Goal: Task Accomplishment & Management: Manage account settings

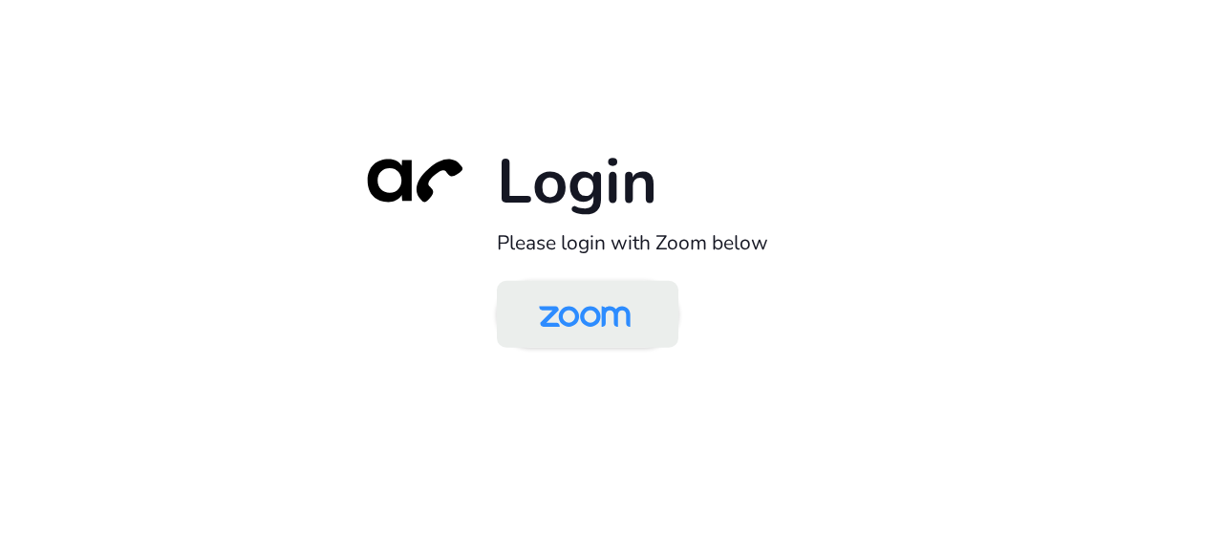
click at [593, 322] on img at bounding box center [585, 316] width 132 height 62
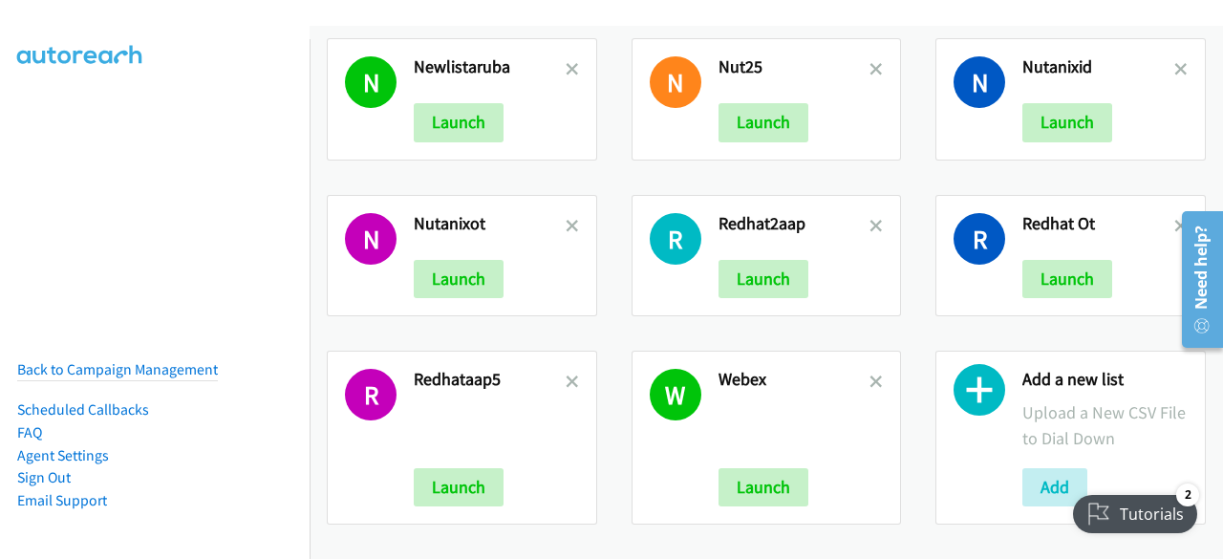
click at [559, 369] on h2 "Redhataap5" at bounding box center [490, 380] width 152 height 22
click at [566, 377] on icon at bounding box center [572, 383] width 13 height 13
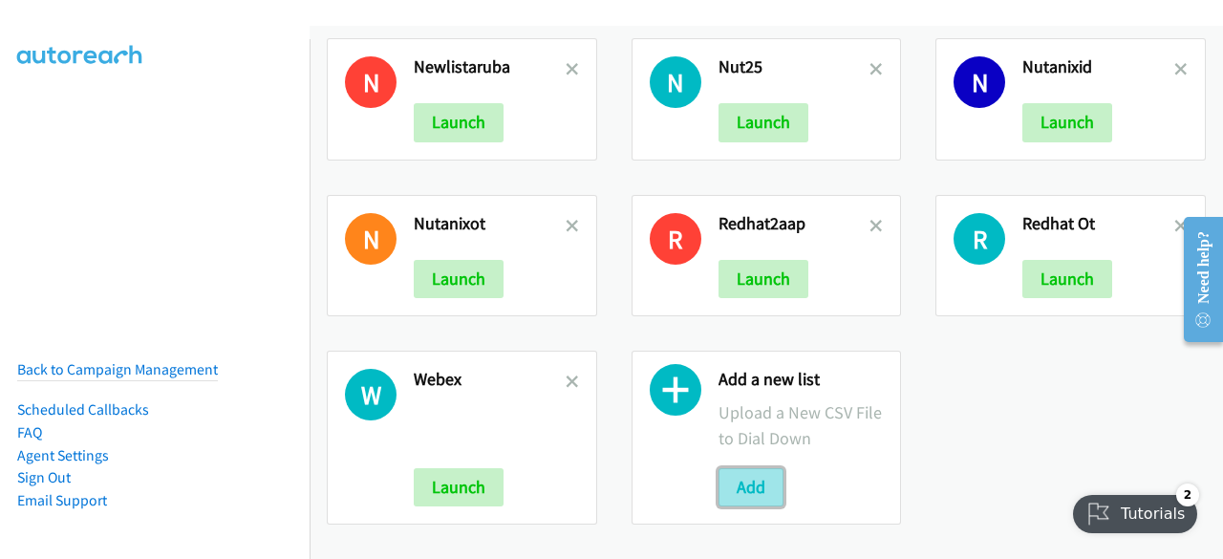
click at [727, 468] on button "Add" at bounding box center [751, 487] width 65 height 38
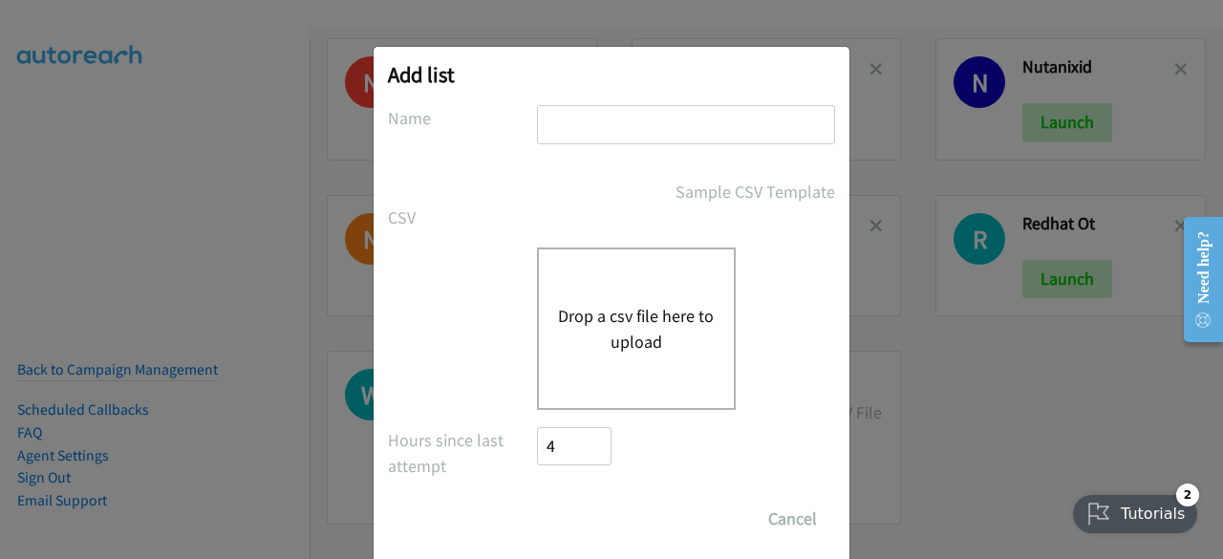
click at [586, 124] on input "text" at bounding box center [686, 124] width 298 height 39
type input "redhataap6"
click at [585, 311] on button "Drop a csv file here to upload" at bounding box center [636, 329] width 157 height 52
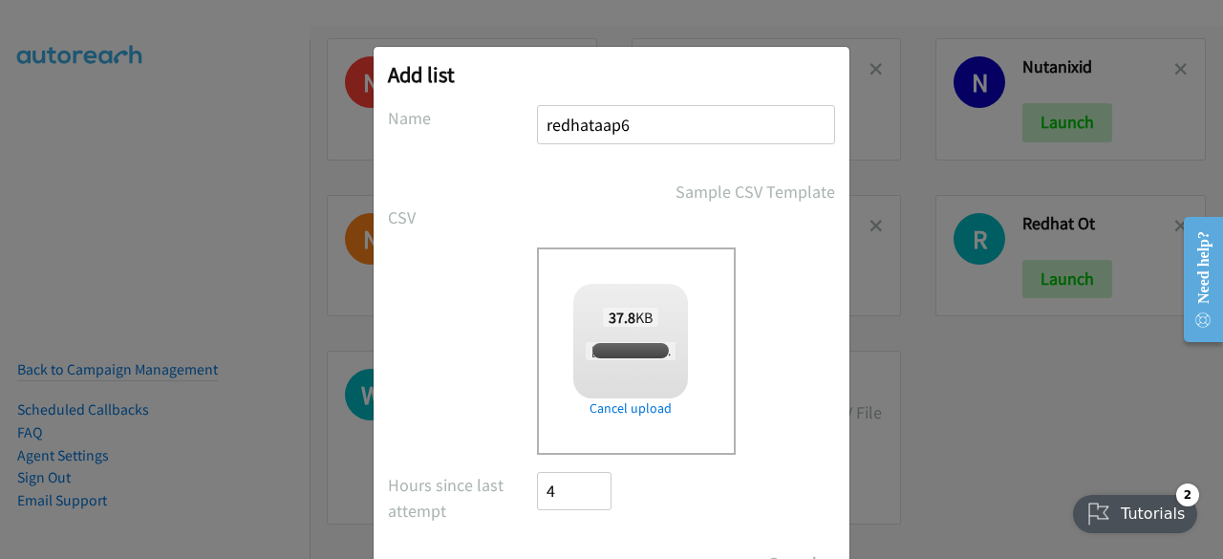
scroll to position [84, 0]
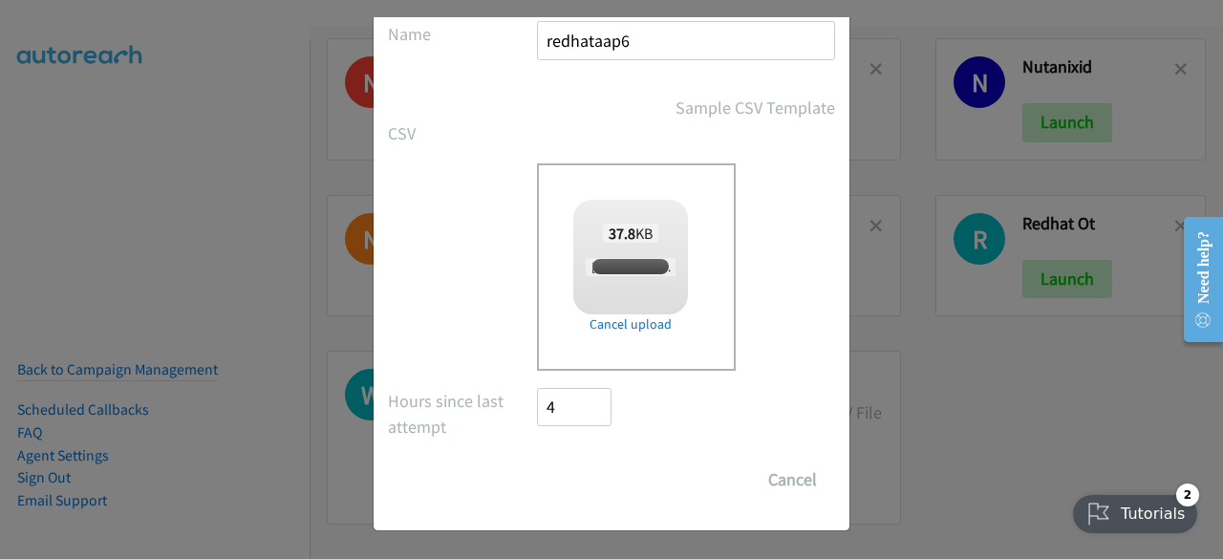
checkbox input "true"
click at [577, 479] on input "Save List" at bounding box center [587, 480] width 100 height 38
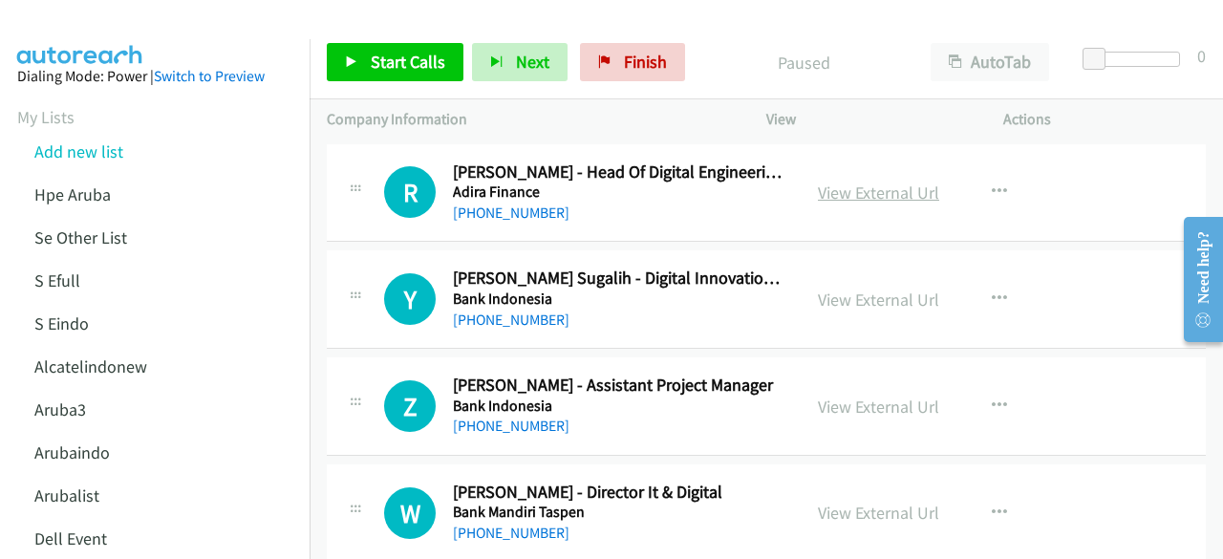
click at [886, 190] on link "View External Url" at bounding box center [878, 193] width 121 height 22
click at [838, 292] on link "View External Url" at bounding box center [878, 300] width 121 height 22
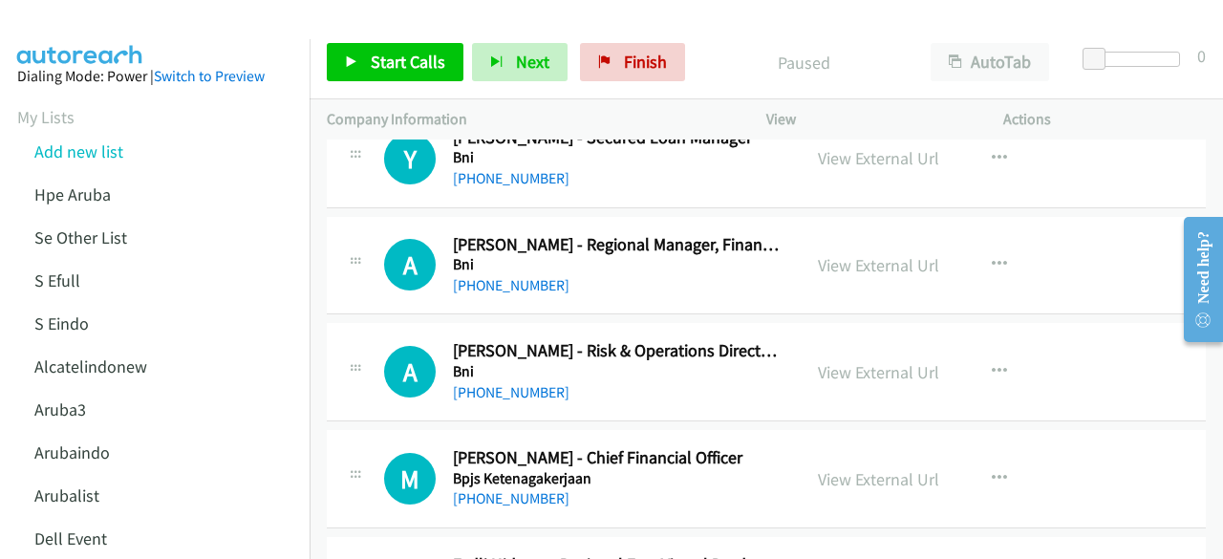
scroll to position [466, 0]
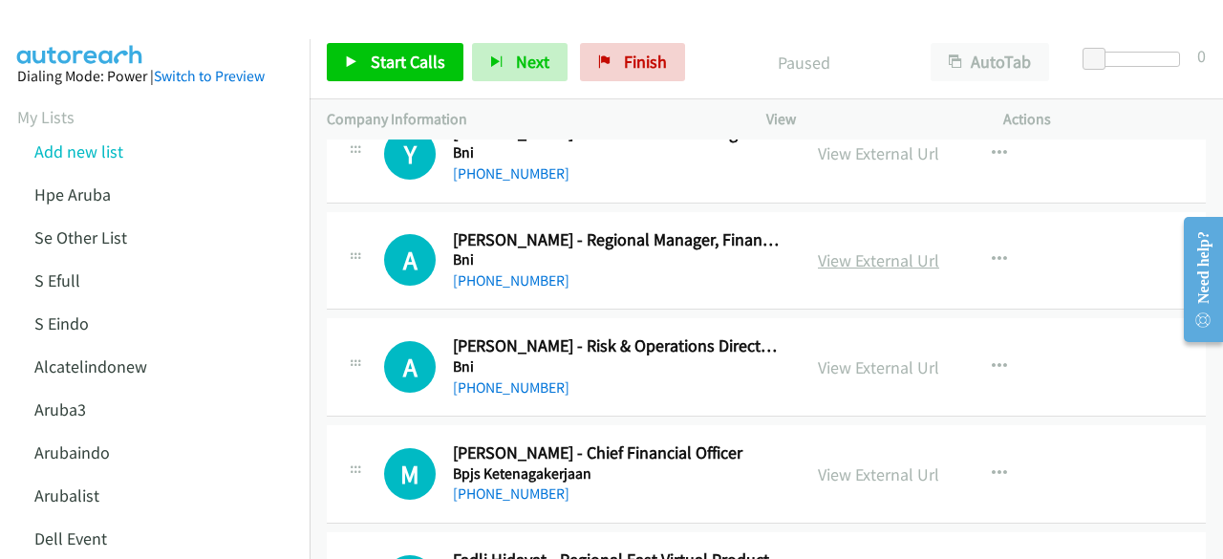
click at [843, 254] on link "View External Url" at bounding box center [878, 260] width 121 height 22
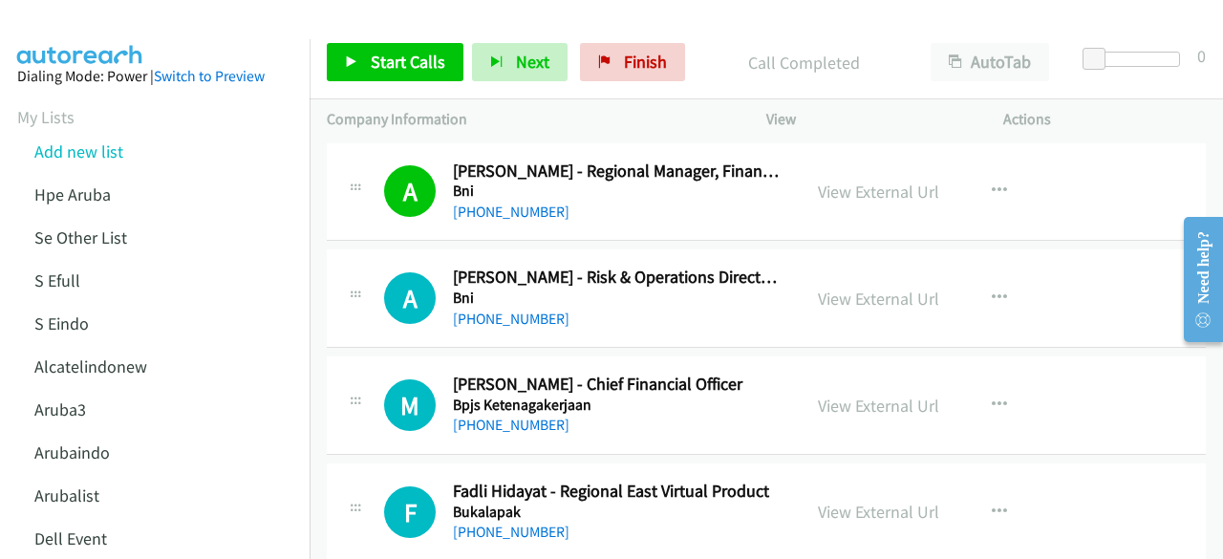
scroll to position [539, 0]
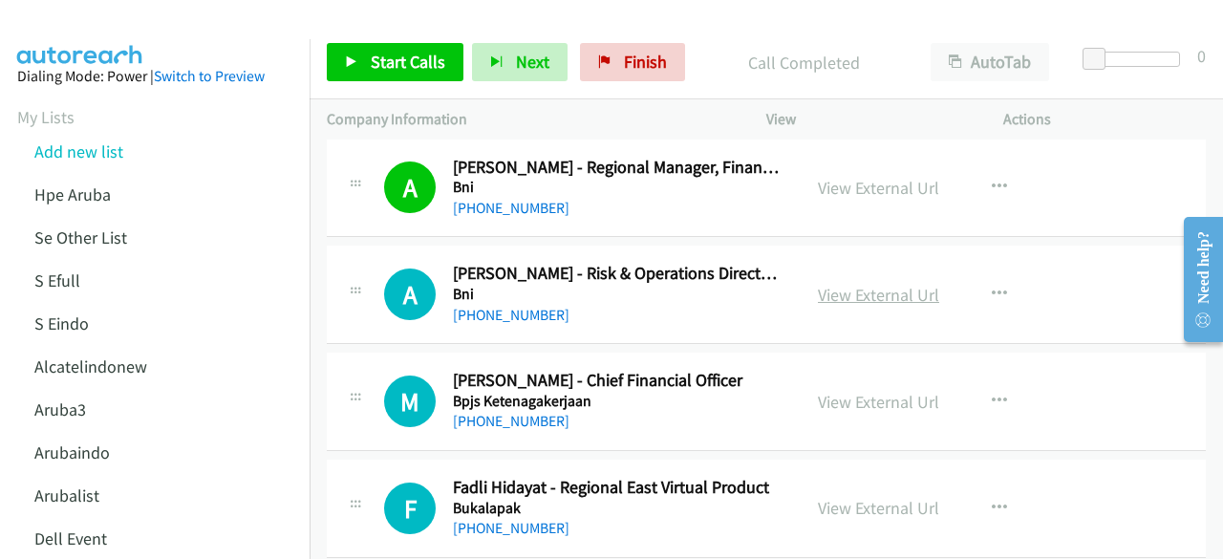
click at [870, 296] on link "View External Url" at bounding box center [878, 295] width 121 height 22
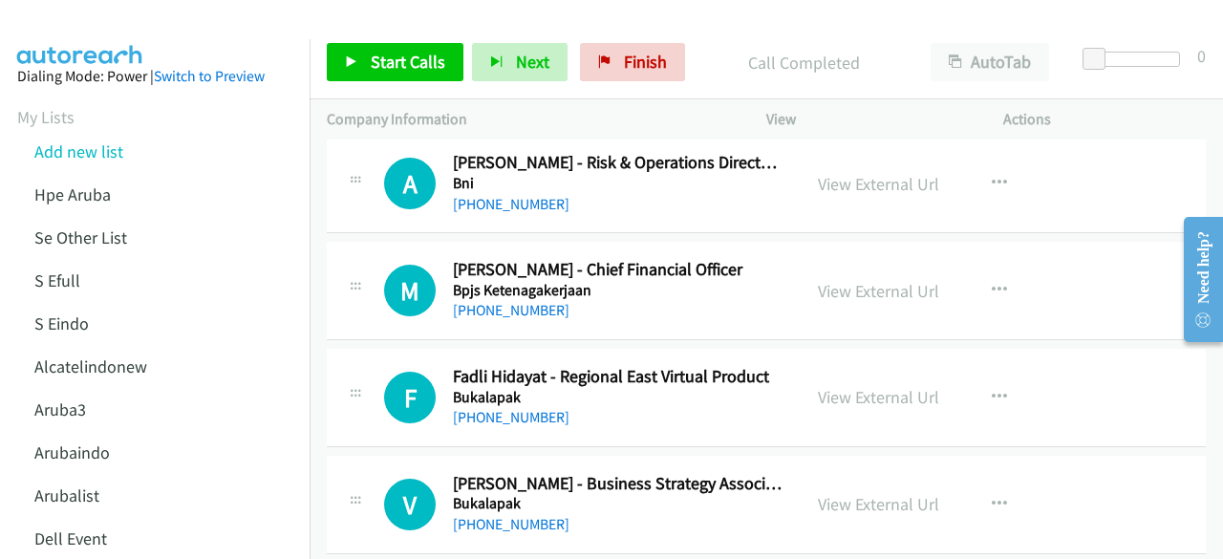
scroll to position [651, 0]
click at [832, 288] on link "View External Url" at bounding box center [878, 290] width 121 height 22
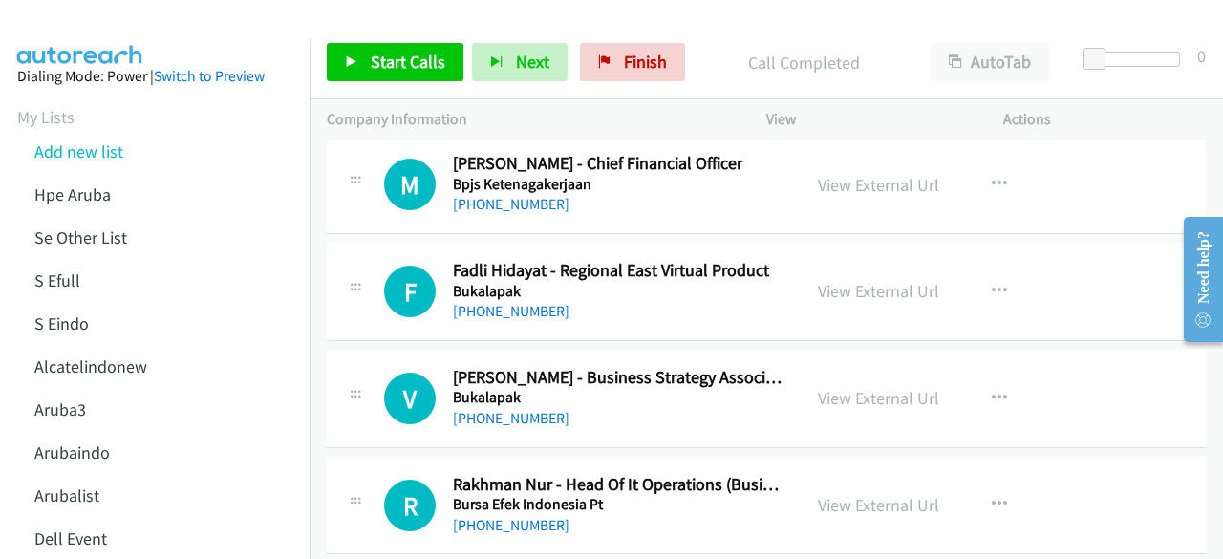
scroll to position [758, 0]
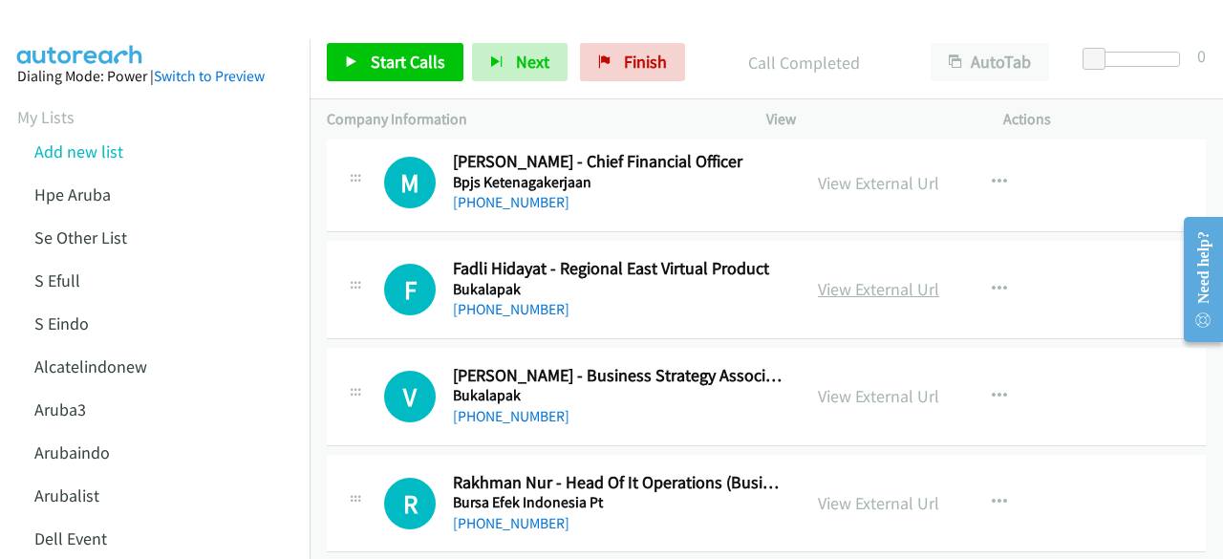
click at [818, 286] on link "View External Url" at bounding box center [878, 289] width 121 height 22
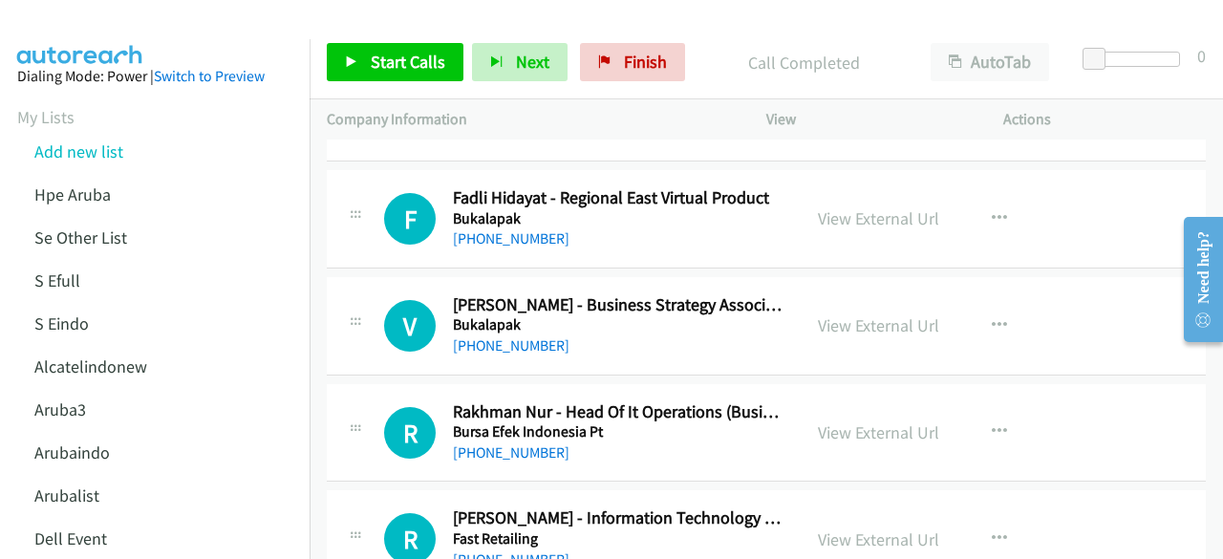
scroll to position [831, 0]
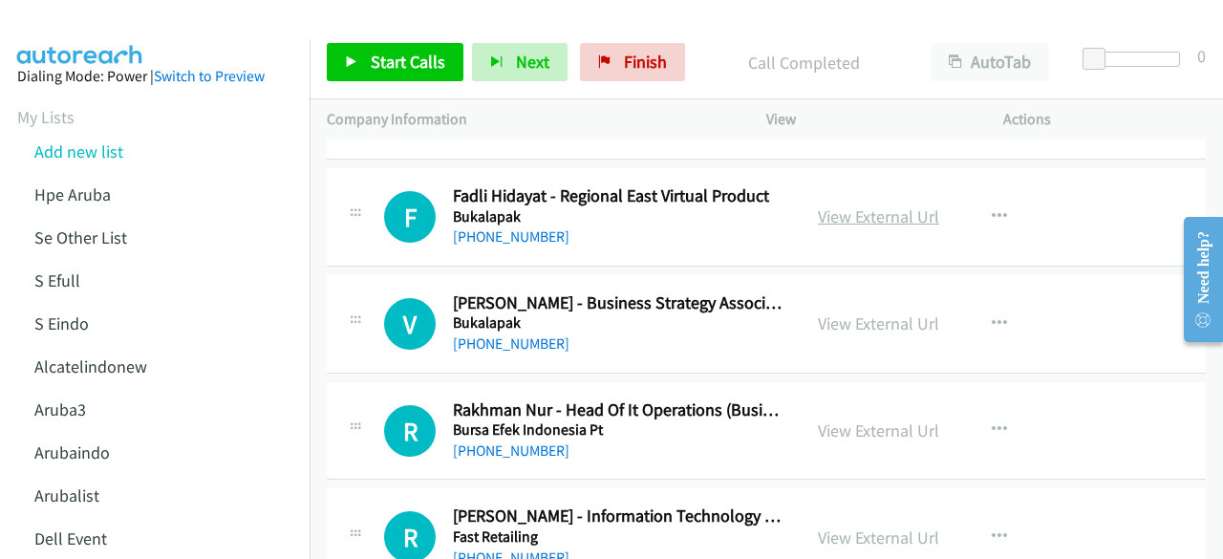
click at [857, 217] on link "View External Url" at bounding box center [878, 216] width 121 height 22
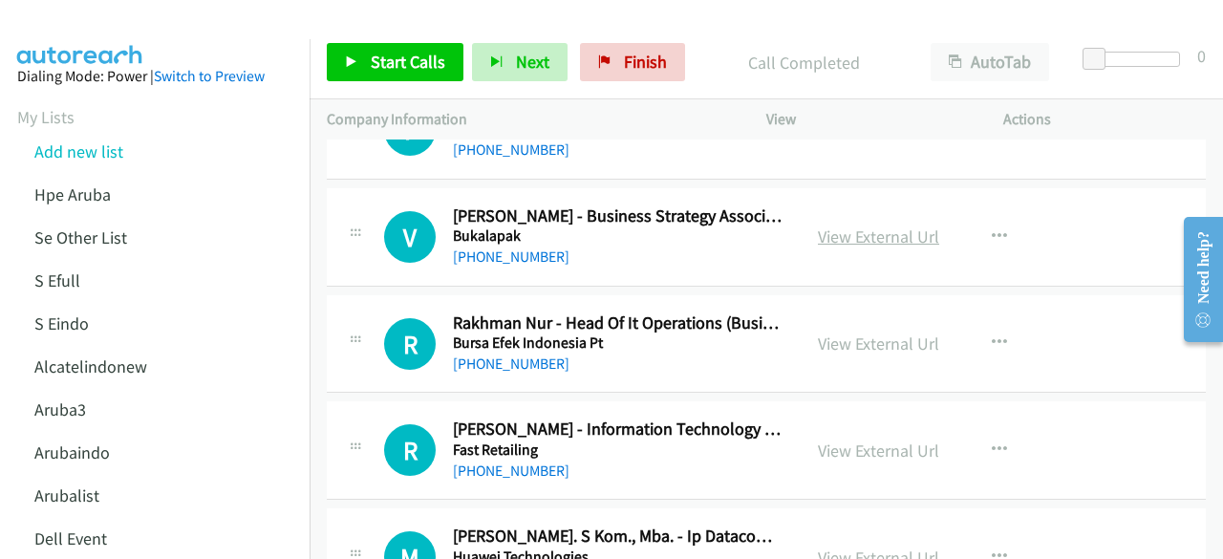
scroll to position [922, 0]
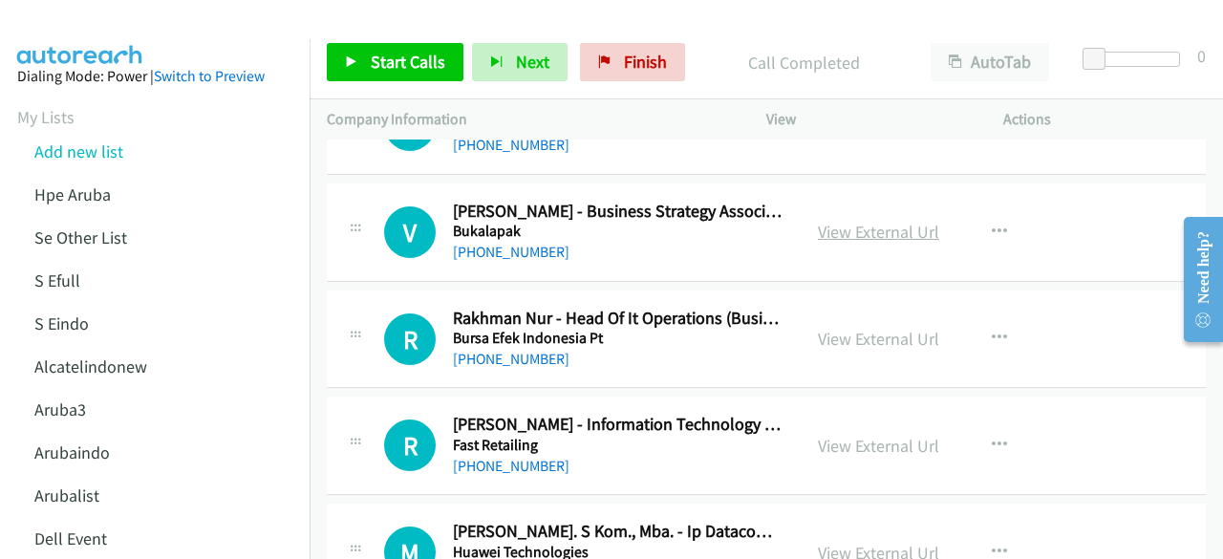
click at [880, 230] on link "View External Url" at bounding box center [878, 232] width 121 height 22
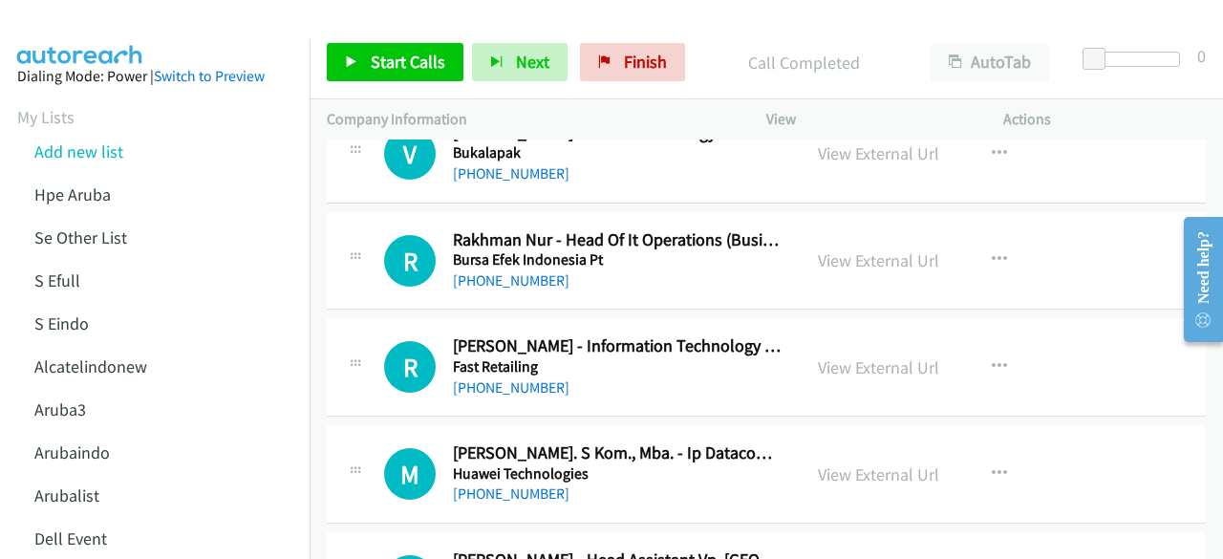
scroll to position [1002, 0]
click at [868, 267] on link "View External Url" at bounding box center [878, 260] width 121 height 22
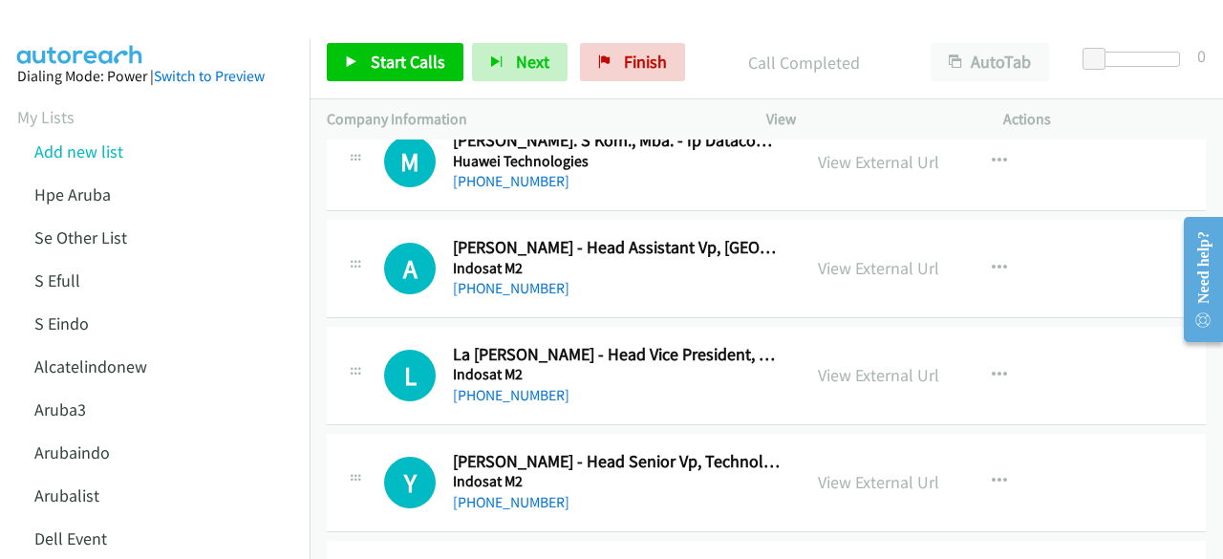
scroll to position [1315, 0]
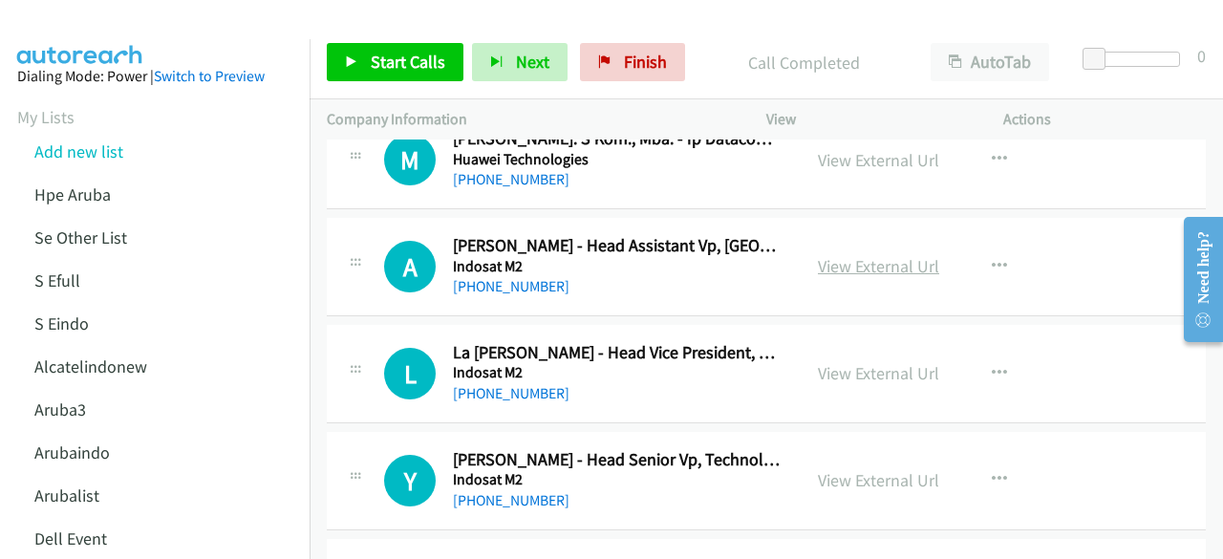
click at [855, 255] on link "View External Url" at bounding box center [878, 266] width 121 height 22
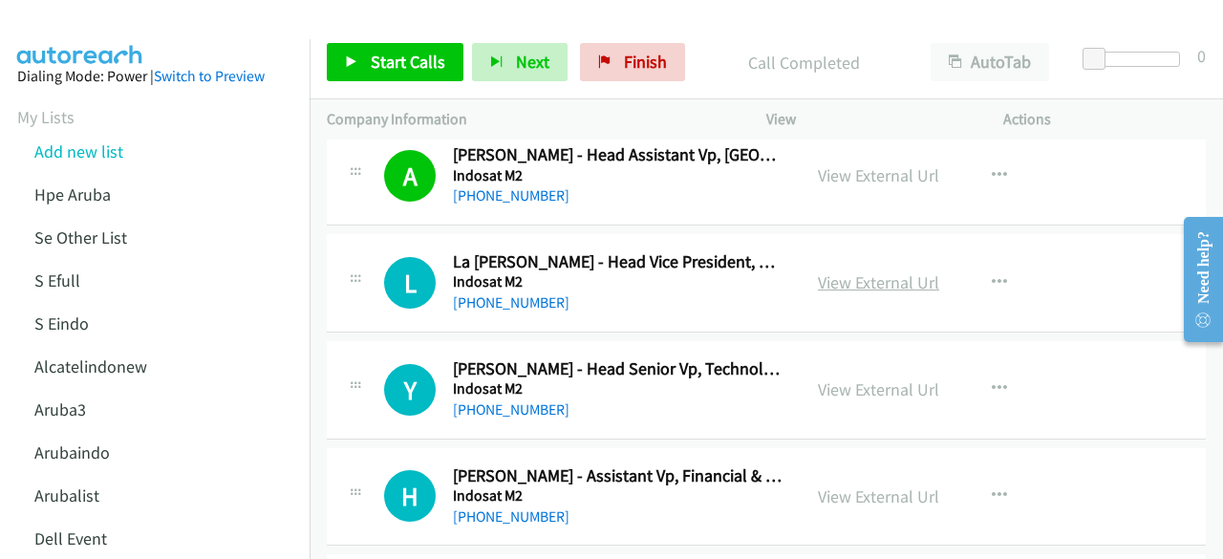
scroll to position [1407, 0]
click at [860, 275] on link "View External Url" at bounding box center [878, 281] width 121 height 22
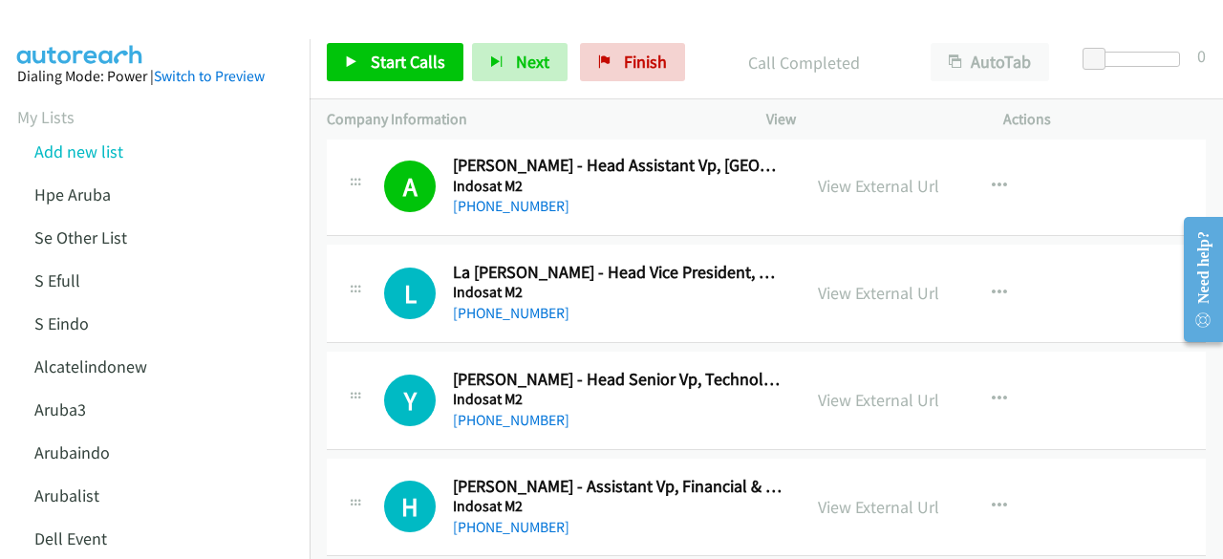
scroll to position [1403, 0]
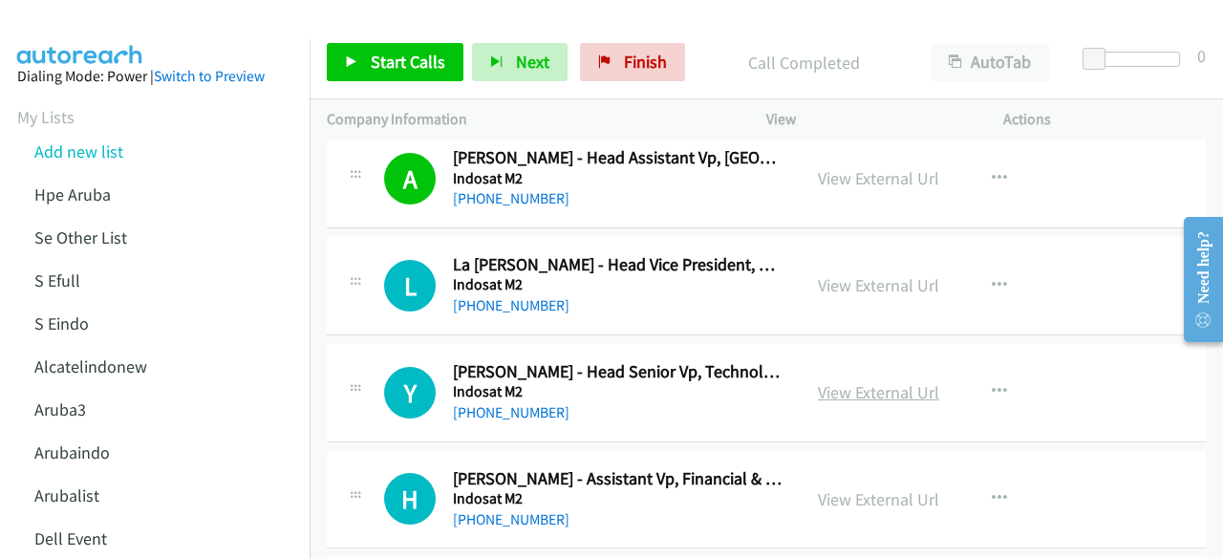
click at [867, 384] on link "View External Url" at bounding box center [878, 392] width 121 height 22
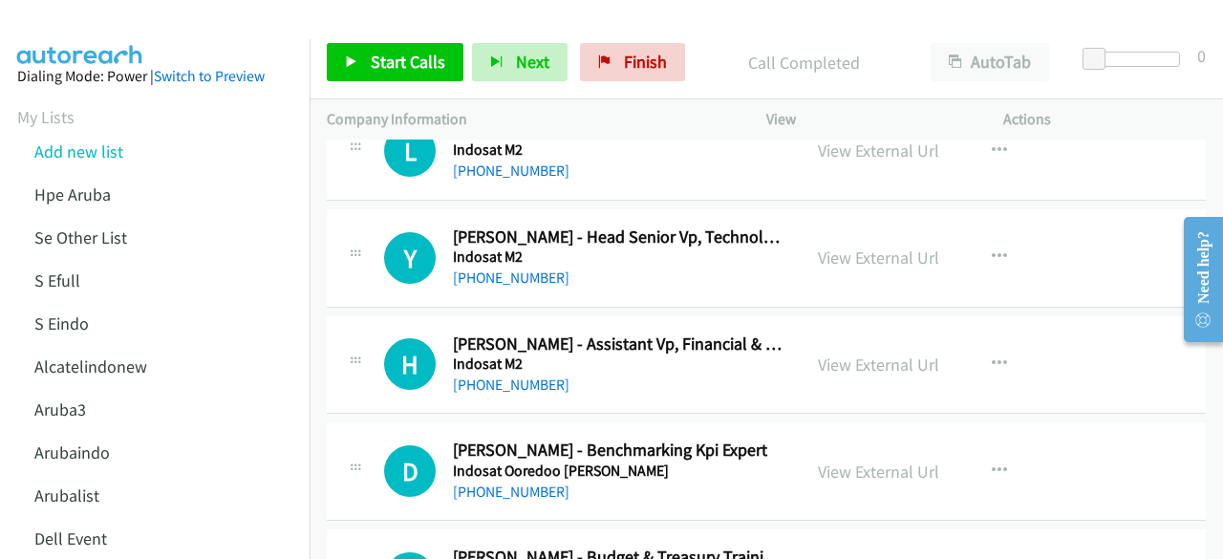
scroll to position [1539, 0]
click at [854, 356] on link "View External Url" at bounding box center [878, 364] width 121 height 22
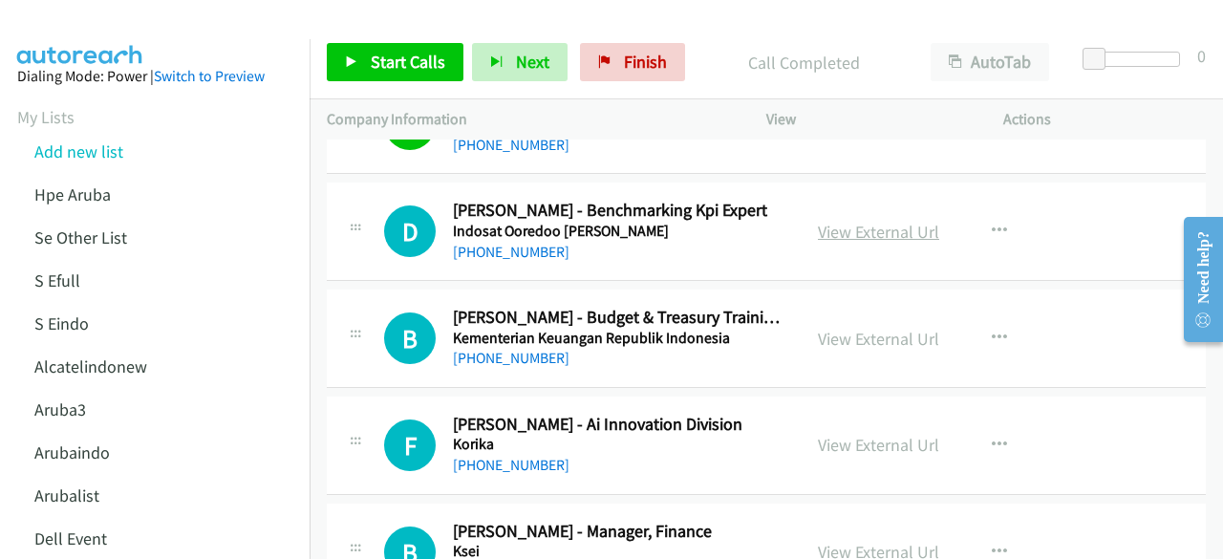
scroll to position [1793, 0]
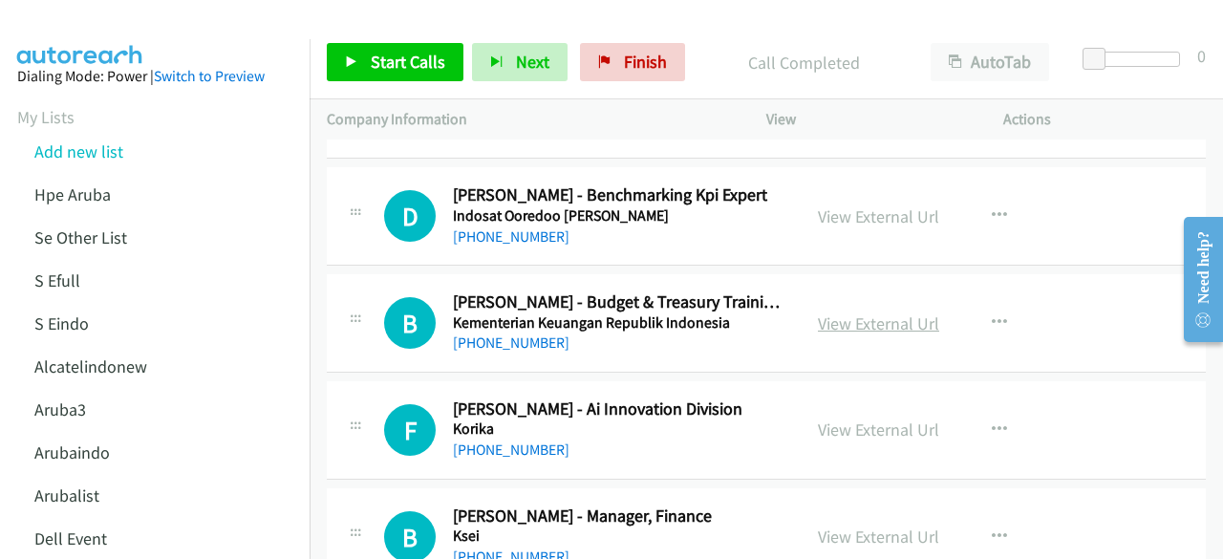
click at [852, 319] on link "View External Url" at bounding box center [878, 324] width 121 height 22
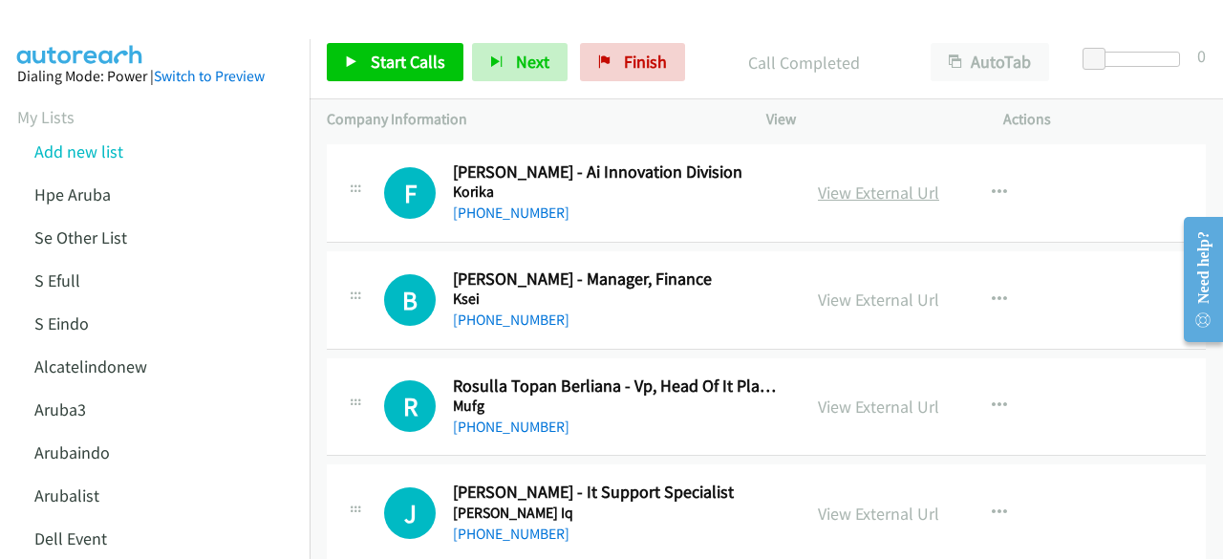
scroll to position [2032, 0]
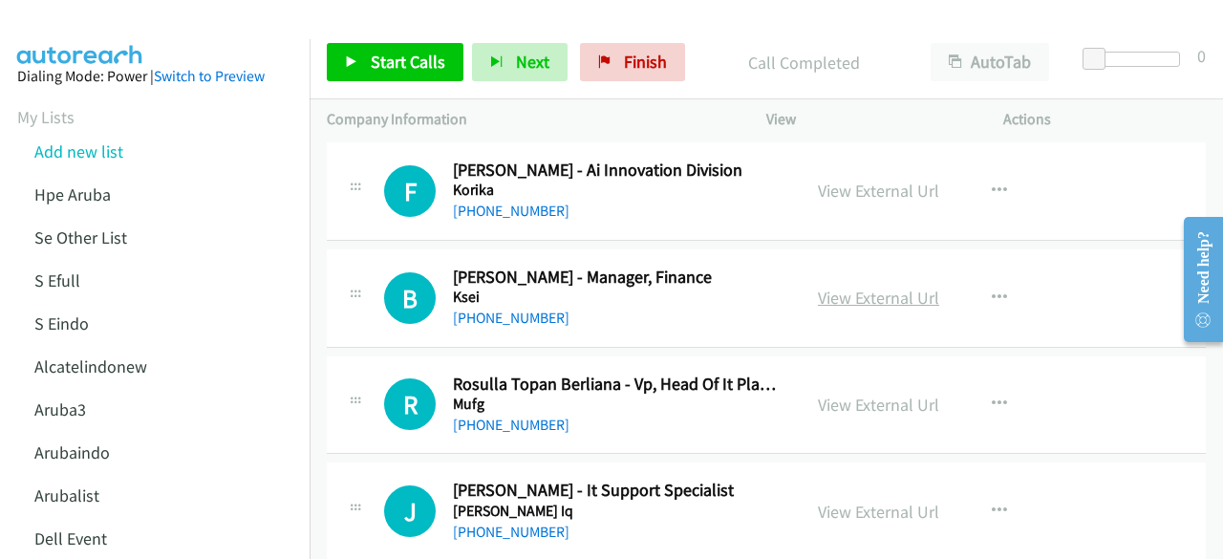
click at [849, 290] on link "View External Url" at bounding box center [878, 298] width 121 height 22
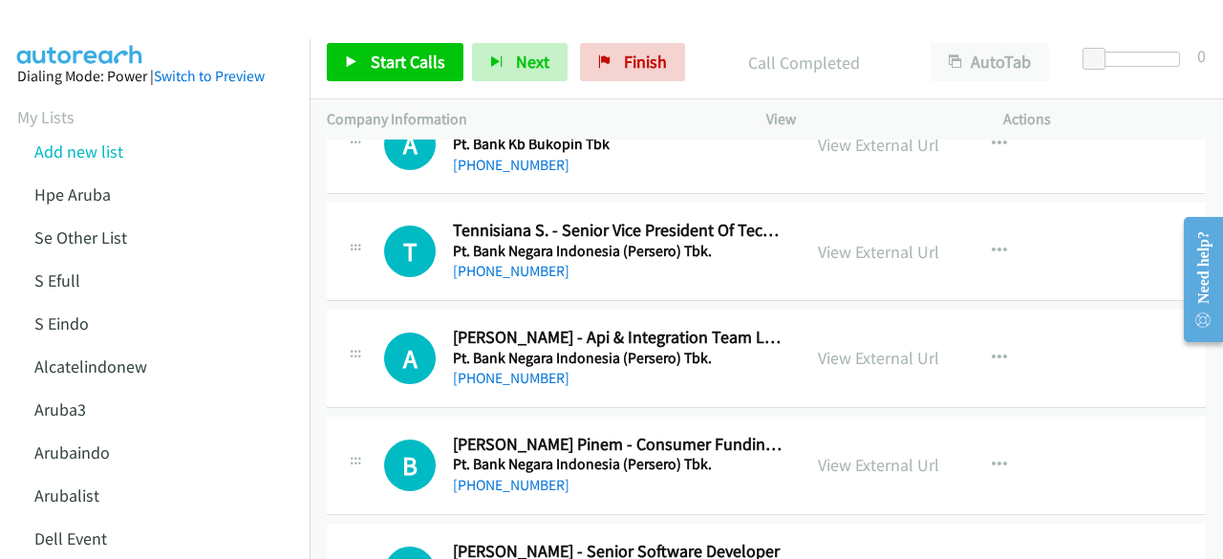
scroll to position [2934, 0]
click at [846, 240] on link "View External Url" at bounding box center [878, 251] width 121 height 22
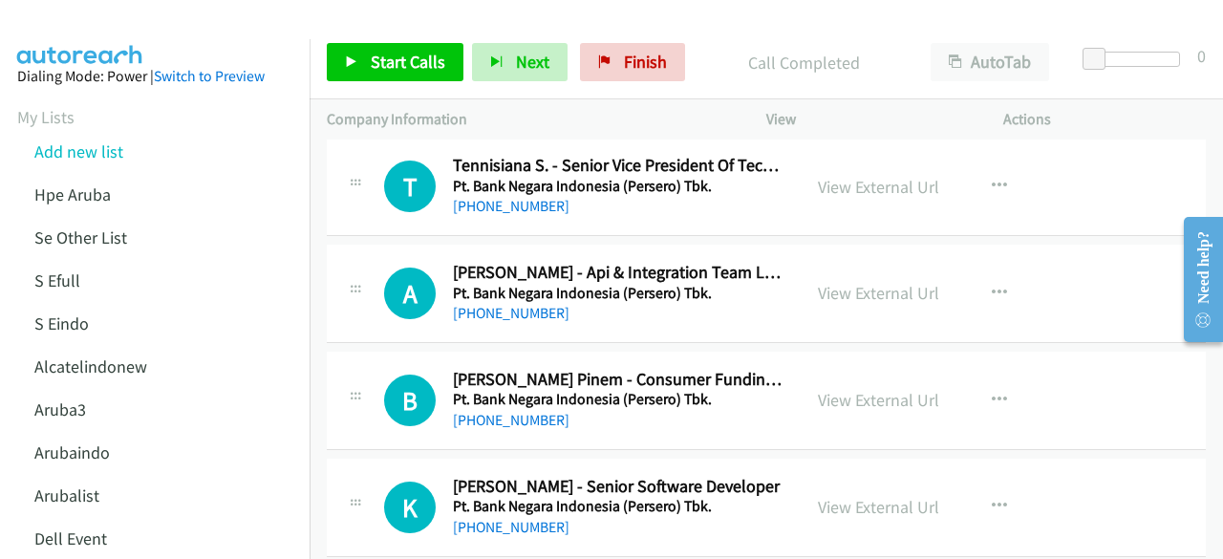
scroll to position [3012, 0]
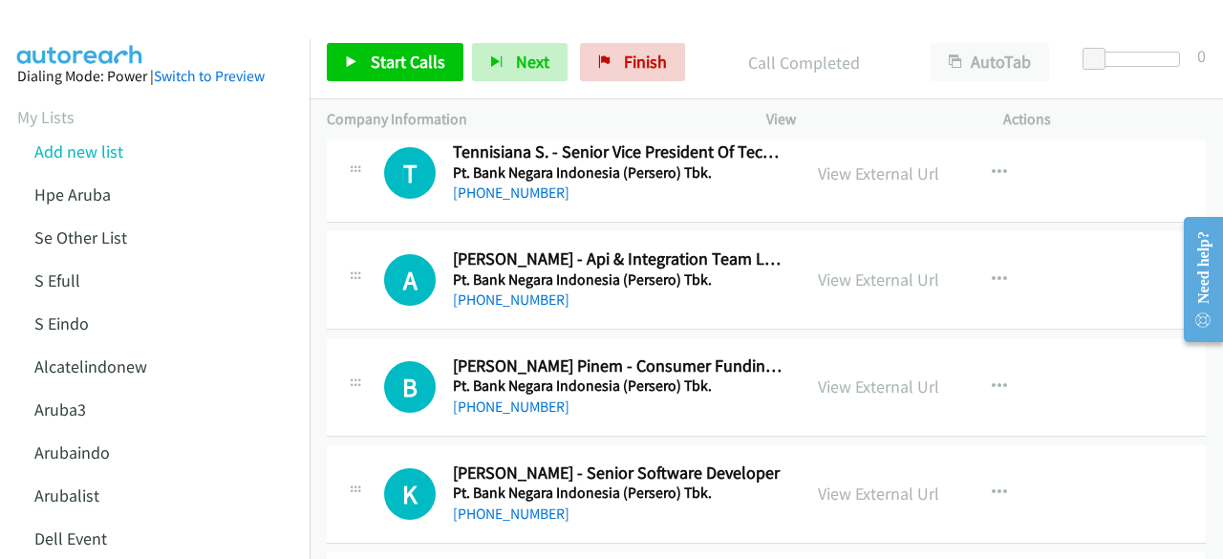
click at [496, 313] on div "A Callback Scheduled [PERSON_NAME] & Integration Team Lead Wondr By Bni Pt. Ban…" at bounding box center [766, 280] width 879 height 98
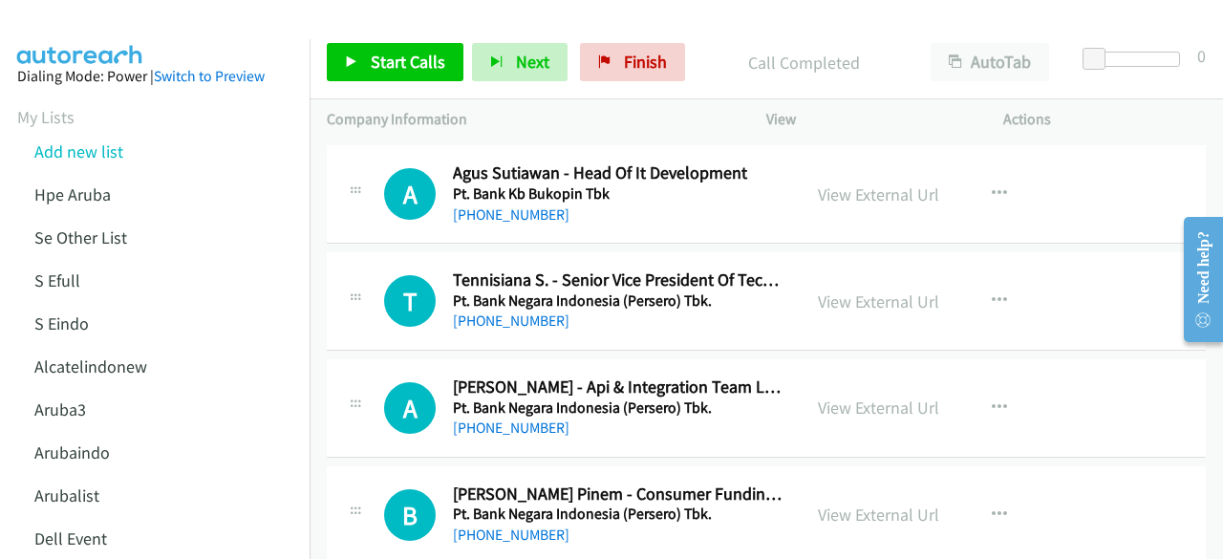
scroll to position [2885, 0]
click at [831, 290] on link "View External Url" at bounding box center [878, 301] width 121 height 22
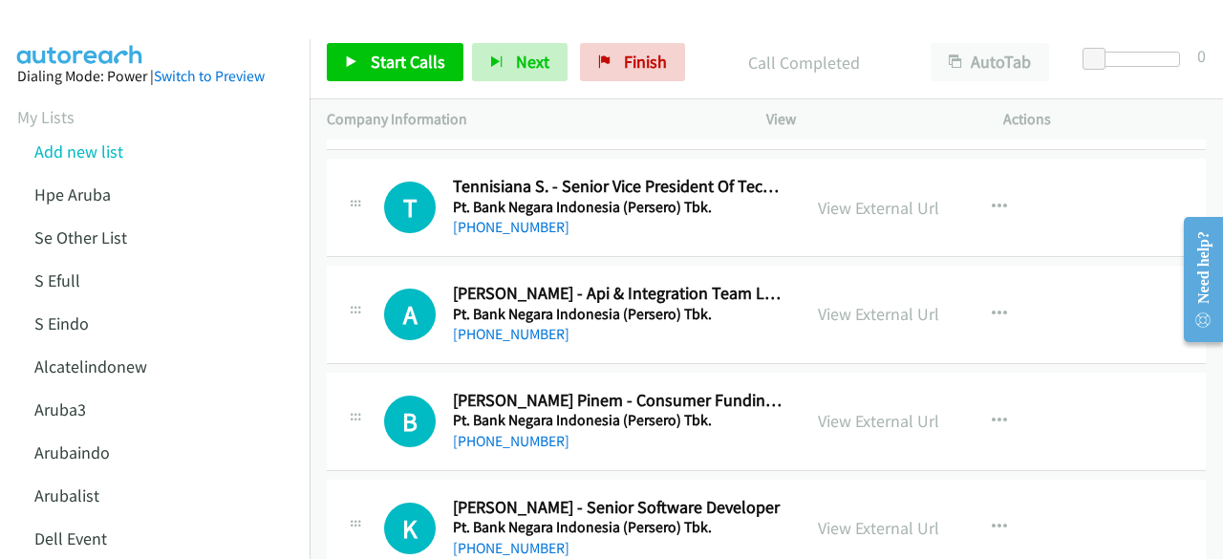
scroll to position [2980, 0]
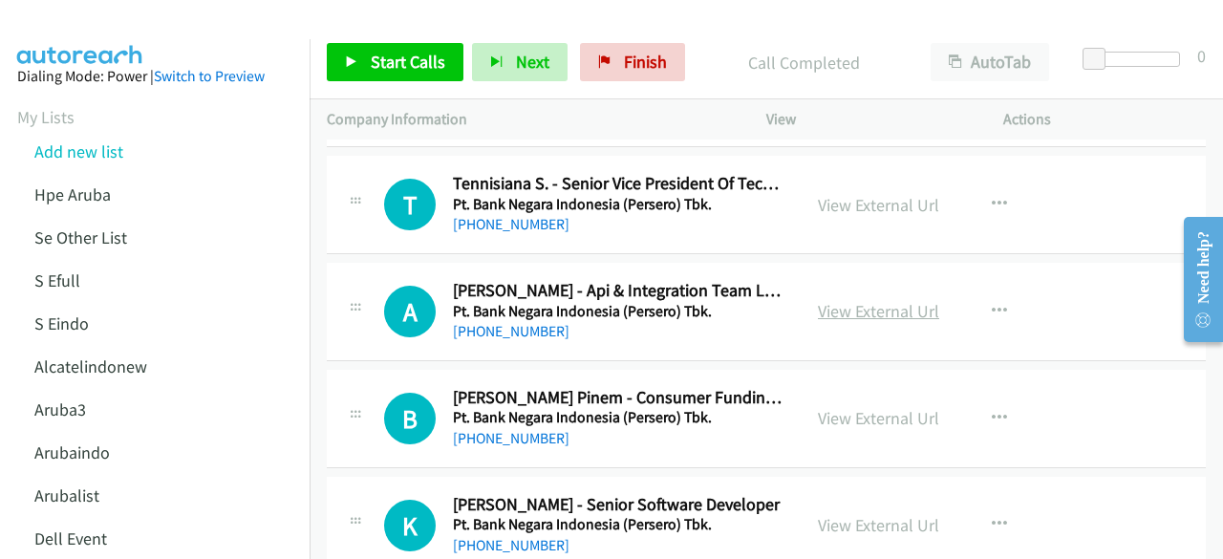
click at [875, 311] on link "View External Url" at bounding box center [878, 311] width 121 height 22
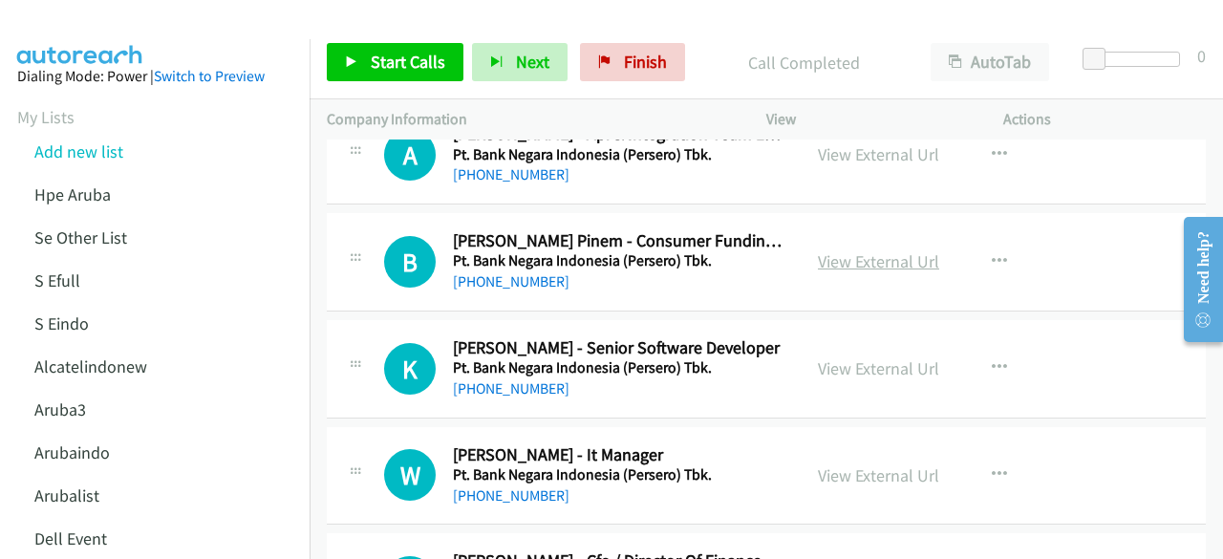
click at [833, 250] on link "View External Url" at bounding box center [878, 261] width 121 height 22
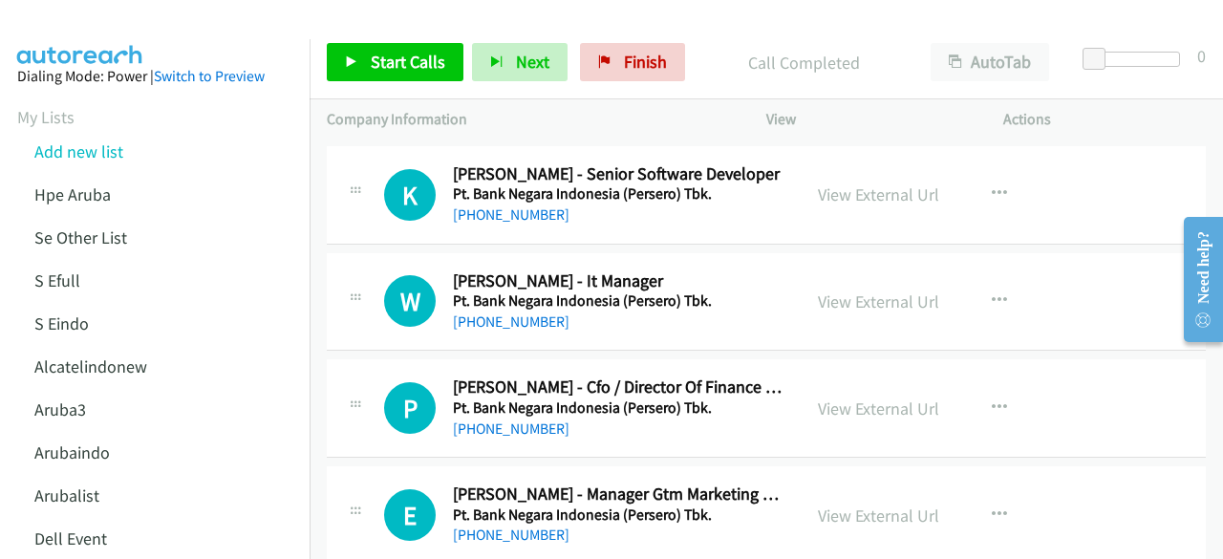
scroll to position [3312, 0]
click at [839, 290] on link "View External Url" at bounding box center [878, 301] width 121 height 22
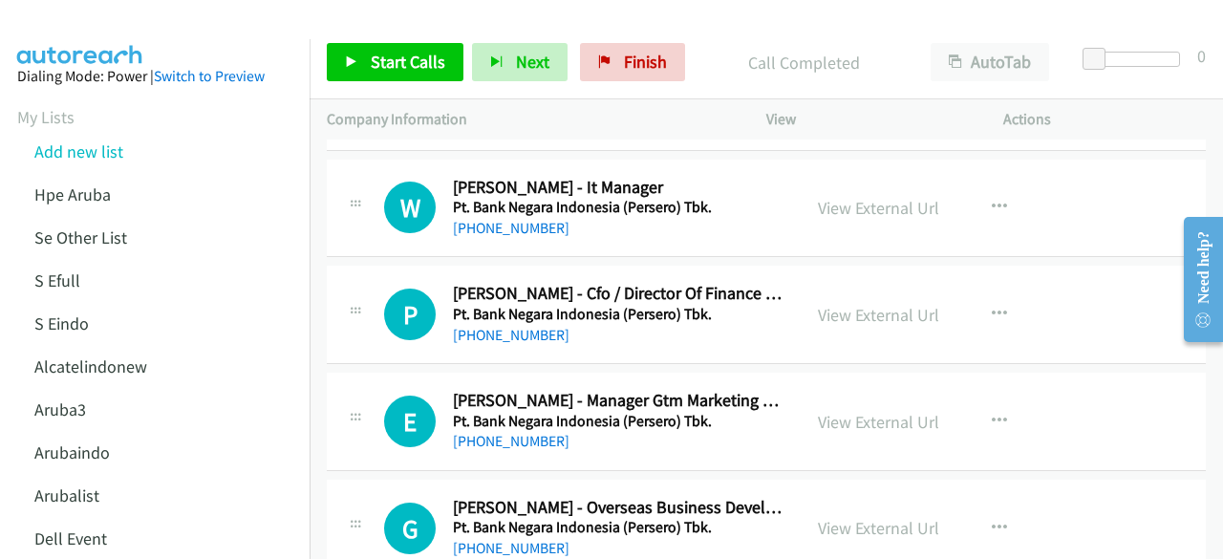
scroll to position [3406, 0]
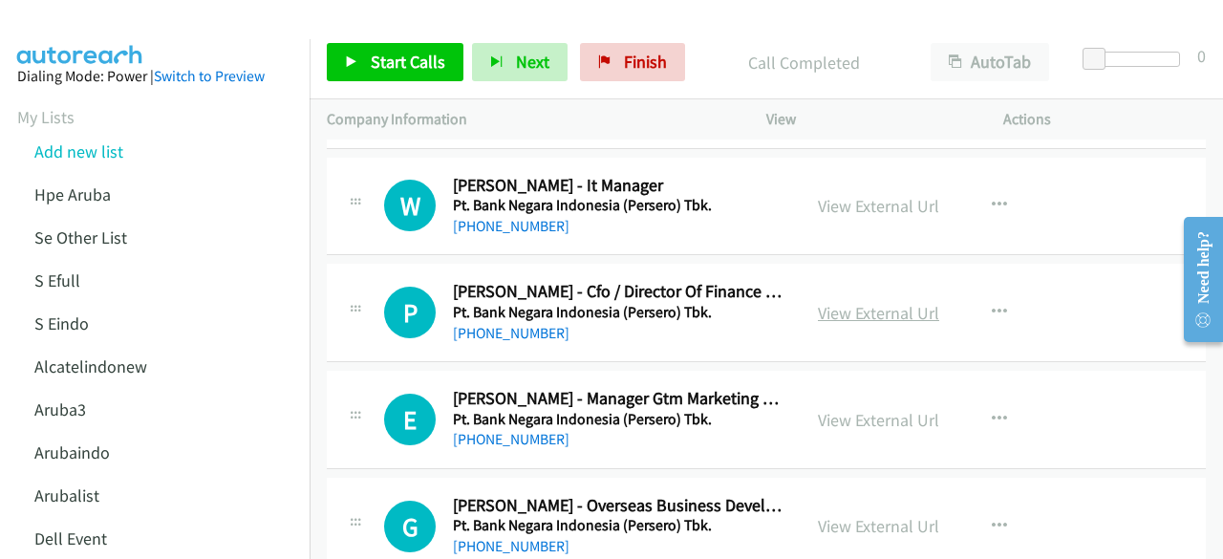
click at [821, 302] on link "View External Url" at bounding box center [878, 313] width 121 height 22
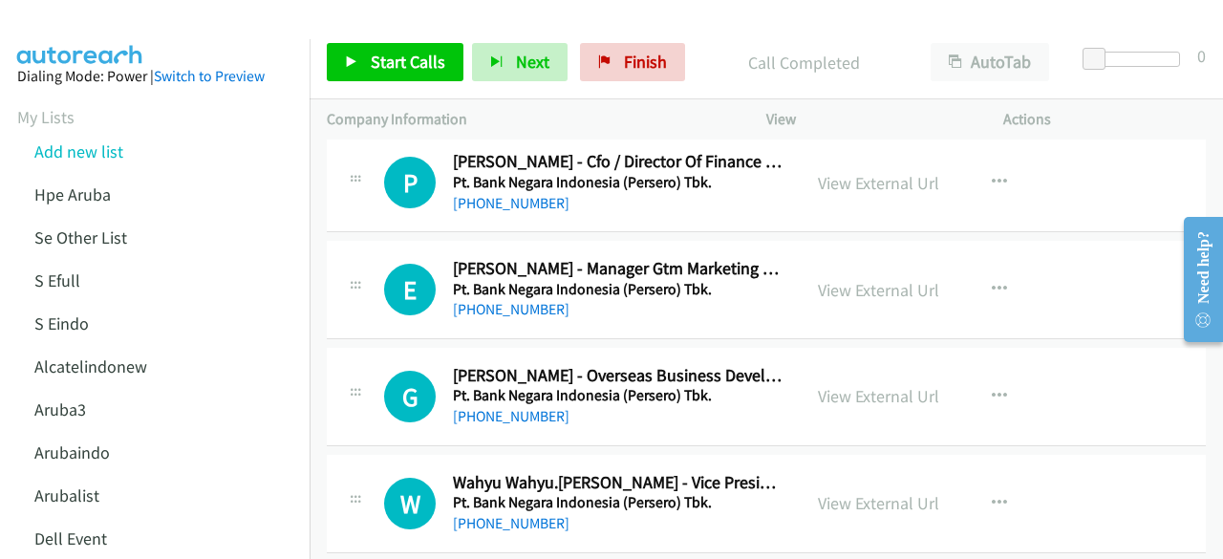
scroll to position [3538, 0]
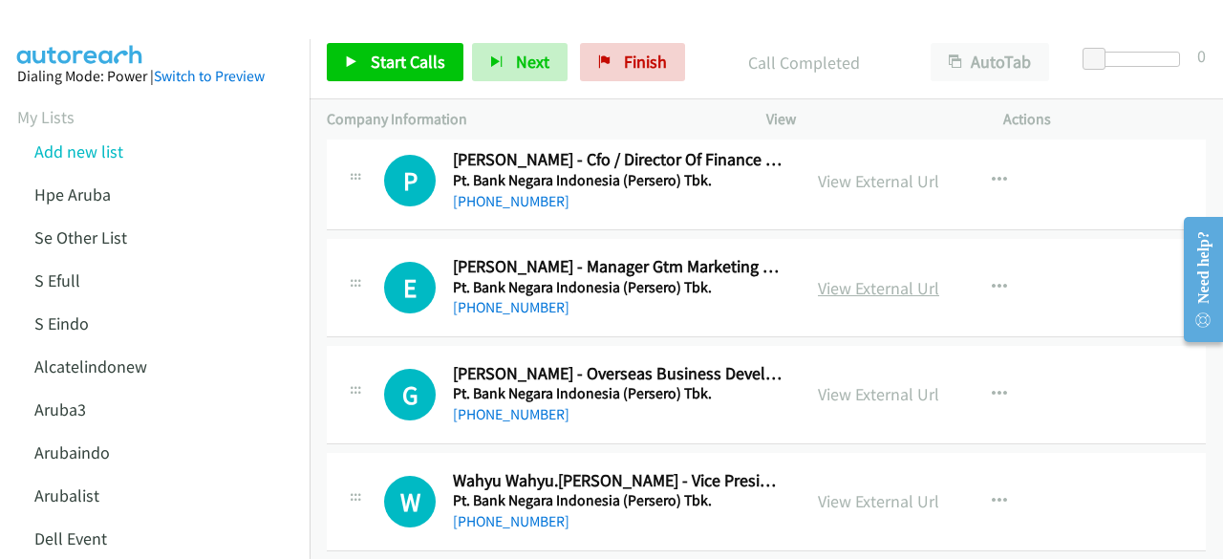
click at [851, 277] on link "View External Url" at bounding box center [878, 288] width 121 height 22
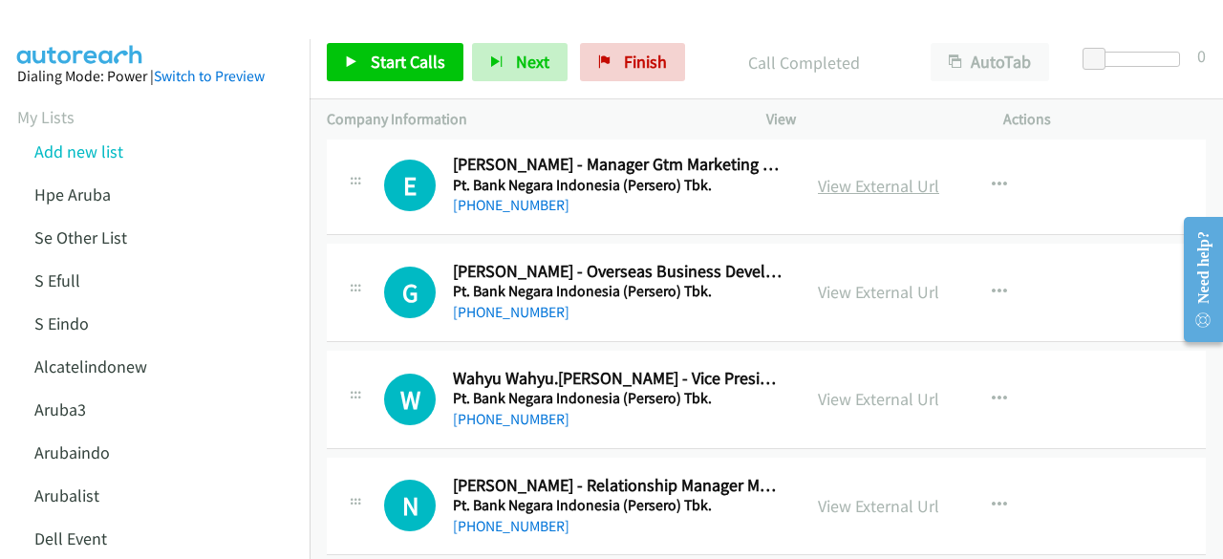
scroll to position [3642, 0]
click at [912, 282] on link "View External Url" at bounding box center [878, 291] width 121 height 22
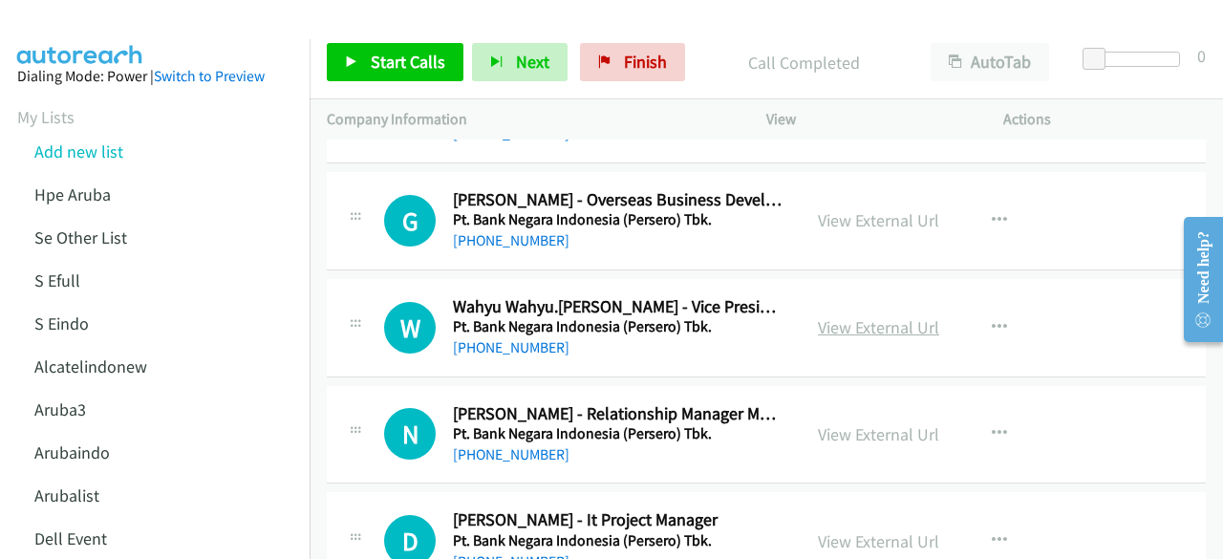
click at [834, 316] on link "View External Url" at bounding box center [878, 327] width 121 height 22
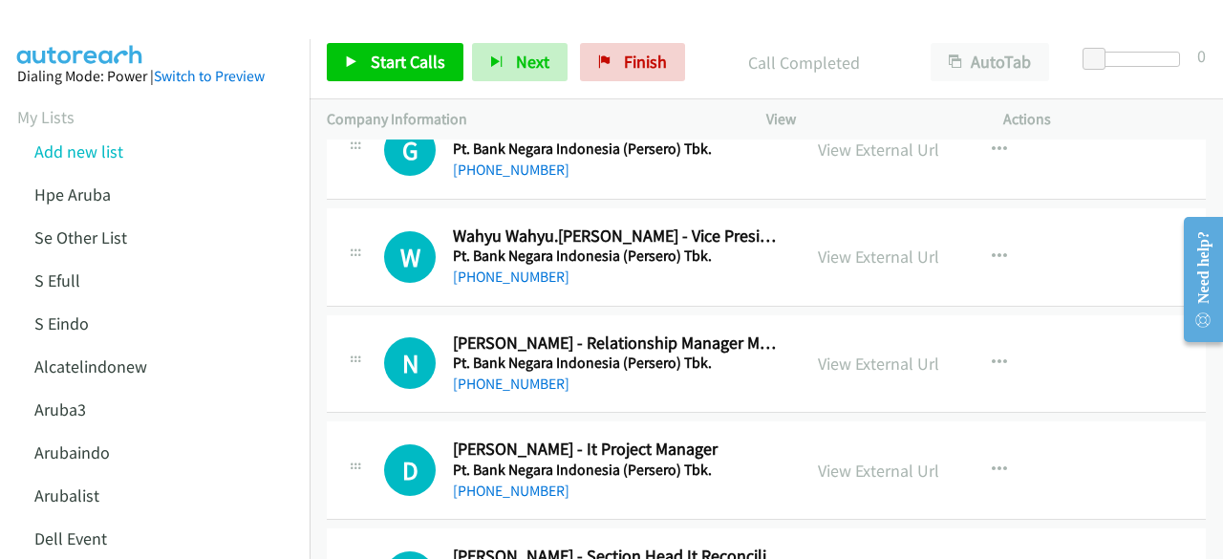
scroll to position [3799, 0]
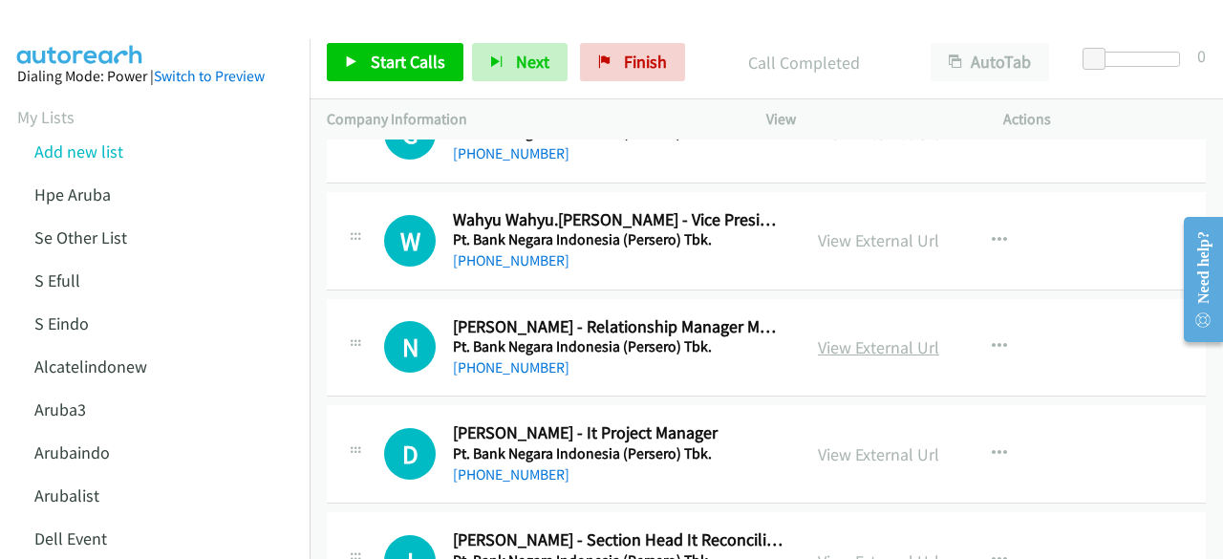
click at [837, 336] on link "View External Url" at bounding box center [878, 347] width 121 height 22
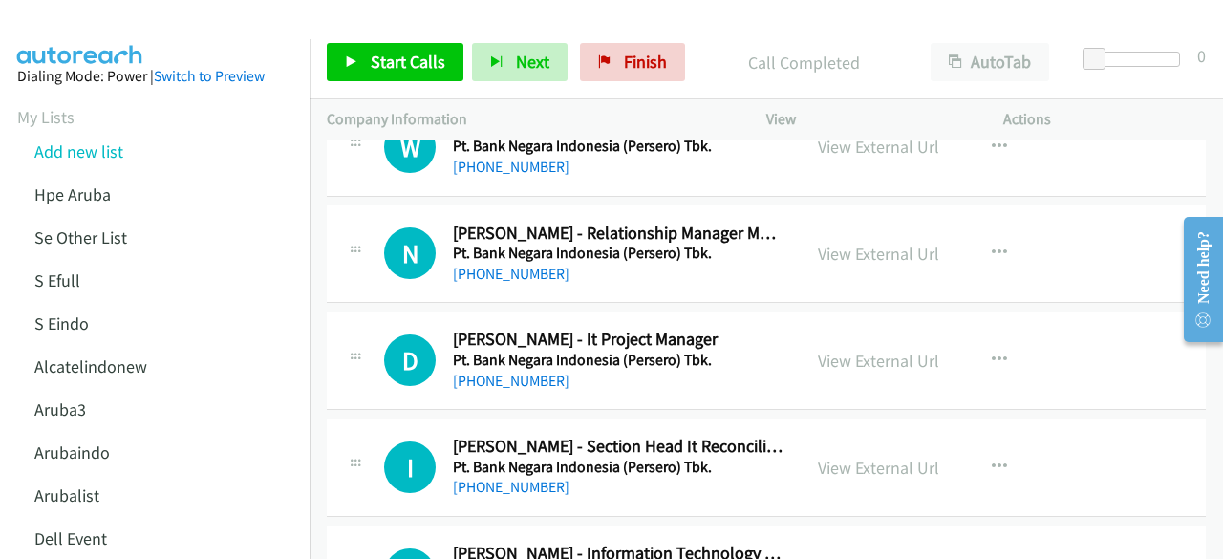
scroll to position [3901, 0]
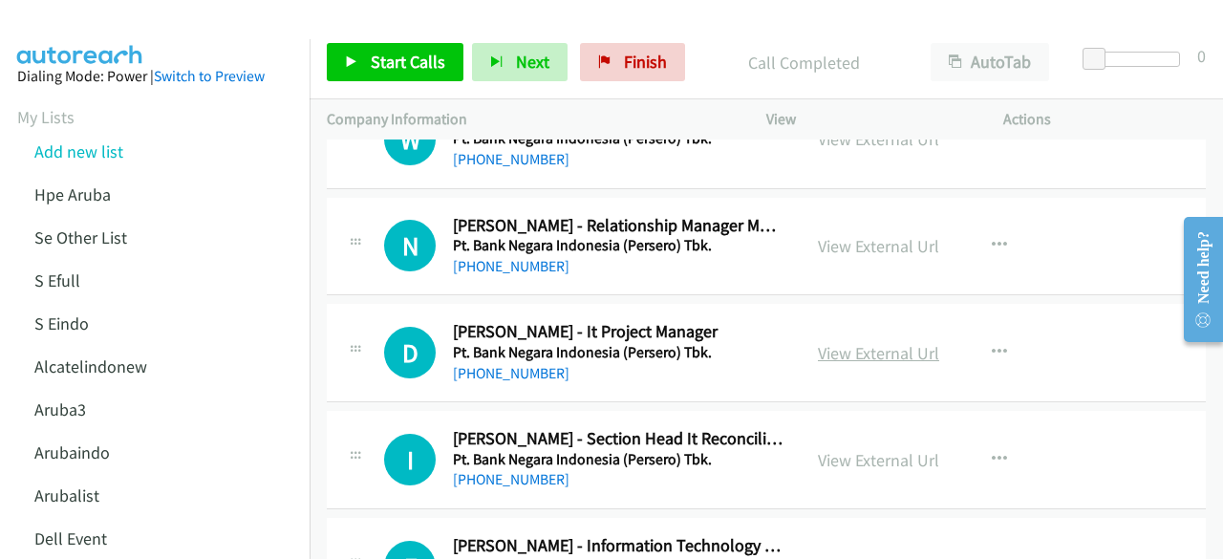
click at [846, 346] on link "View External Url" at bounding box center [878, 353] width 121 height 22
click at [367, 411] on div "I Callback Scheduled [PERSON_NAME] - Section Head It Reconciliation Services Pt…" at bounding box center [766, 460] width 879 height 98
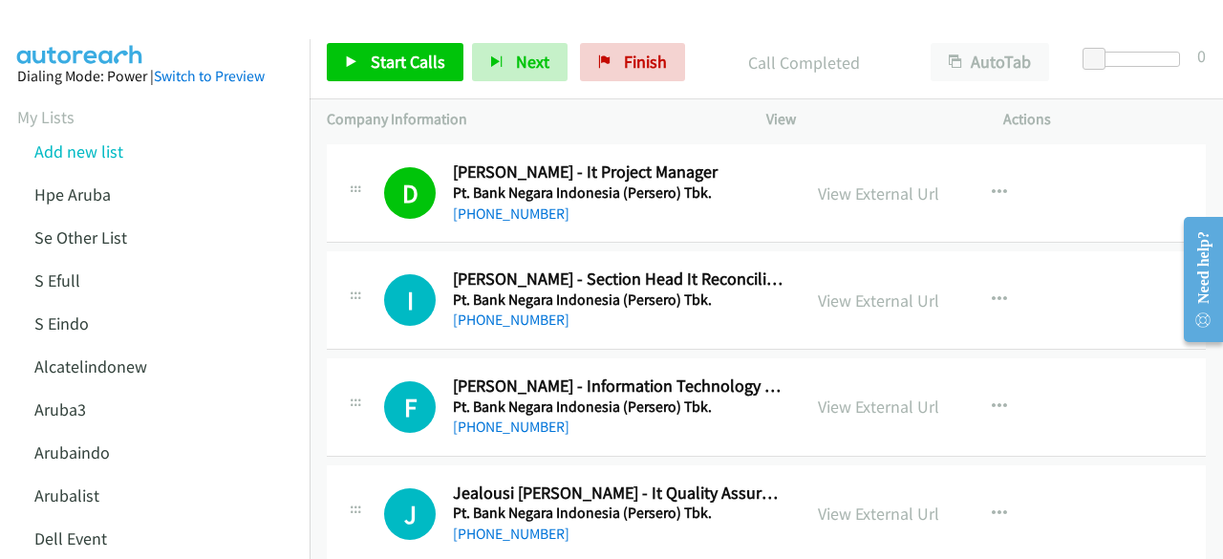
scroll to position [4062, 0]
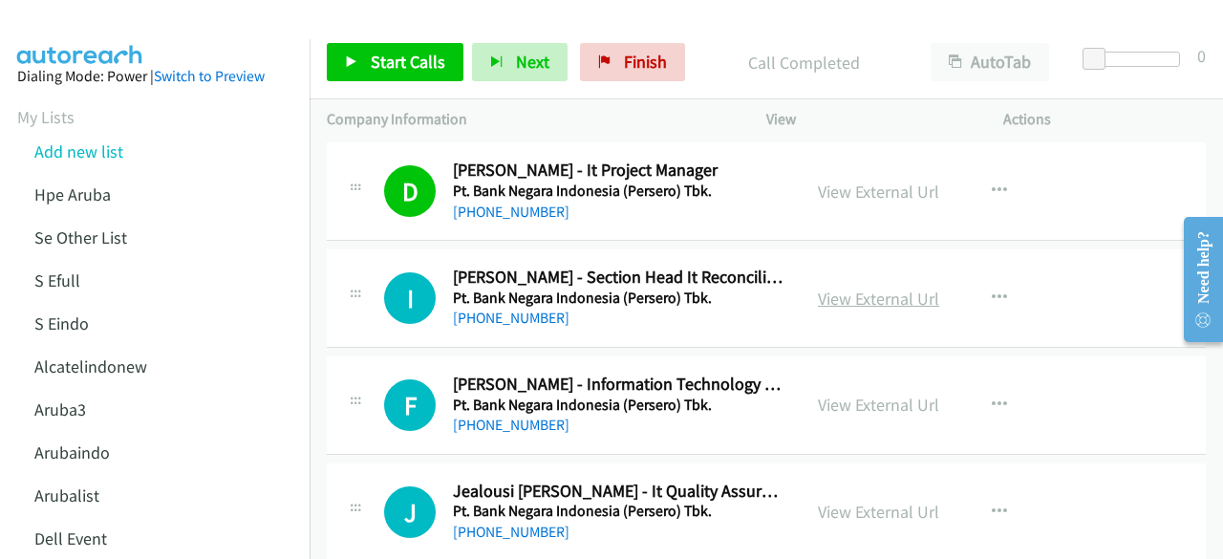
click at [843, 288] on link "View External Url" at bounding box center [878, 299] width 121 height 22
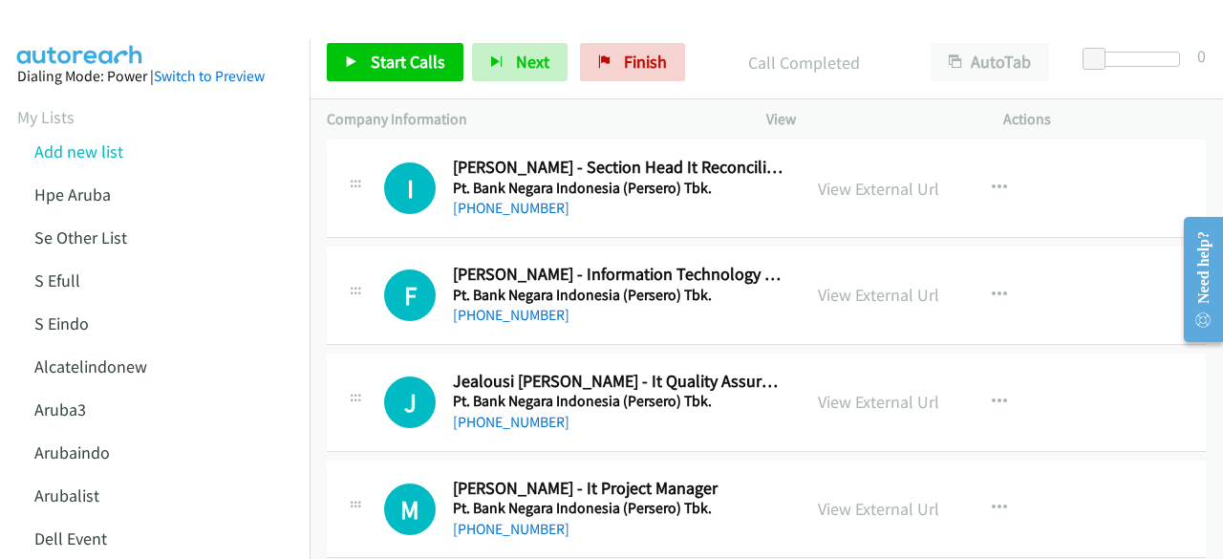
scroll to position [4174, 0]
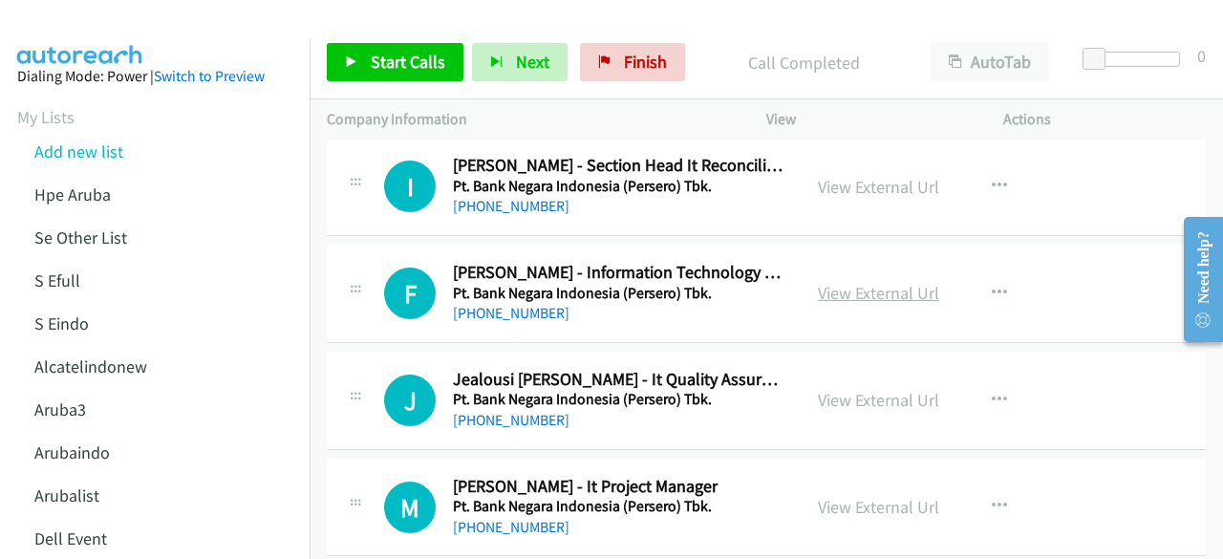
click at [874, 282] on link "View External Url" at bounding box center [878, 293] width 121 height 22
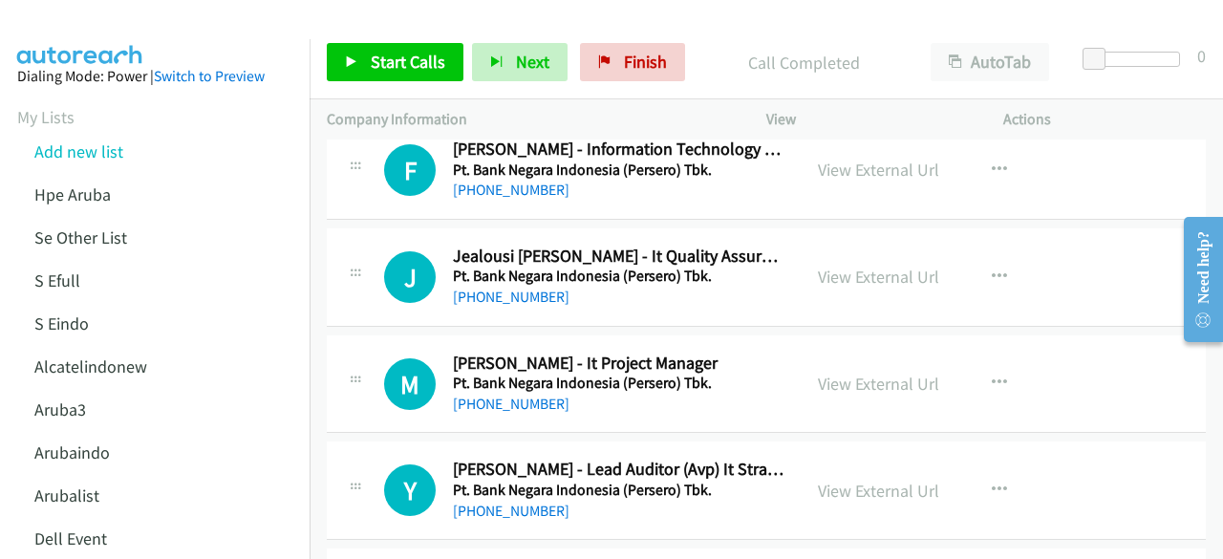
scroll to position [4298, 0]
click at [880, 265] on link "View External Url" at bounding box center [878, 276] width 121 height 22
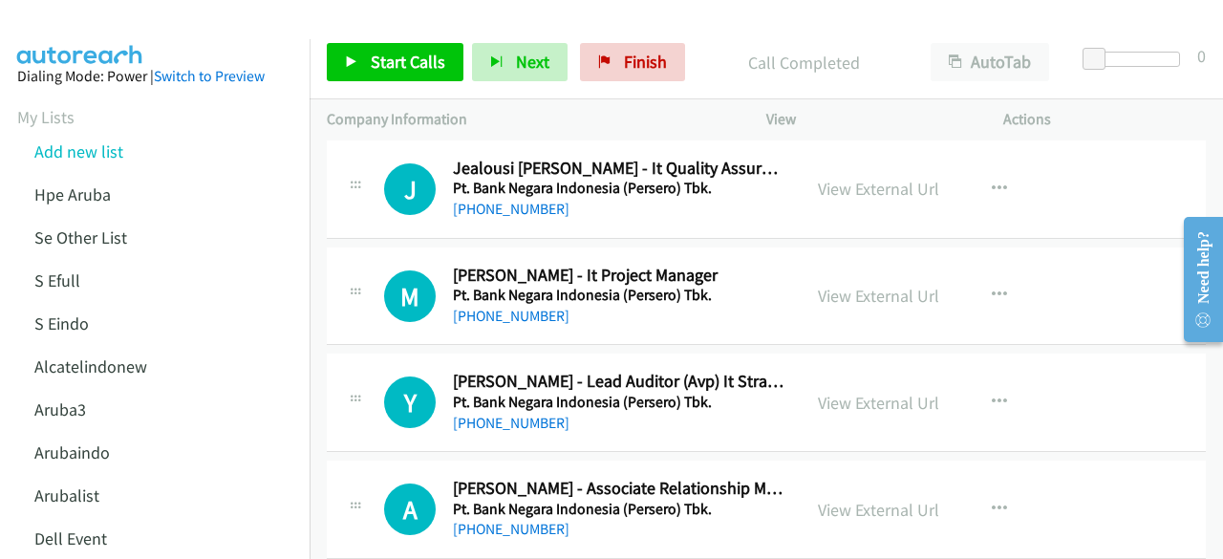
scroll to position [4387, 0]
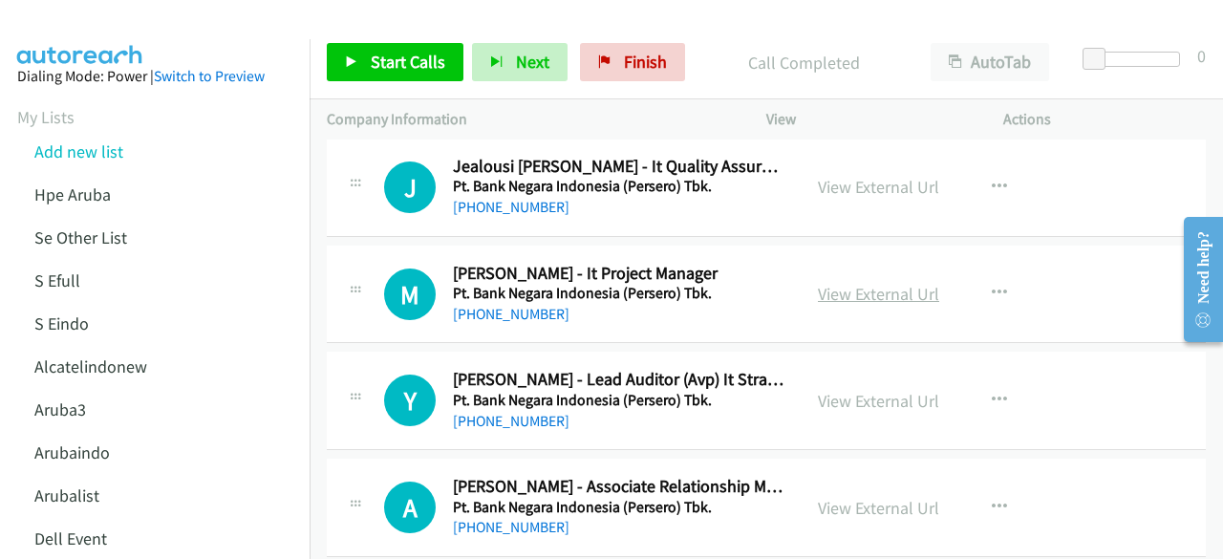
click at [873, 283] on link "View External Url" at bounding box center [878, 294] width 121 height 22
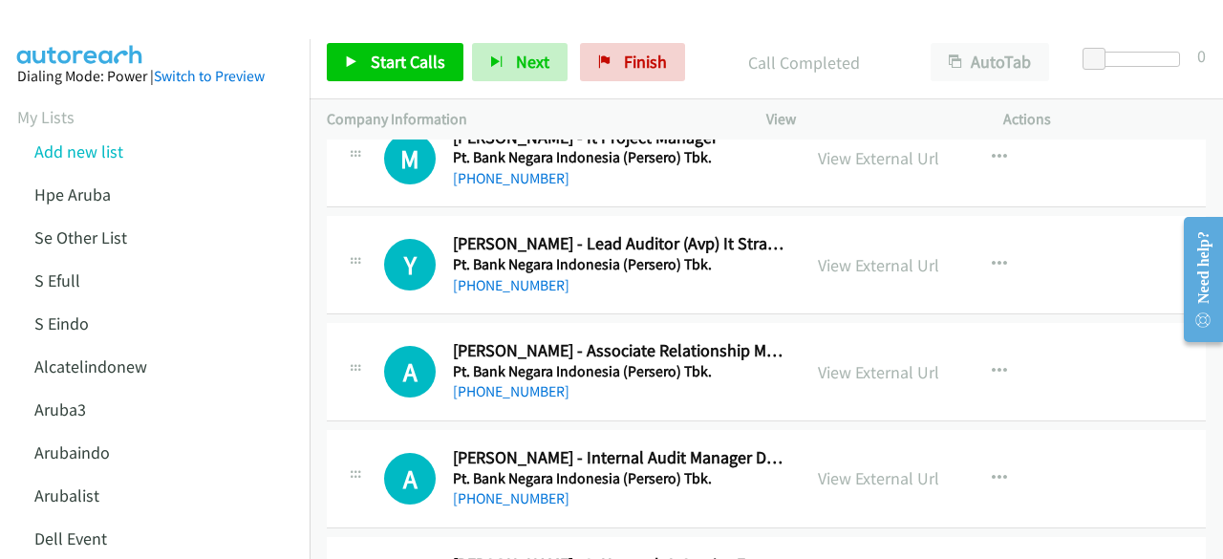
scroll to position [4536, 0]
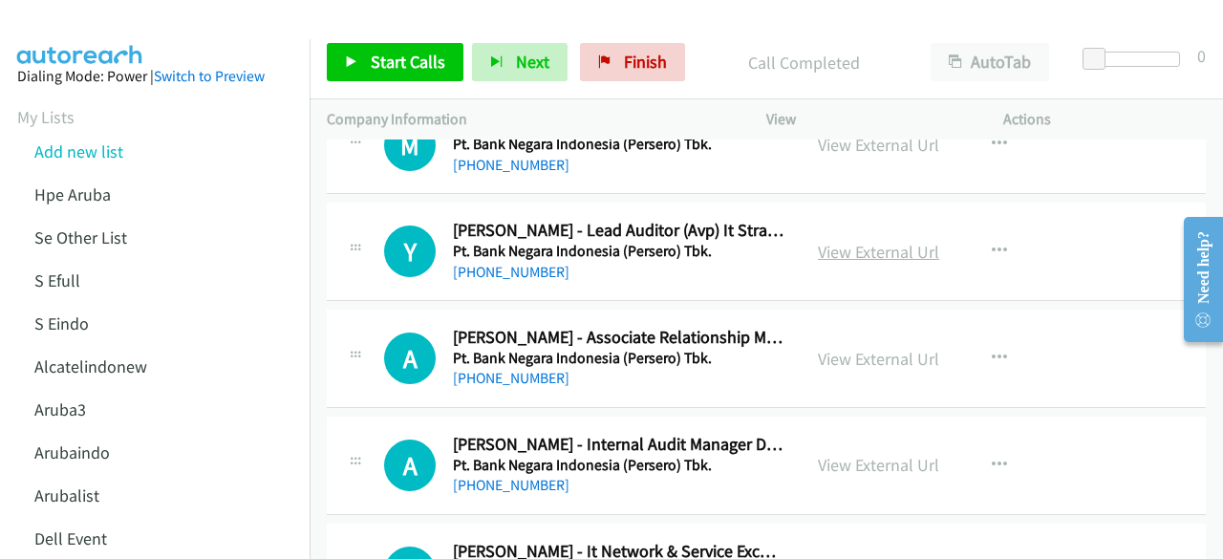
click at [853, 241] on link "View External Url" at bounding box center [878, 252] width 121 height 22
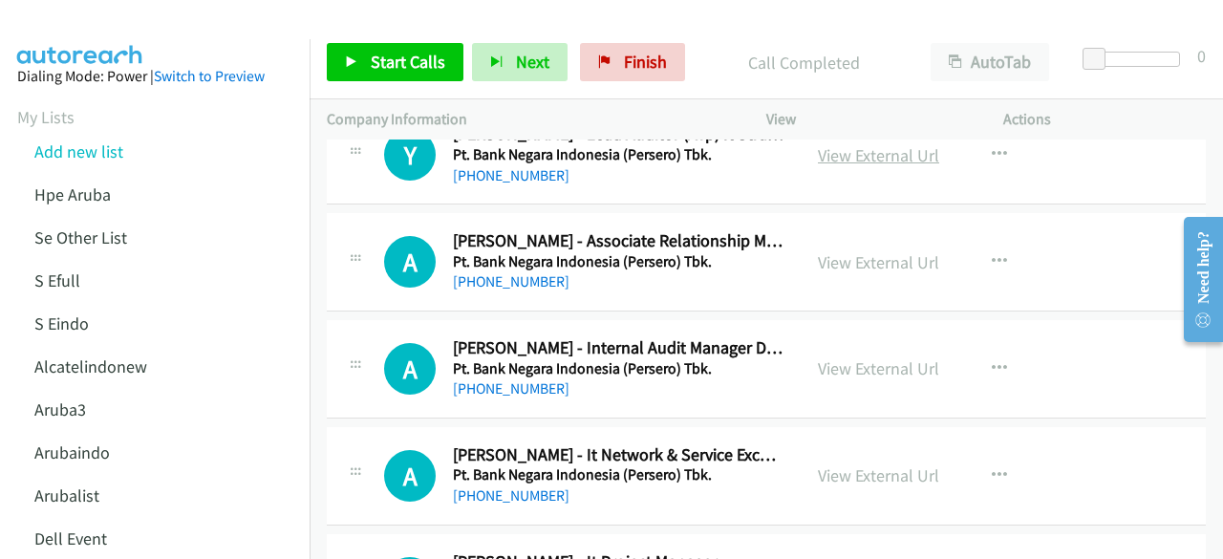
scroll to position [4642, 0]
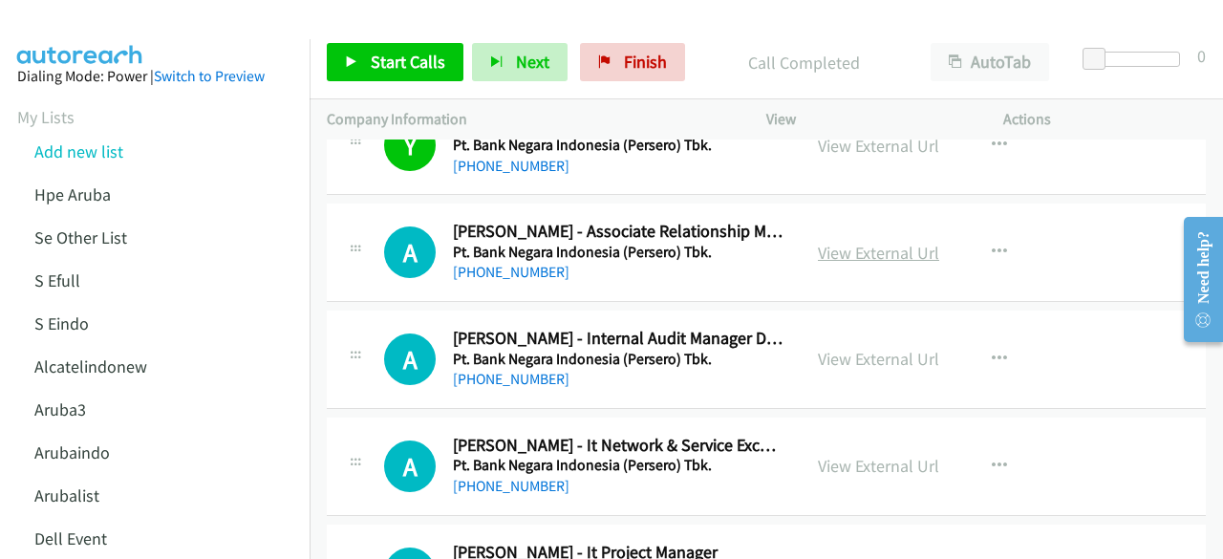
click at [873, 242] on link "View External Url" at bounding box center [878, 253] width 121 height 22
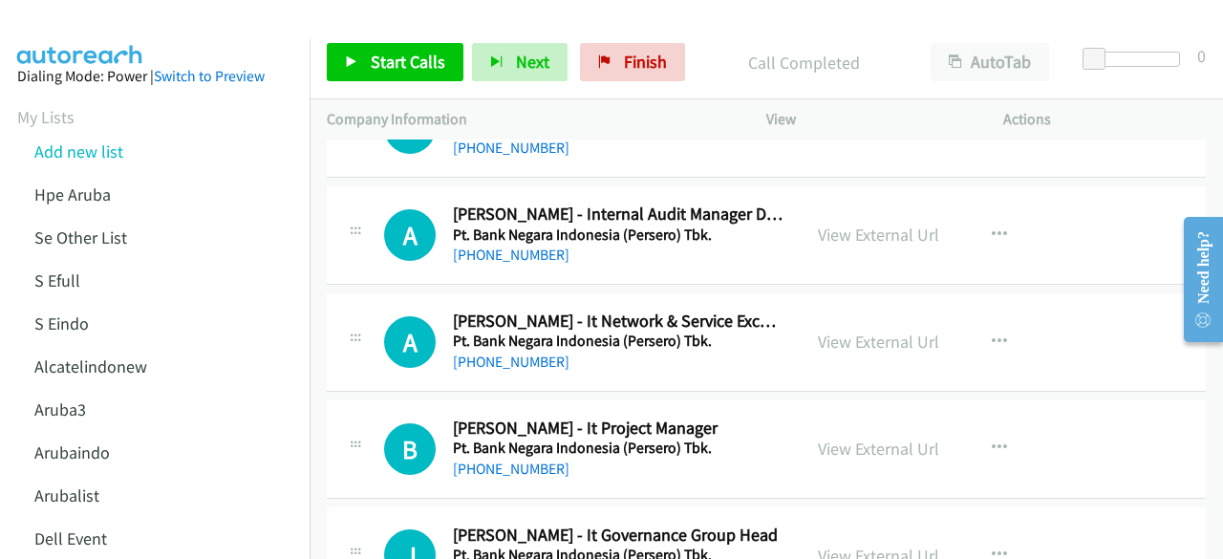
scroll to position [4777, 0]
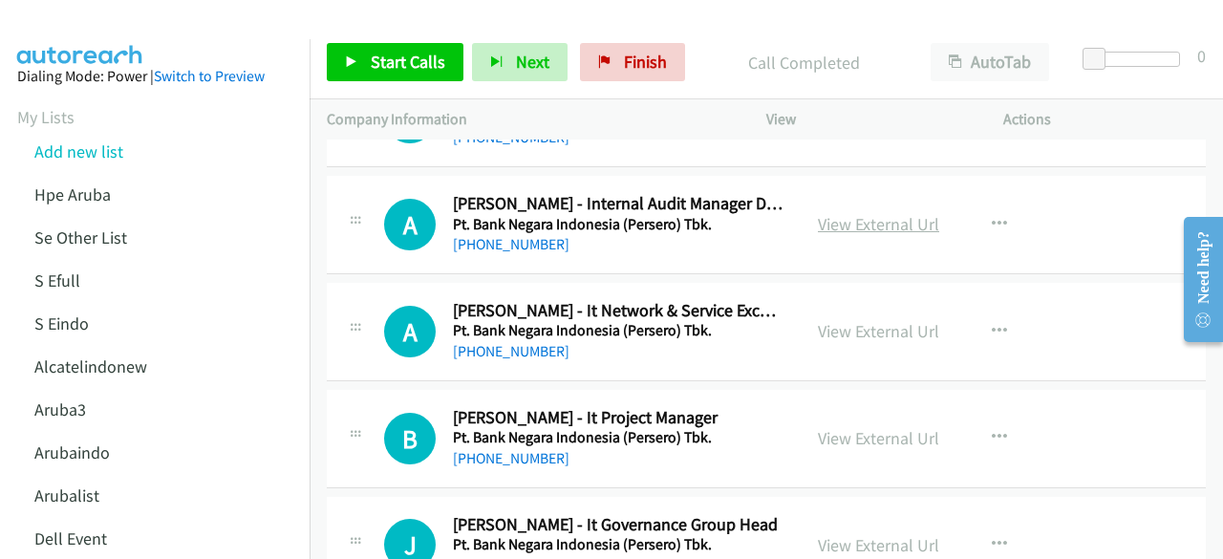
click at [853, 213] on link "View External Url" at bounding box center [878, 224] width 121 height 22
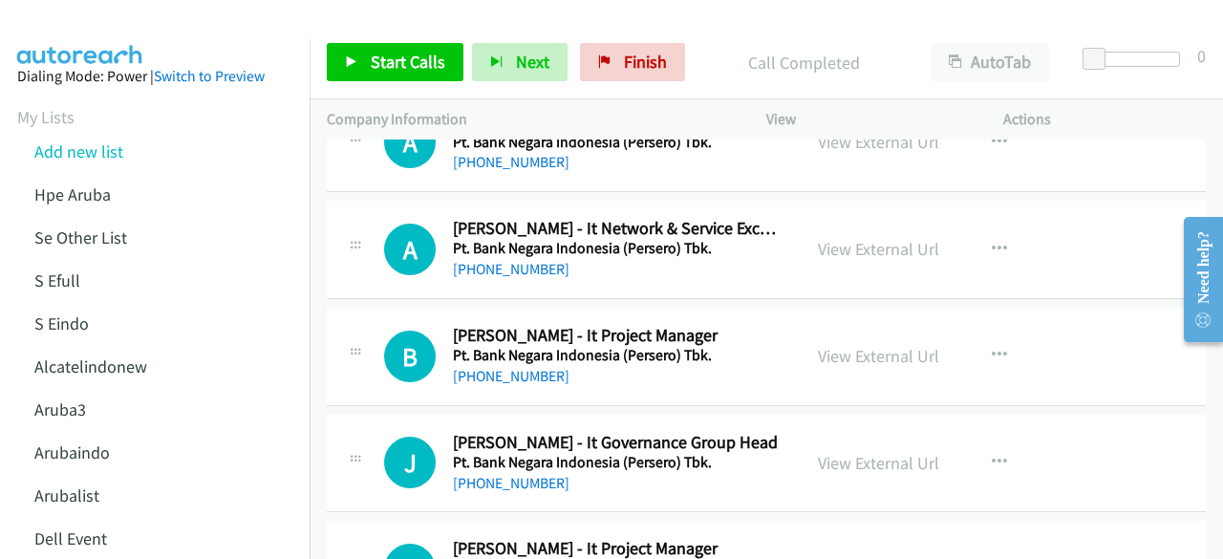
scroll to position [4865, 0]
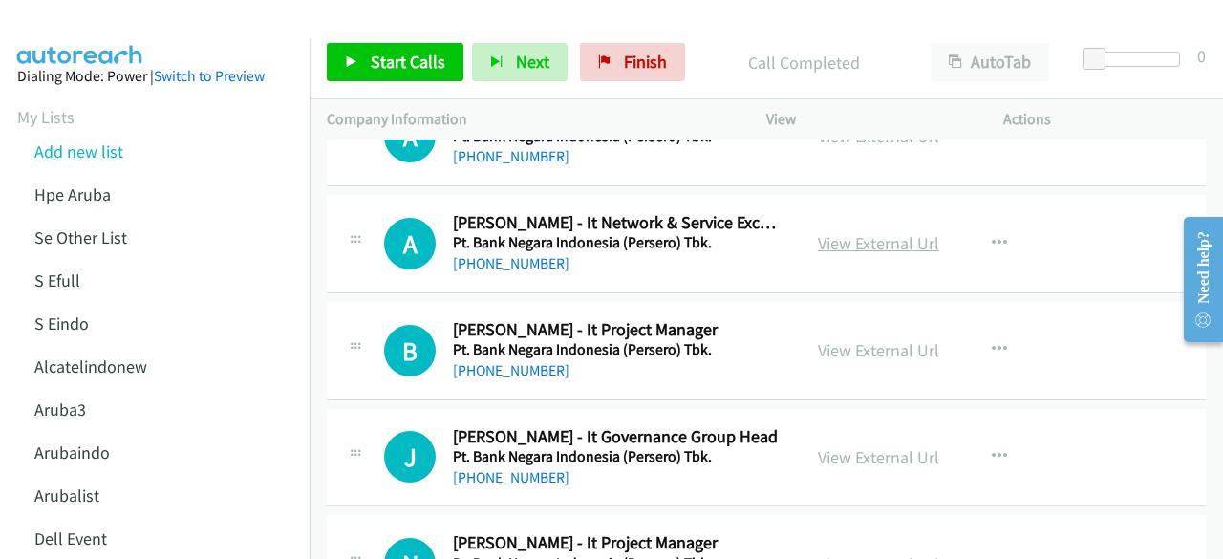
click at [854, 238] on link "View External Url" at bounding box center [878, 243] width 121 height 22
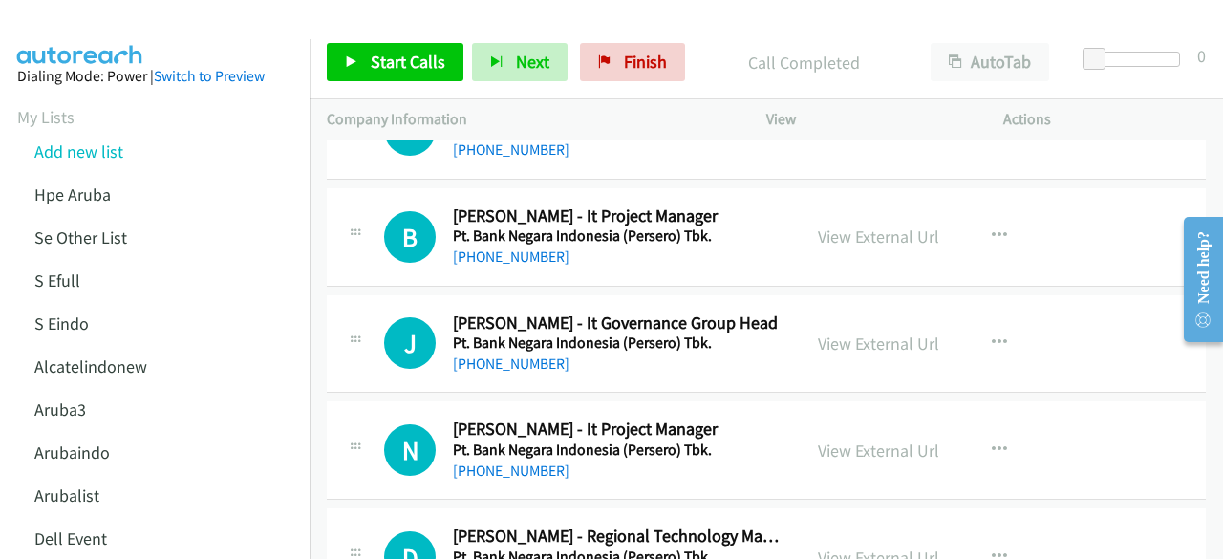
click at [842, 234] on div "View External Url" at bounding box center [878, 237] width 121 height 26
click at [843, 226] on link "View External Url" at bounding box center [878, 237] width 121 height 22
click at [872, 333] on link "View External Url" at bounding box center [878, 344] width 121 height 22
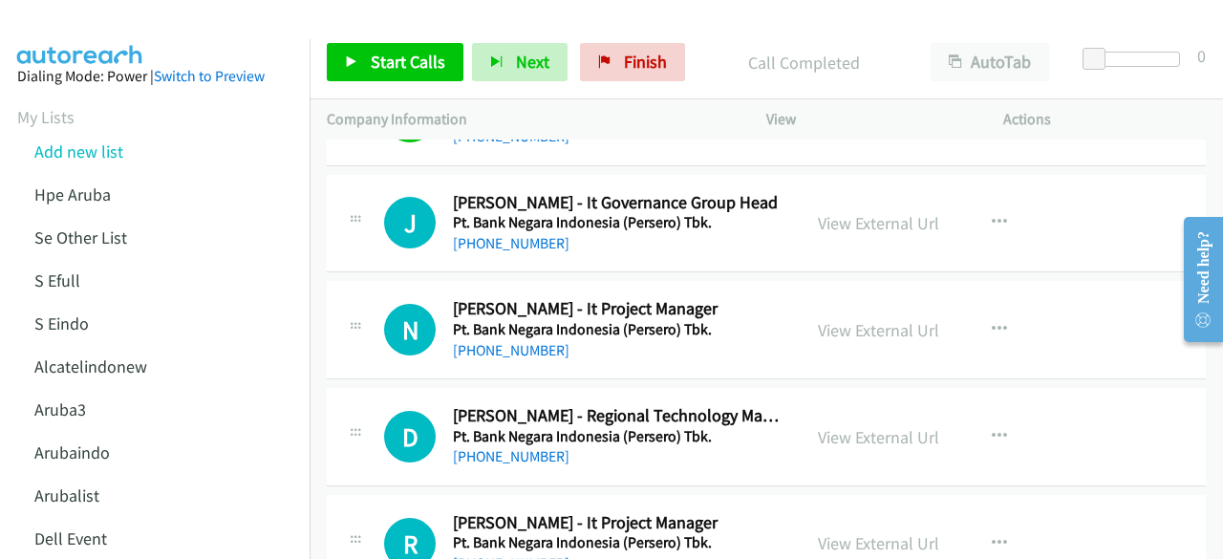
scroll to position [5101, 0]
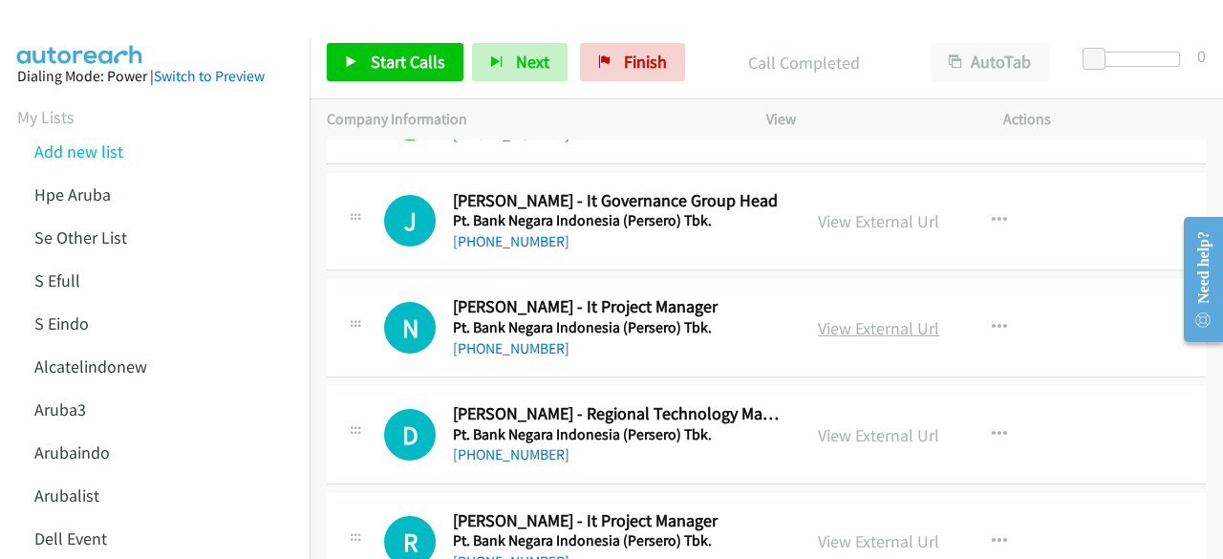
click at [887, 317] on link "View External Url" at bounding box center [878, 328] width 121 height 22
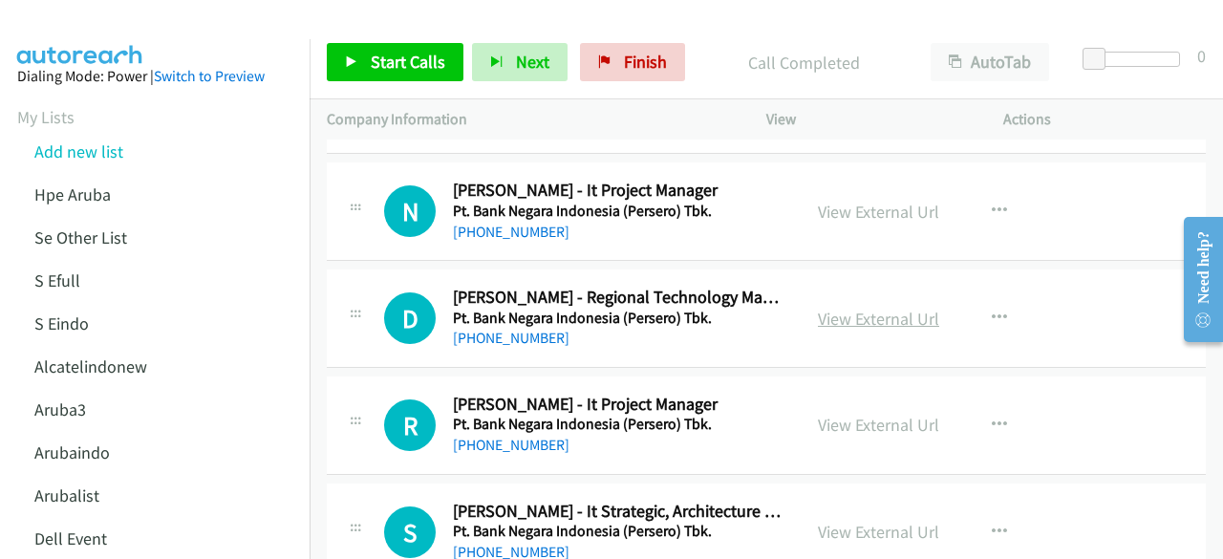
click at [875, 310] on link "View External Url" at bounding box center [878, 319] width 121 height 22
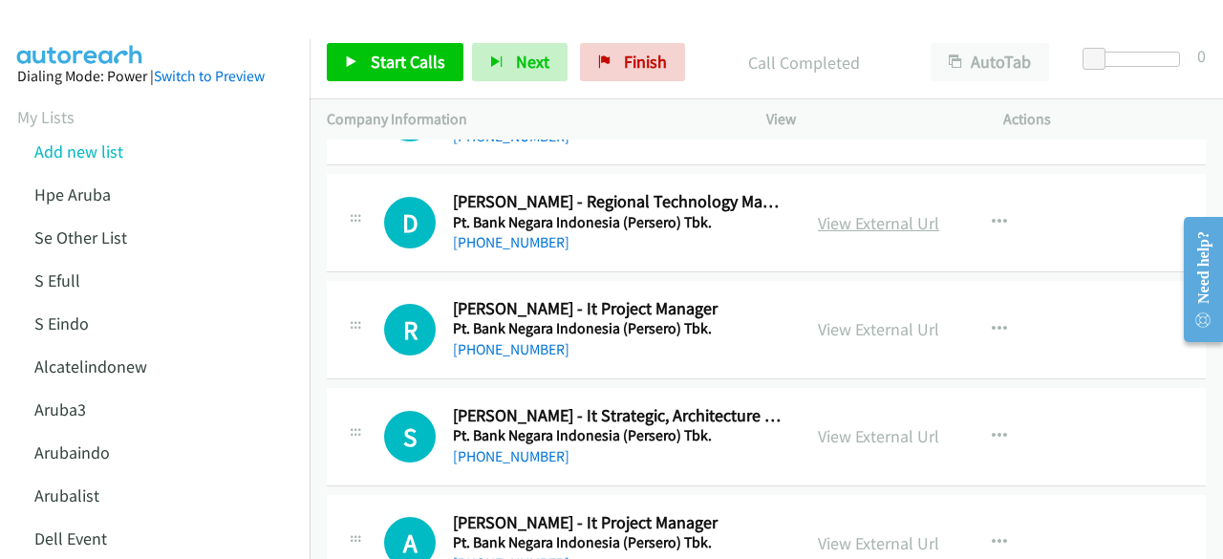
scroll to position [5323, 0]
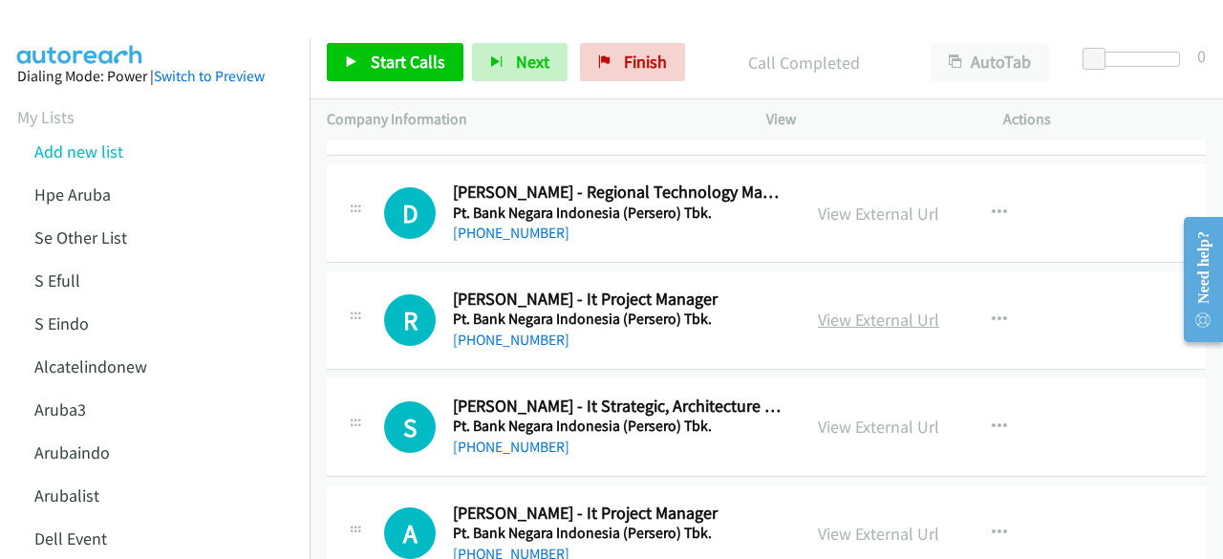
click at [832, 309] on link "View External Url" at bounding box center [878, 320] width 121 height 22
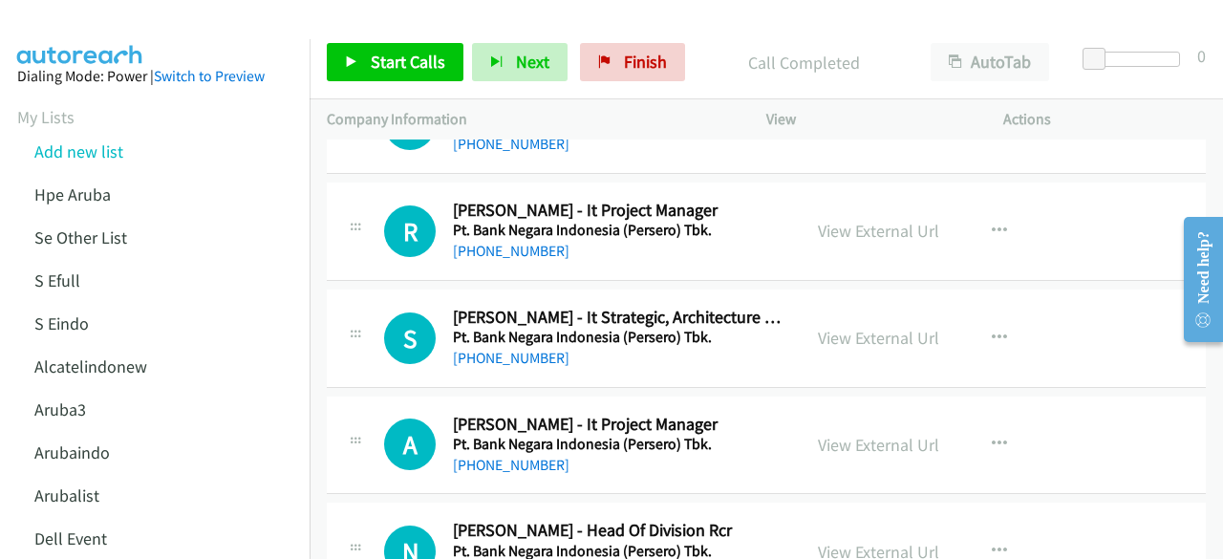
scroll to position [5413, 0]
click at [885, 326] on link "View External Url" at bounding box center [878, 337] width 121 height 22
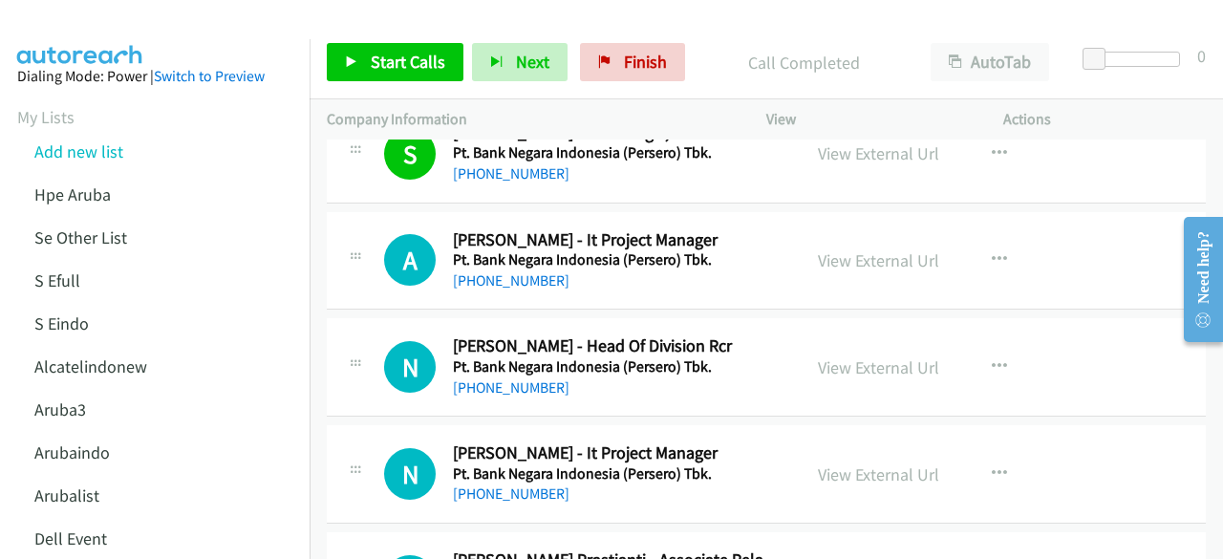
scroll to position [5598, 0]
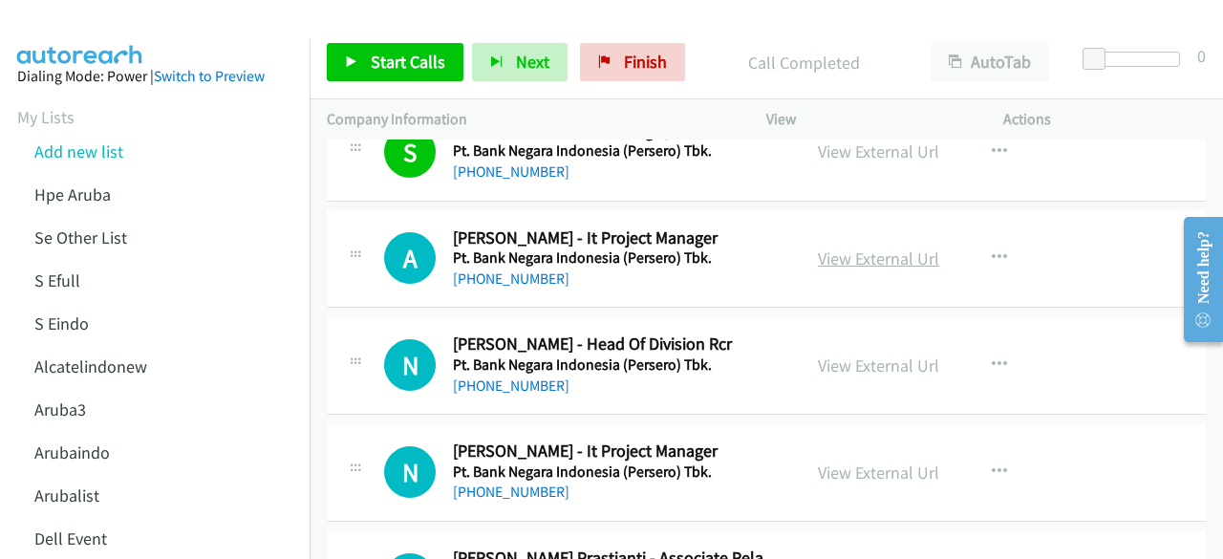
click at [822, 248] on link "View External Url" at bounding box center [878, 259] width 121 height 22
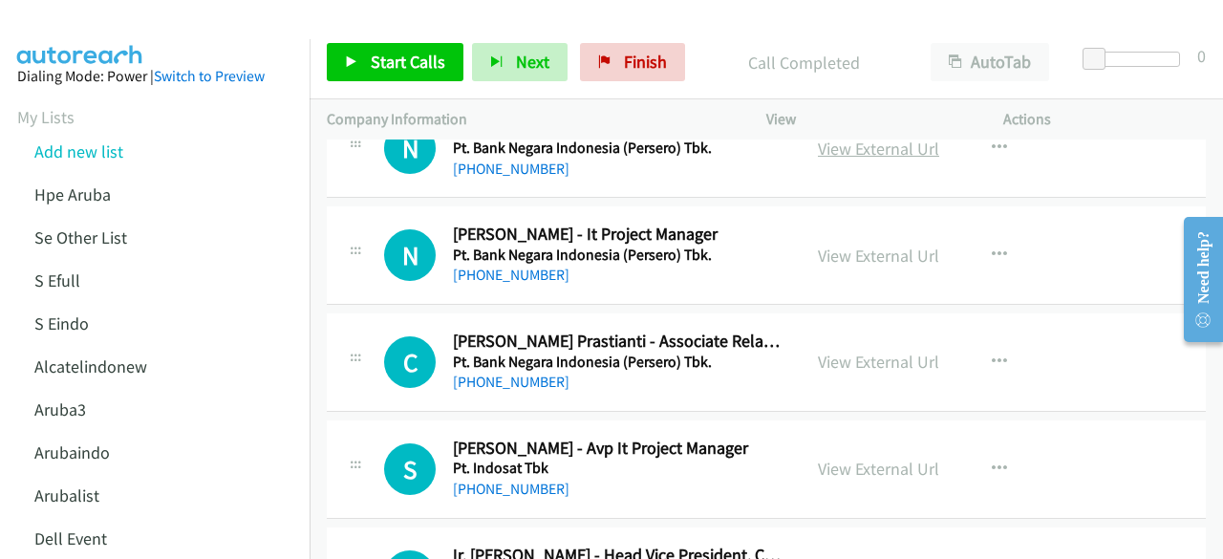
scroll to position [5816, 0]
click at [833, 223] on div "View External Url View External Url Schedule/Manage Callback Start Calls Here R…" at bounding box center [928, 254] width 254 height 63
click at [845, 244] on link "View External Url" at bounding box center [878, 255] width 121 height 22
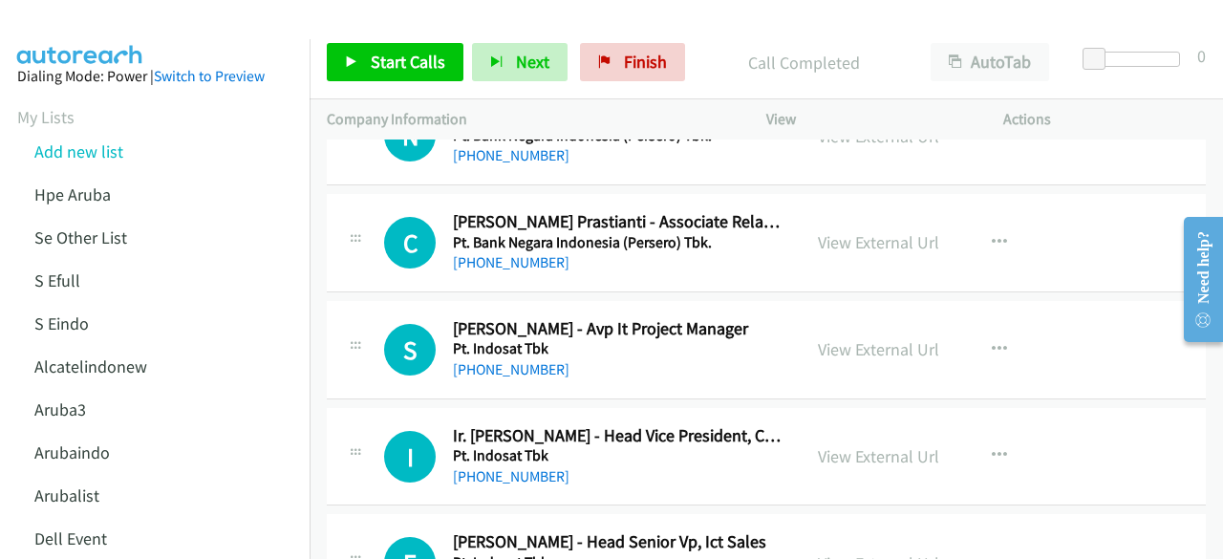
scroll to position [5936, 0]
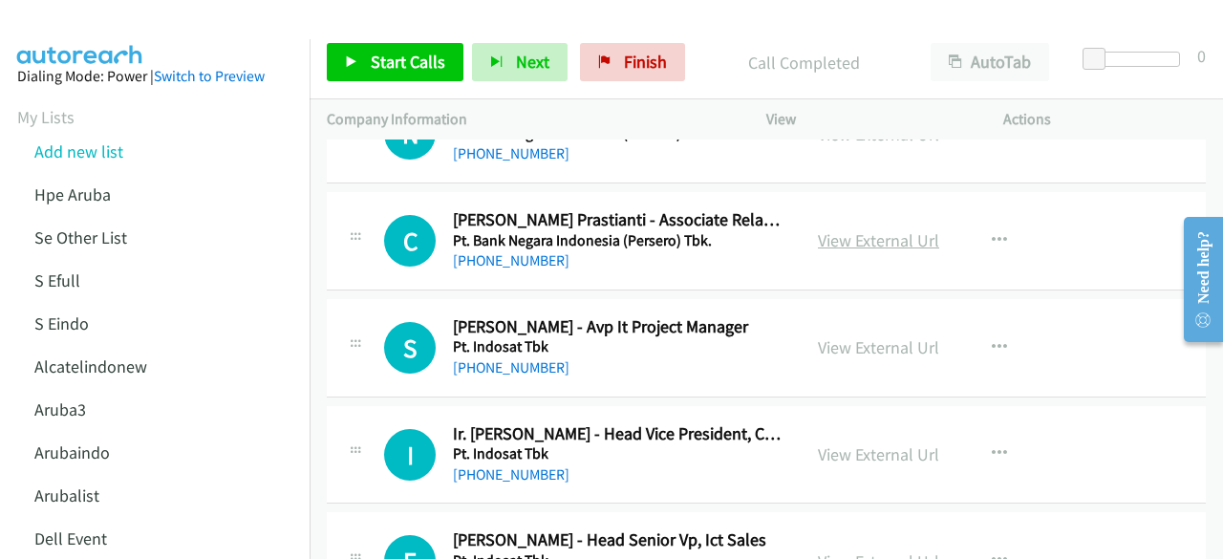
click at [831, 229] on link "View External Url" at bounding box center [878, 240] width 121 height 22
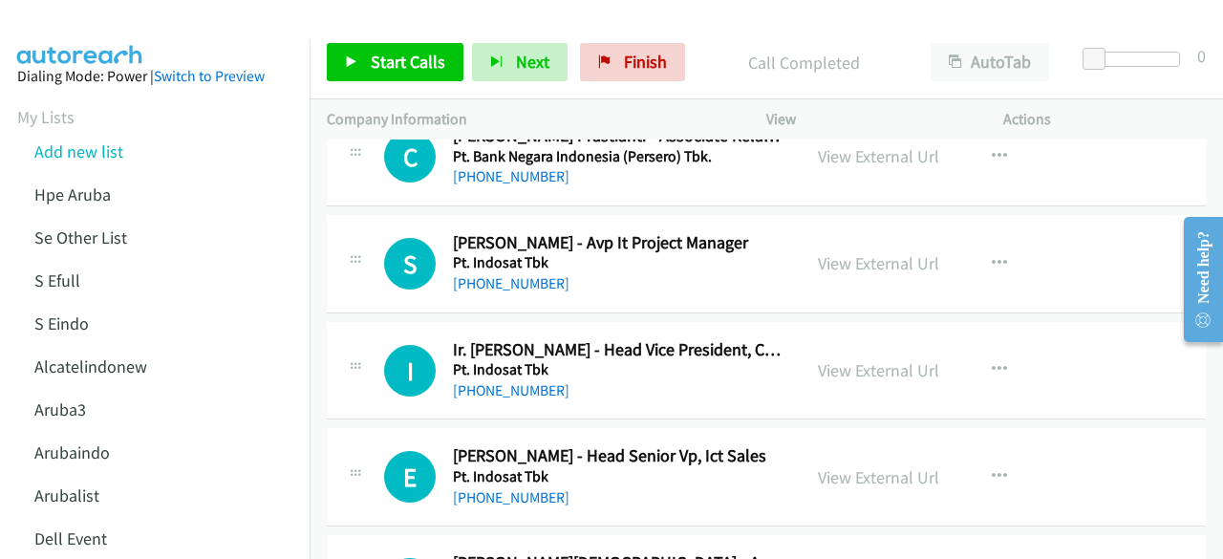
scroll to position [6021, 0]
click at [850, 251] on link "View External Url" at bounding box center [878, 262] width 121 height 22
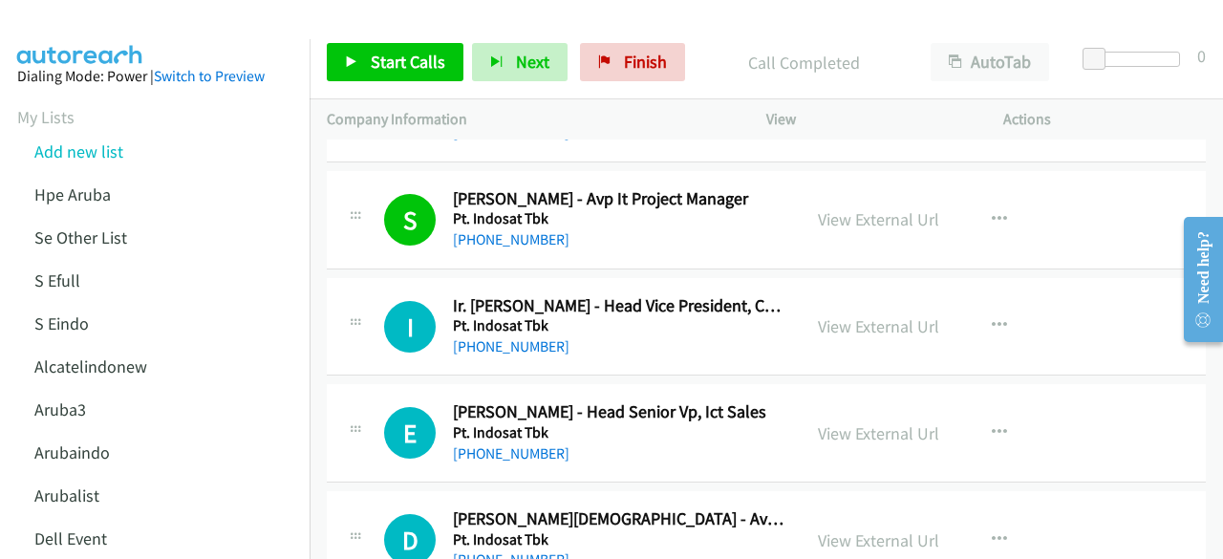
scroll to position [6064, 0]
click at [835, 316] on link "View External Url" at bounding box center [878, 327] width 121 height 22
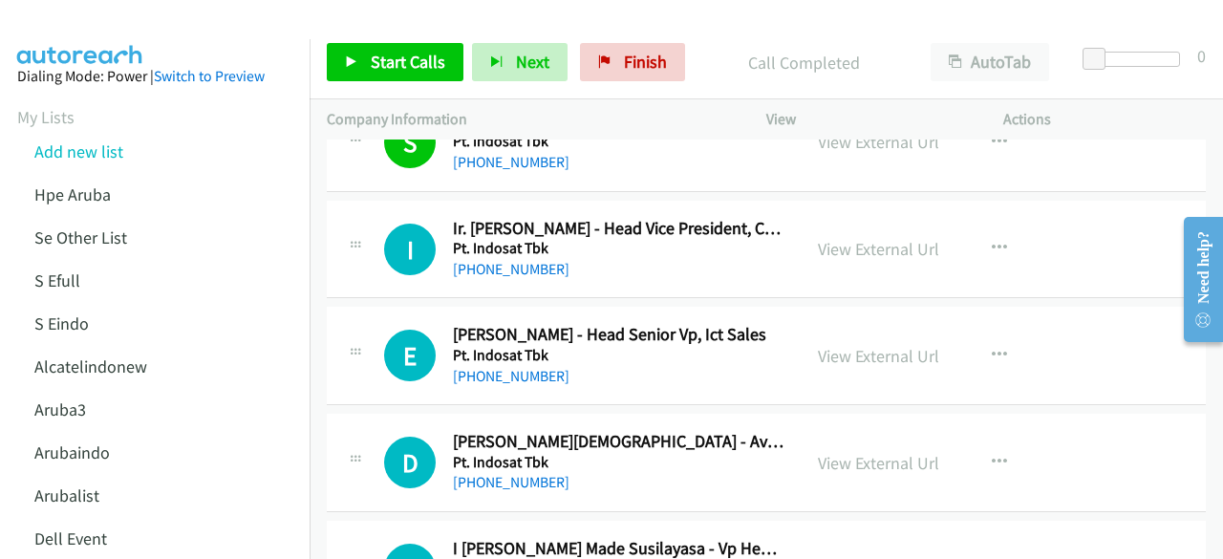
scroll to position [6157, 0]
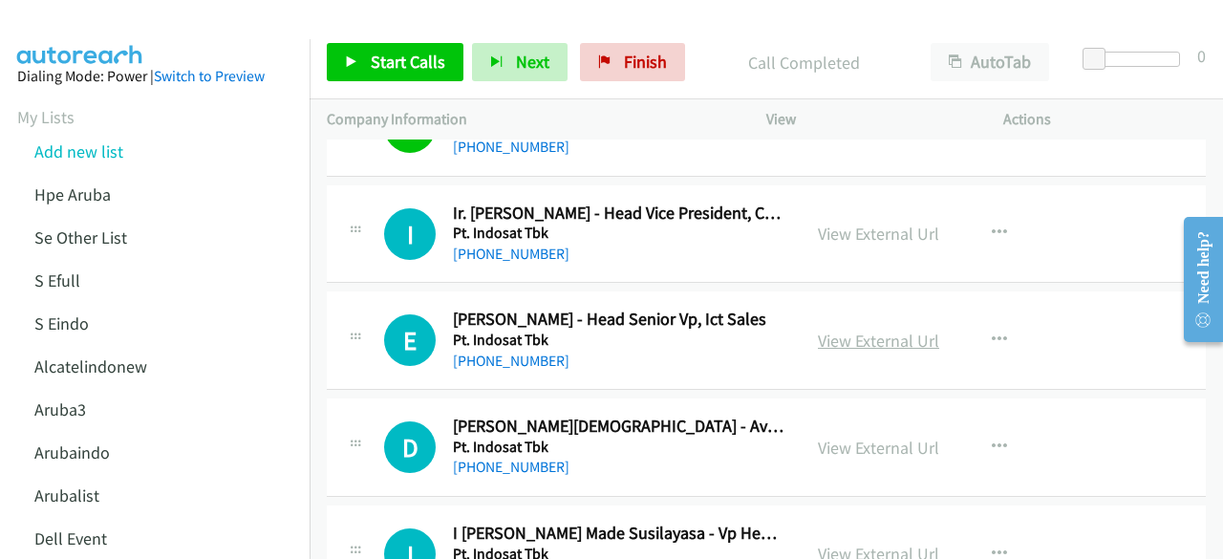
click at [885, 330] on link "View External Url" at bounding box center [878, 341] width 121 height 22
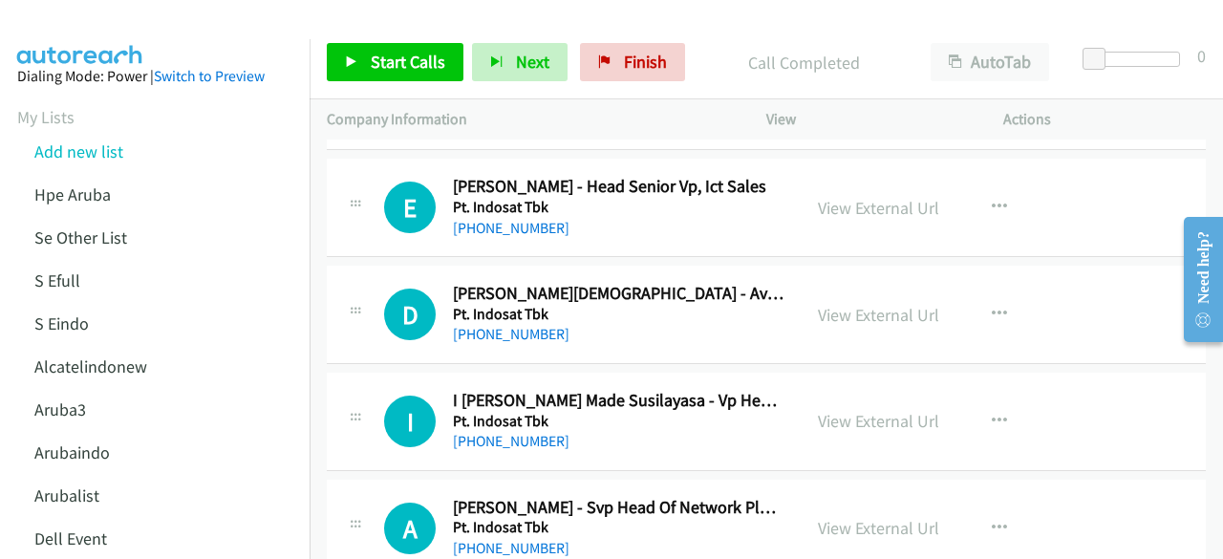
scroll to position [6291, 0]
click at [851, 303] on link "View External Url" at bounding box center [878, 314] width 121 height 22
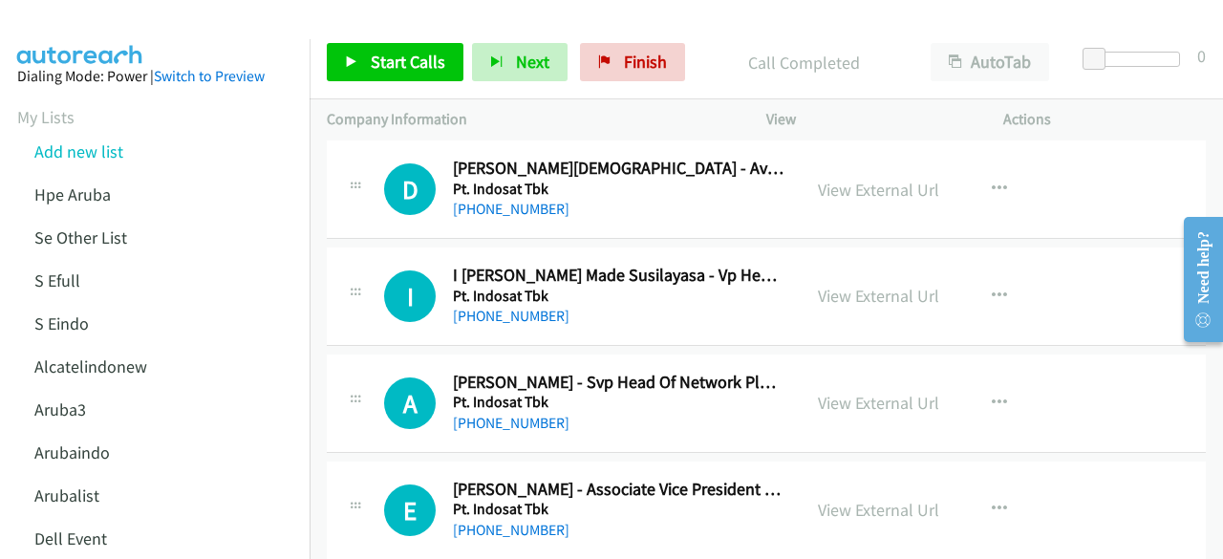
scroll to position [6425, 0]
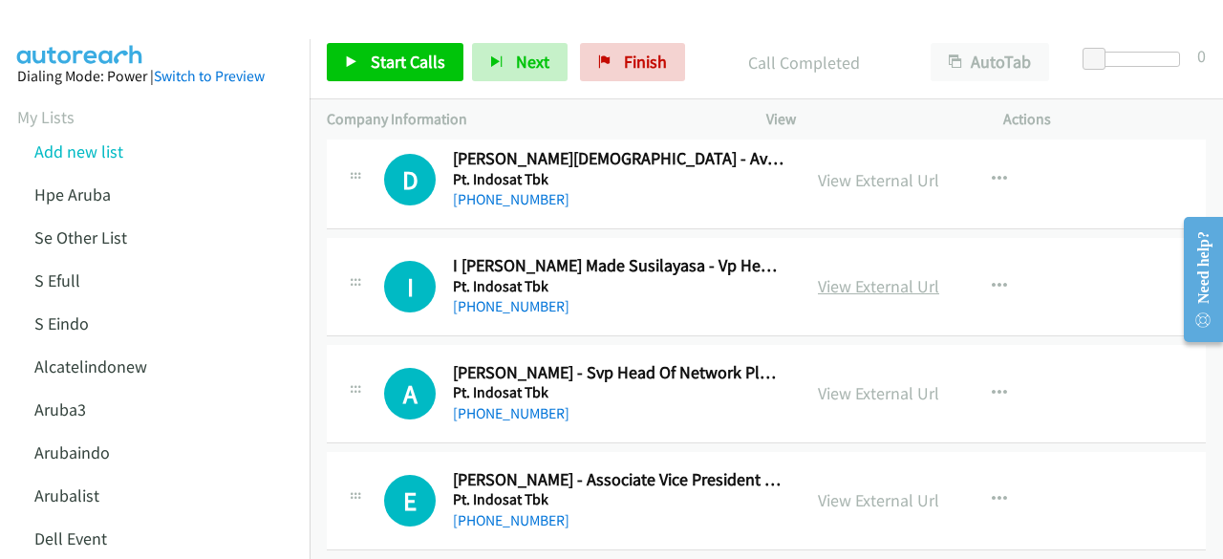
click at [847, 275] on link "View External Url" at bounding box center [878, 286] width 121 height 22
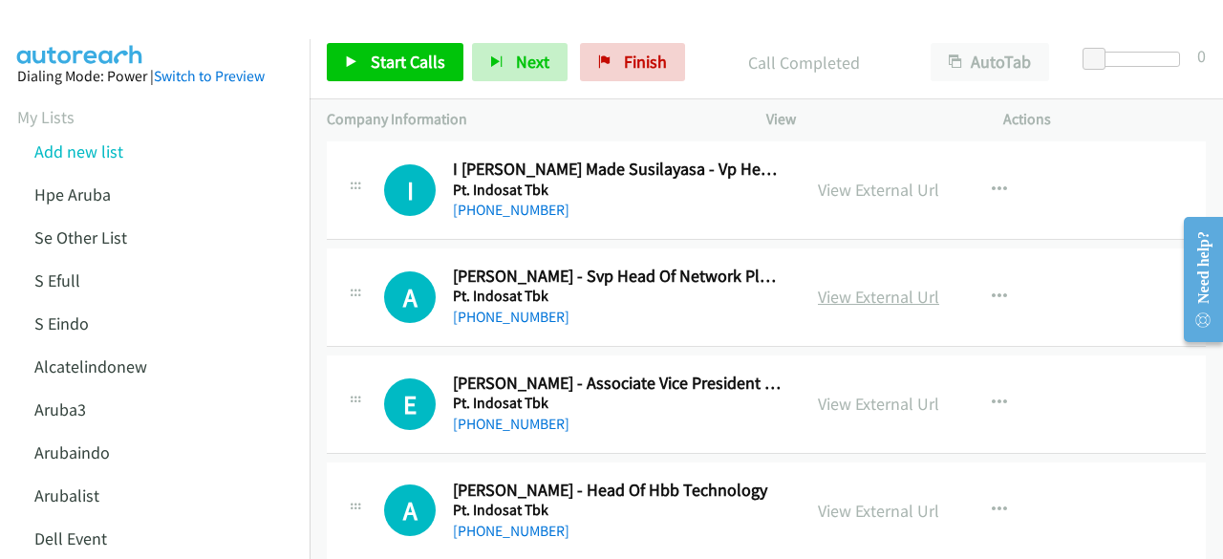
click at [876, 286] on link "View External Url" at bounding box center [878, 297] width 121 height 22
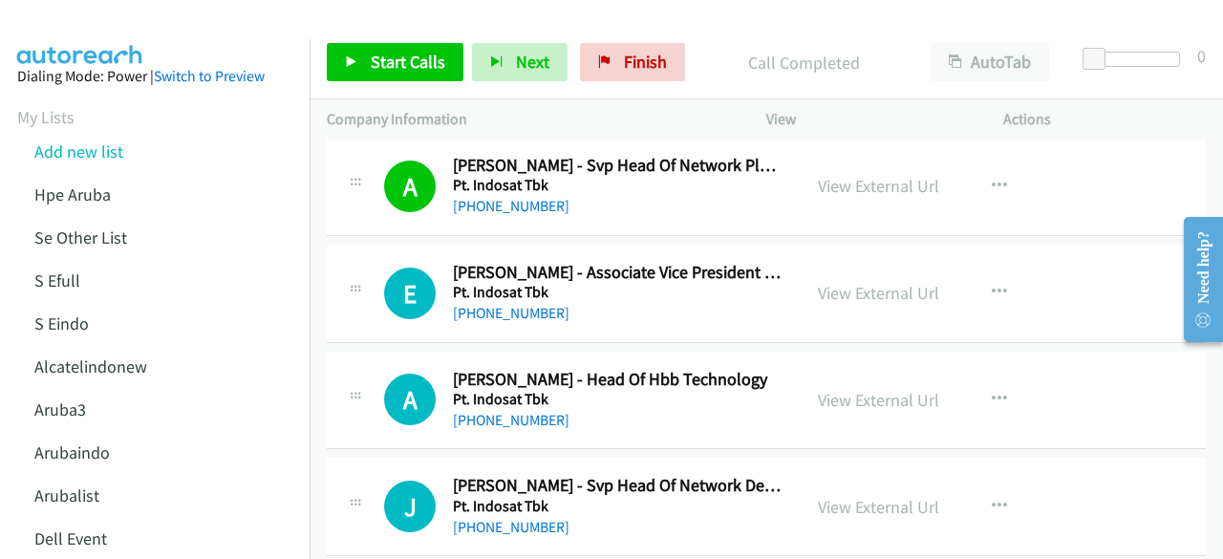
scroll to position [6635, 0]
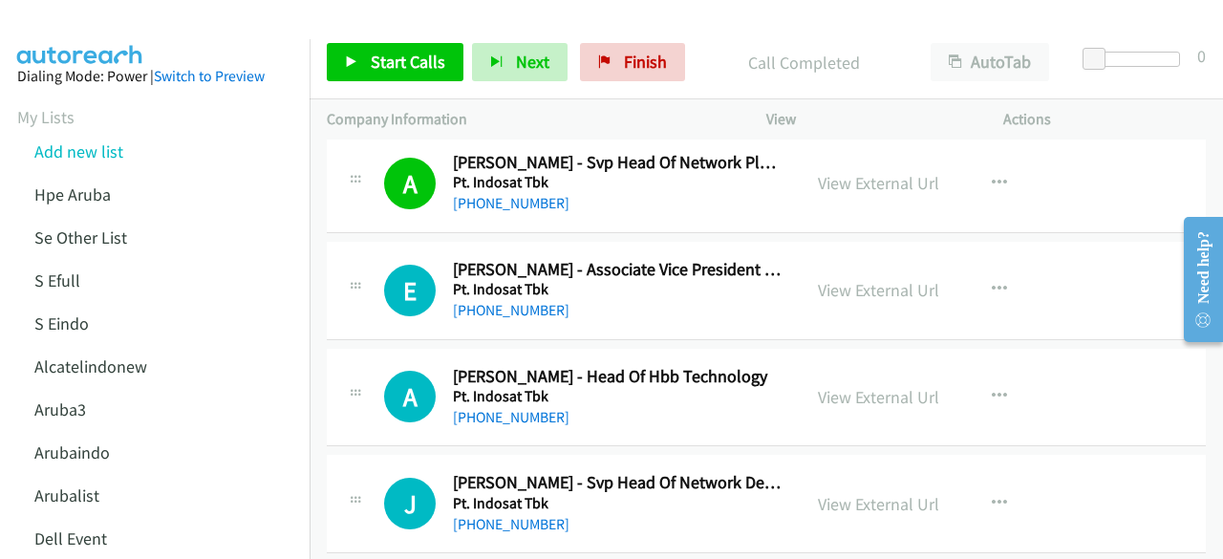
click at [875, 283] on div "View External Url View External Url Schedule/Manage Callback Start Calls Here R…" at bounding box center [928, 290] width 254 height 63
click at [877, 279] on link "View External Url" at bounding box center [878, 290] width 121 height 22
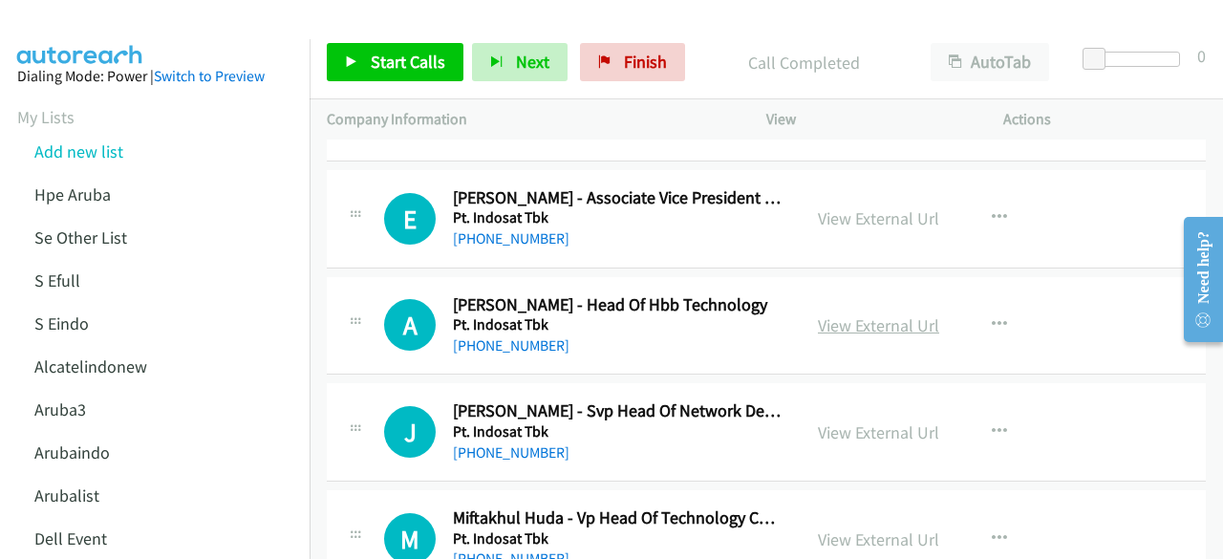
scroll to position [6708, 0]
click at [853, 313] on link "View External Url" at bounding box center [878, 324] width 121 height 22
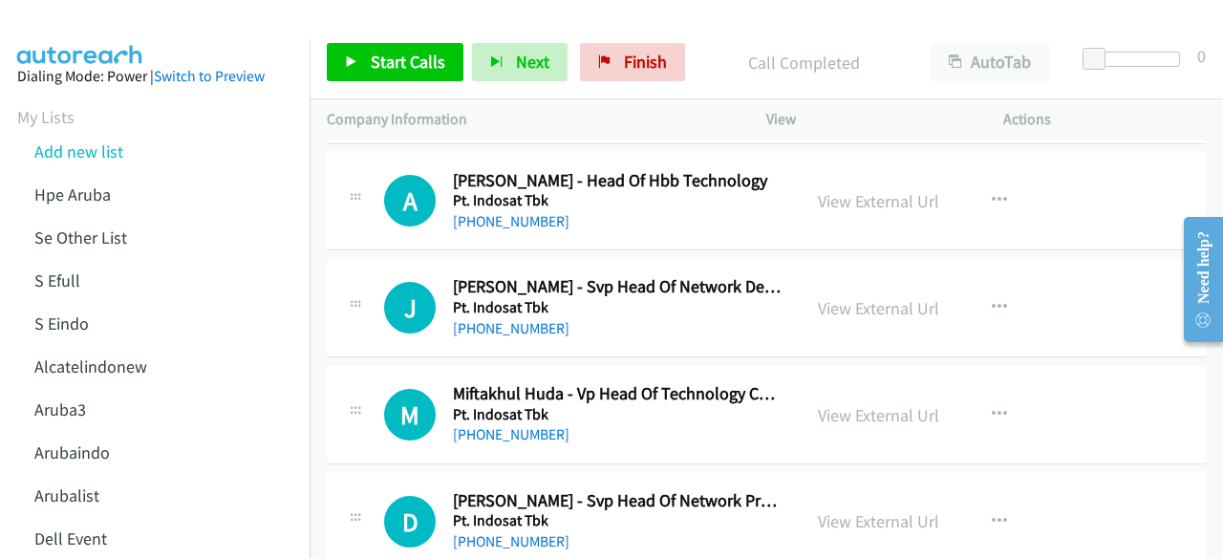
scroll to position [6836, 0]
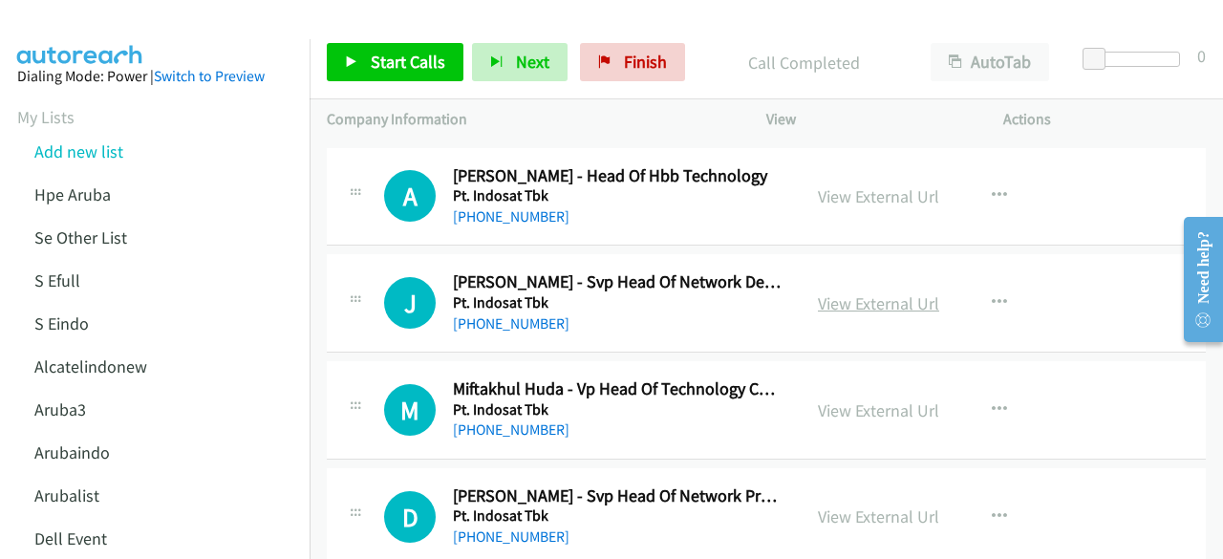
click at [820, 292] on link "View External Url" at bounding box center [878, 303] width 121 height 22
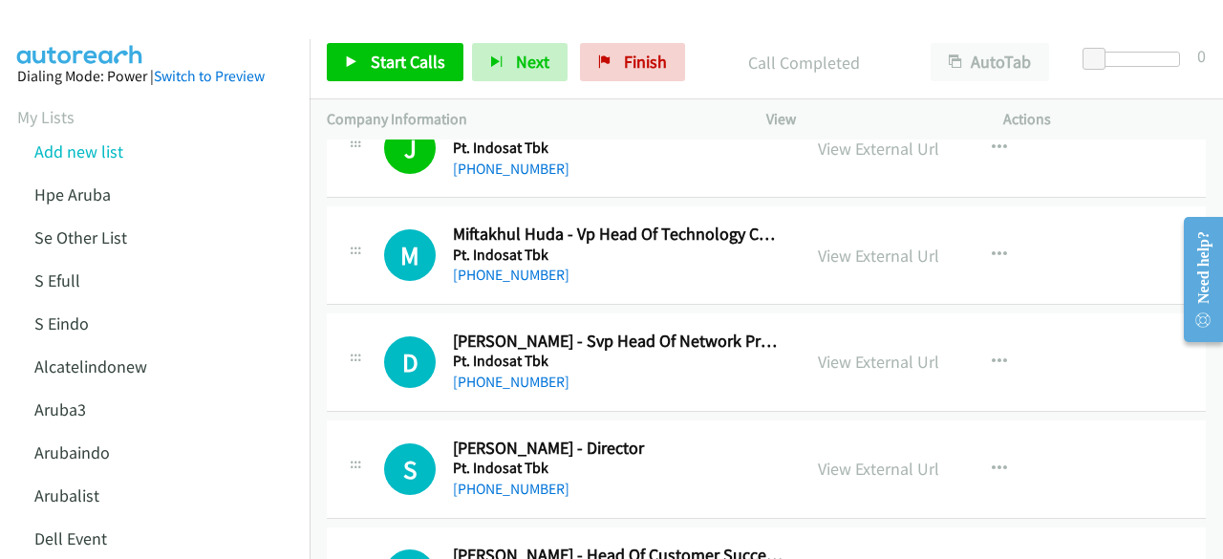
scroll to position [6993, 0]
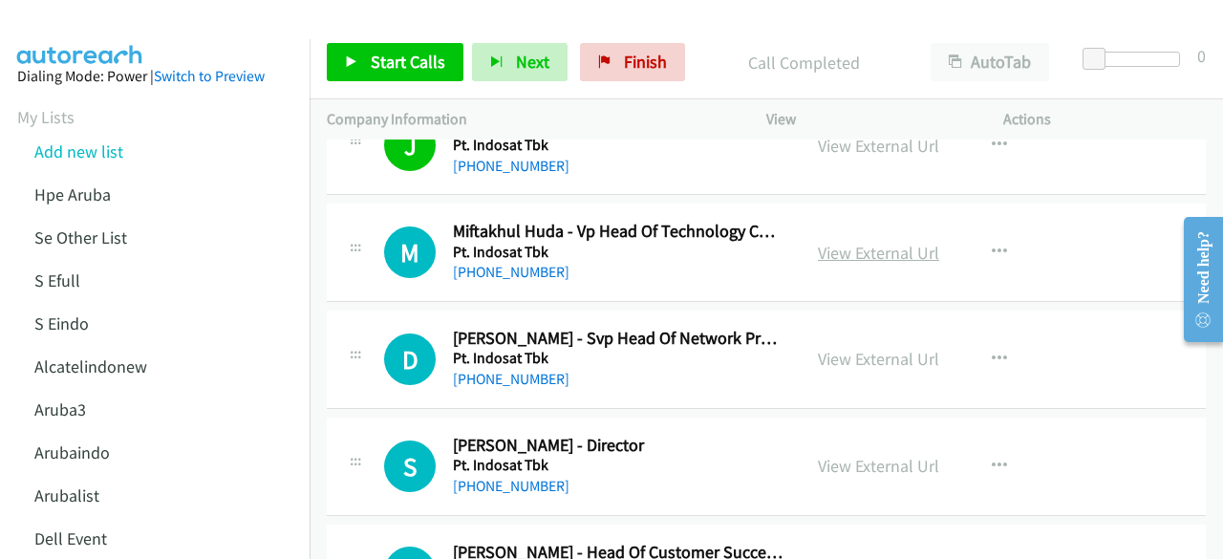
click at [864, 242] on link "View External Url" at bounding box center [878, 253] width 121 height 22
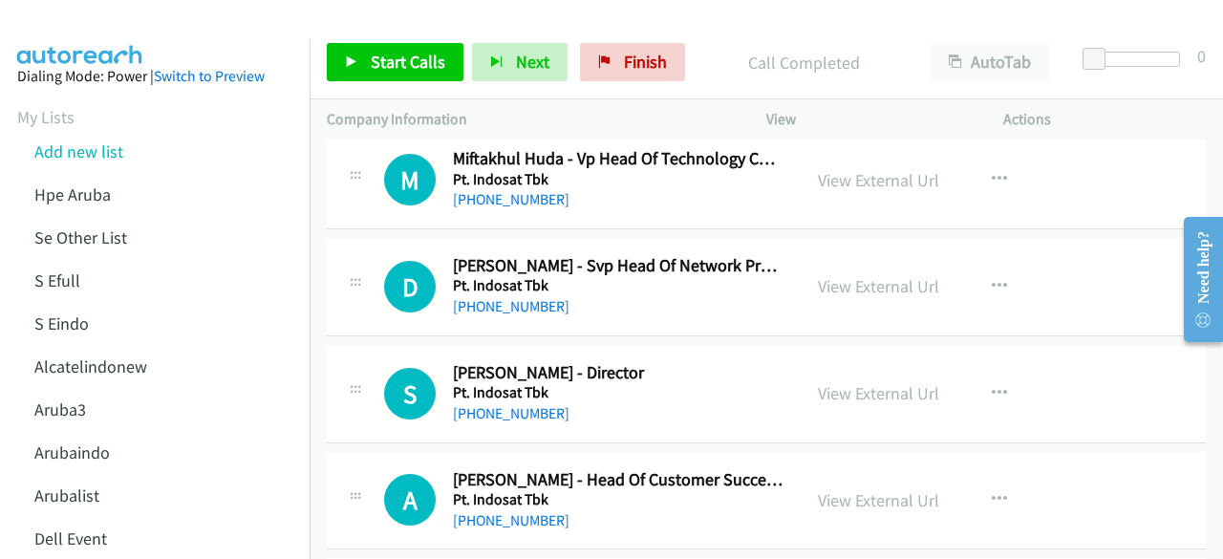
scroll to position [7072, 0]
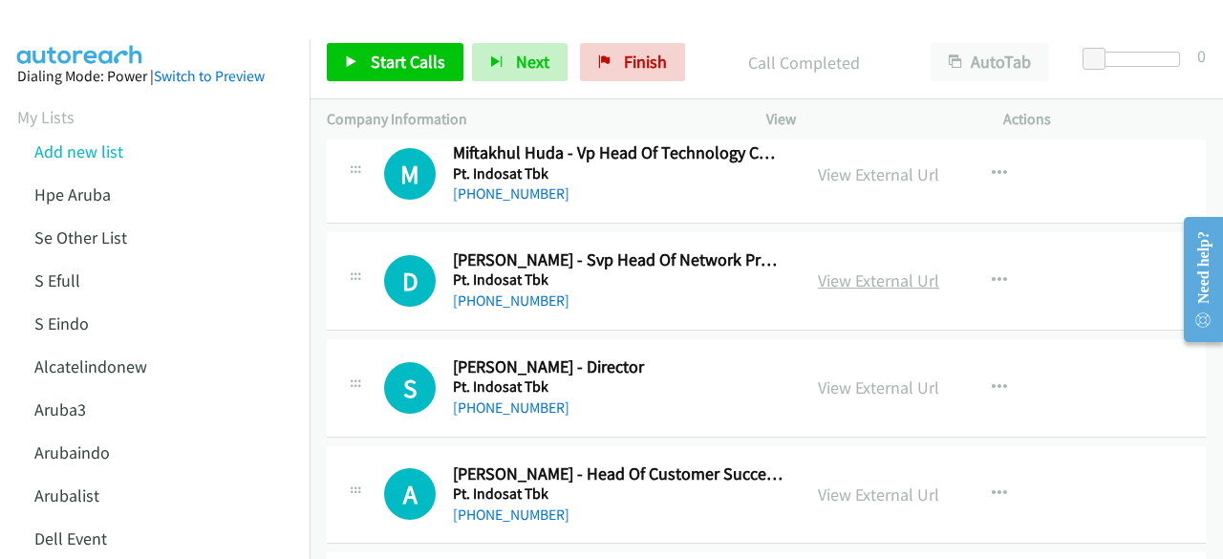
click at [836, 270] on link "View External Url" at bounding box center [878, 281] width 121 height 22
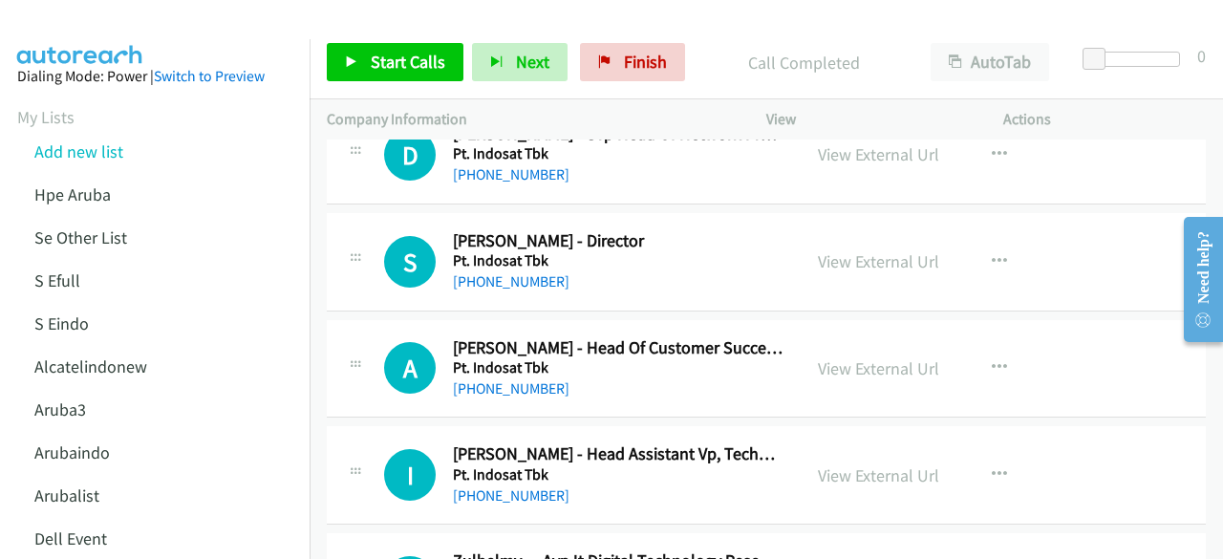
scroll to position [7199, 0]
click at [843, 249] on link "View External Url" at bounding box center [878, 260] width 121 height 22
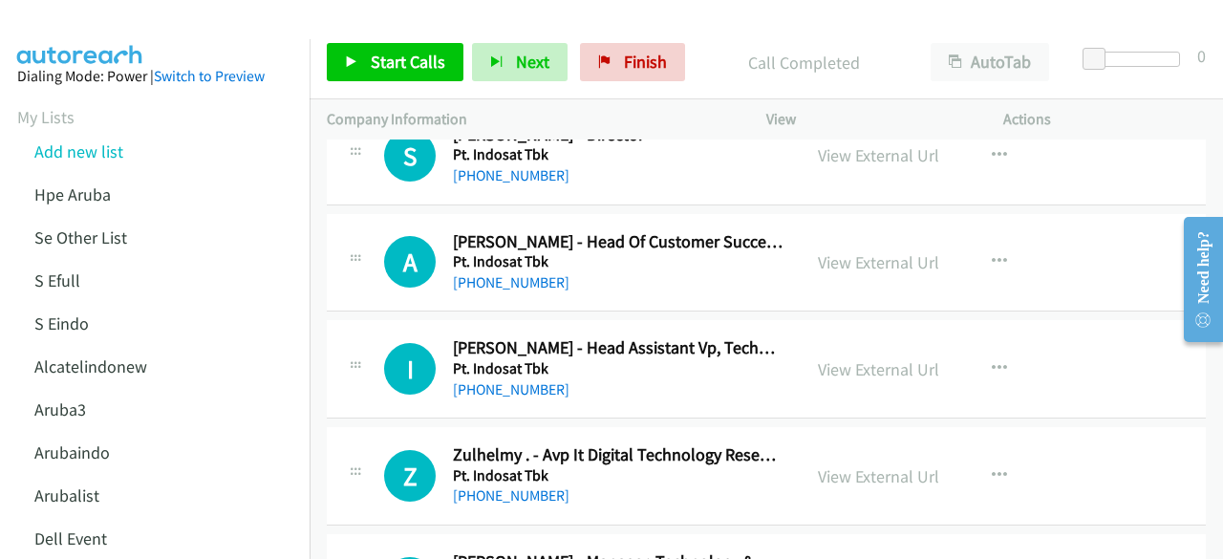
scroll to position [7318, 0]
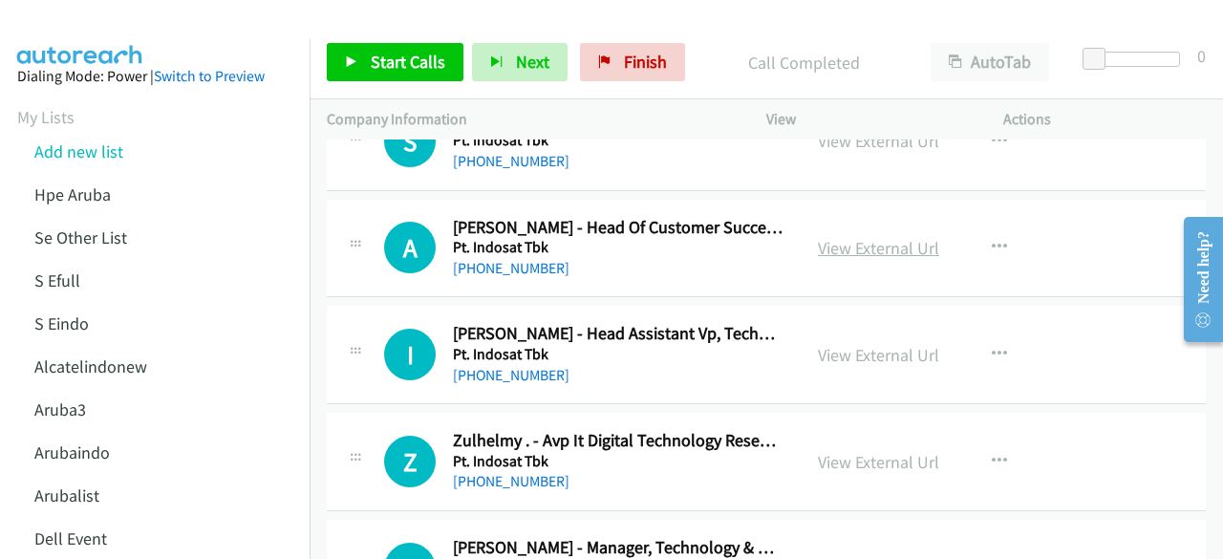
click at [852, 237] on link "View External Url" at bounding box center [878, 248] width 121 height 22
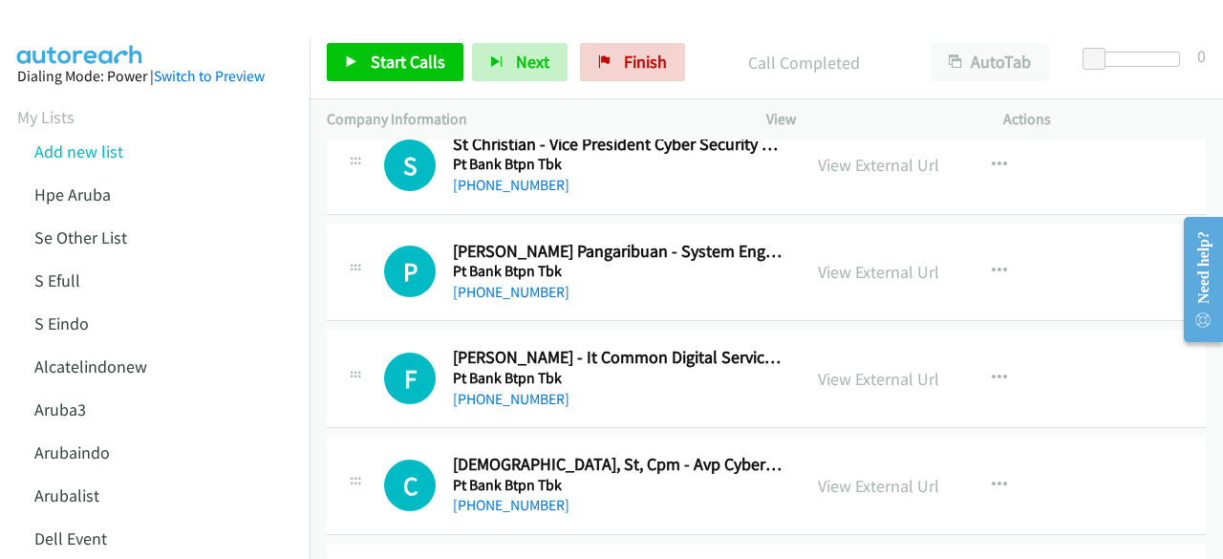
scroll to position [10692, 0]
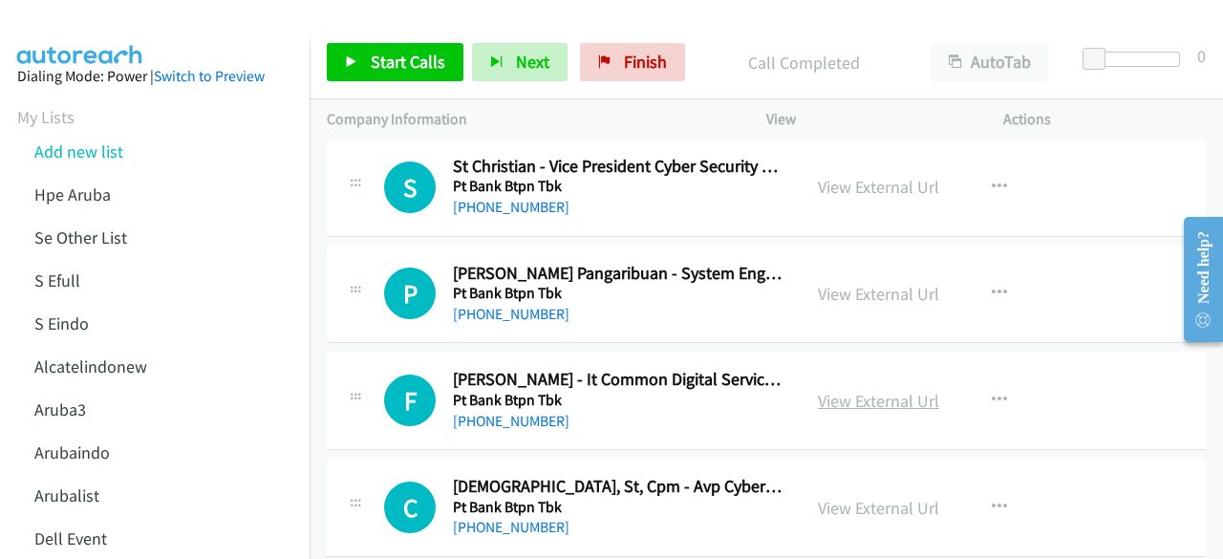
click at [846, 390] on link "View External Url" at bounding box center [878, 401] width 121 height 22
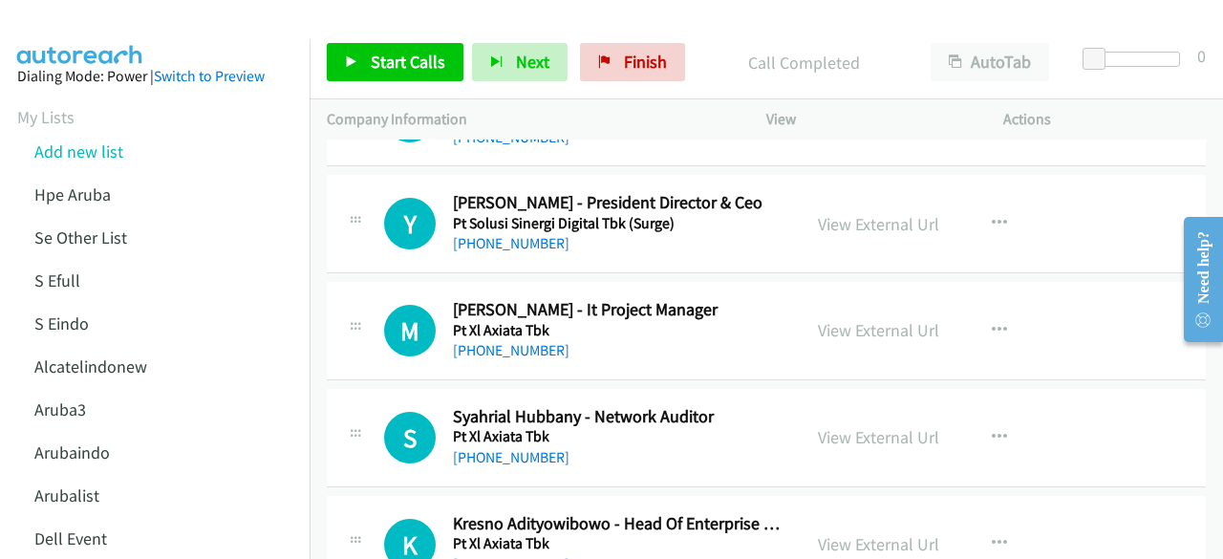
scroll to position [11521, 0]
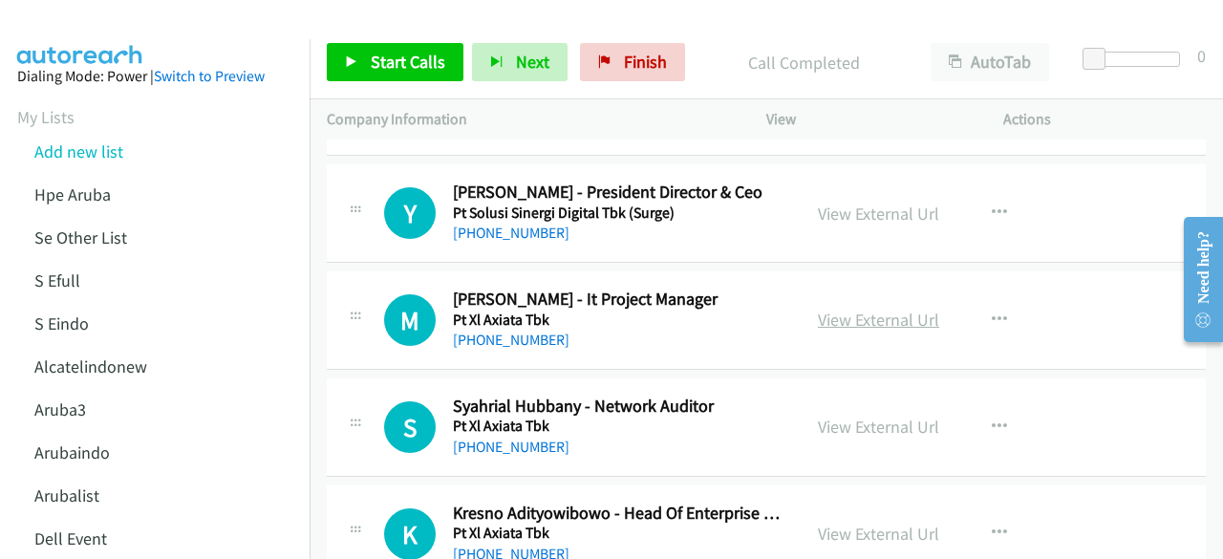
click at [841, 309] on link "View External Url" at bounding box center [878, 320] width 121 height 22
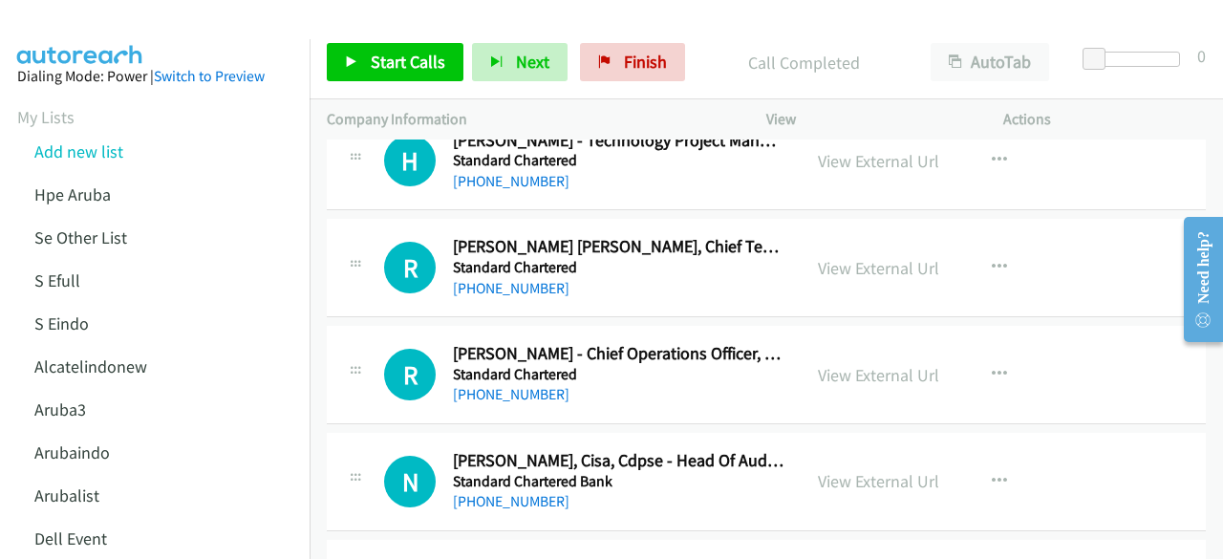
scroll to position [14836, 0]
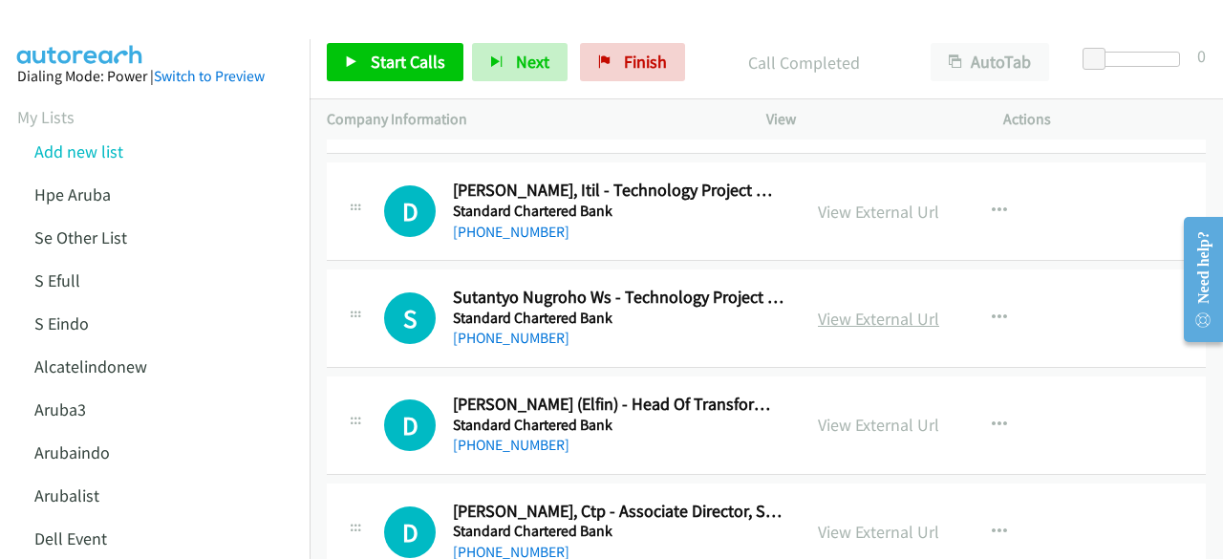
click at [875, 308] on link "View External Url" at bounding box center [878, 319] width 121 height 22
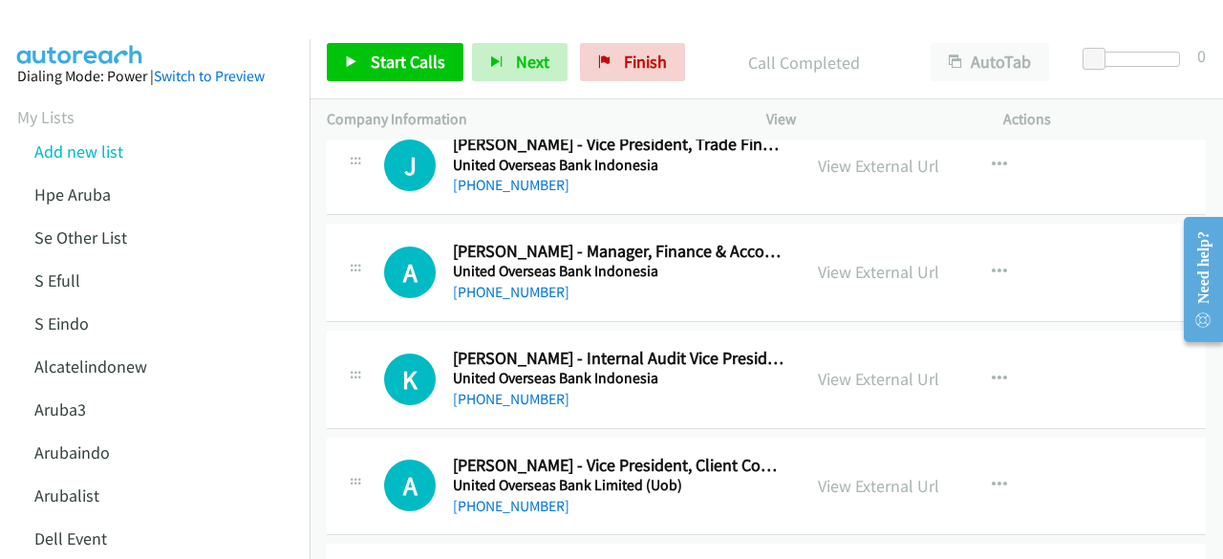
scroll to position [17504, 0]
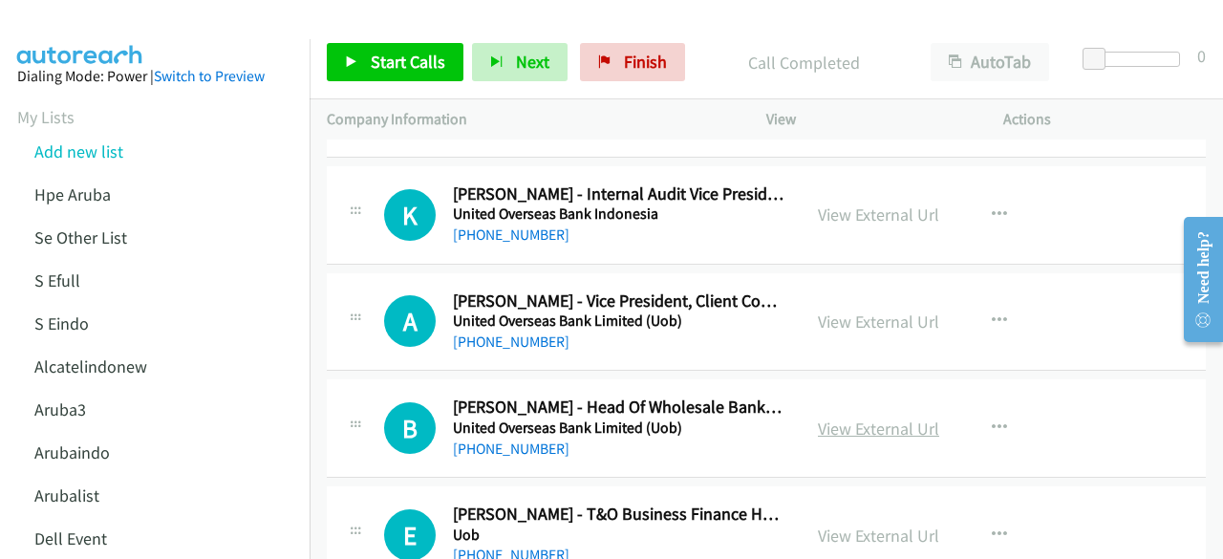
click at [861, 418] on link "View External Url" at bounding box center [878, 429] width 121 height 22
click at [333, 291] on div "A Callback Scheduled [PERSON_NAME] - Vice President, Client Coverage, Property …" at bounding box center [564, 322] width 474 height 63
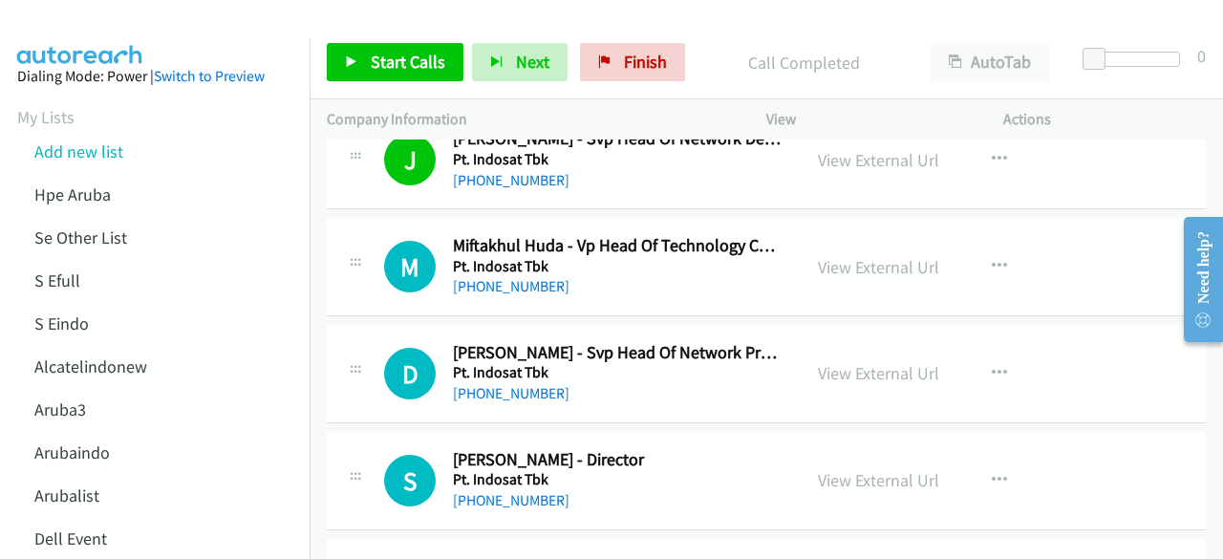
scroll to position [6996, 0]
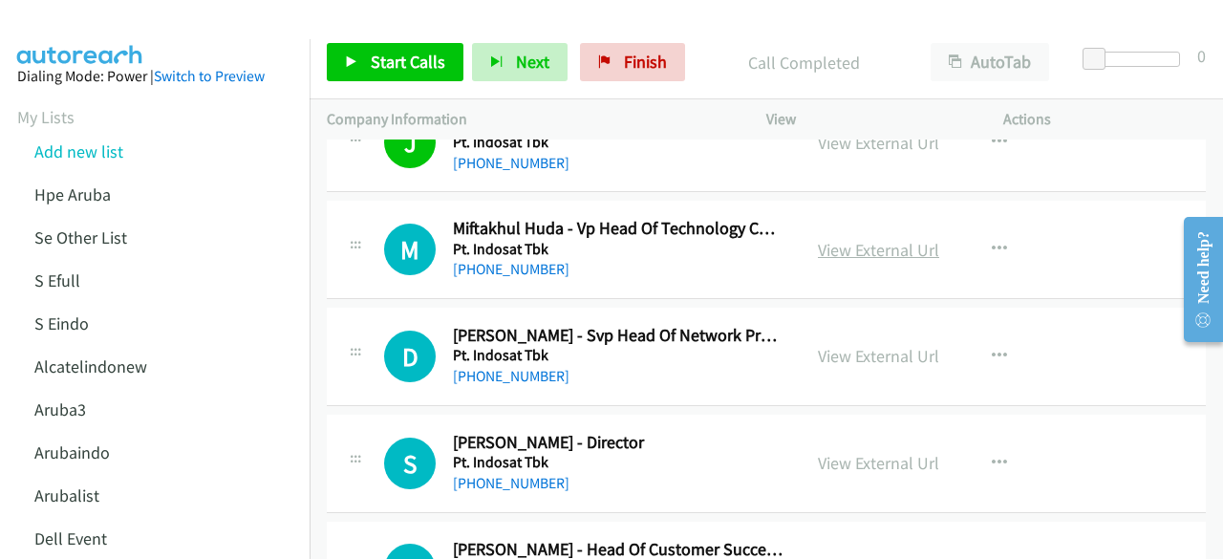
click at [856, 239] on link "View External Url" at bounding box center [878, 250] width 121 height 22
click at [849, 239] on link "View External Url" at bounding box center [878, 250] width 121 height 22
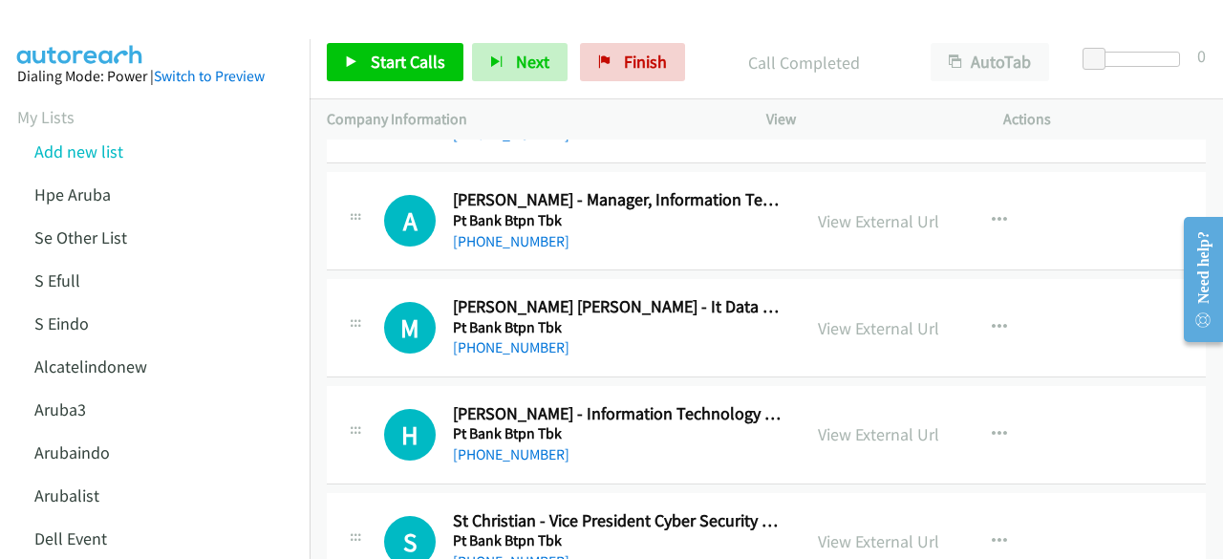
scroll to position [10353, 0]
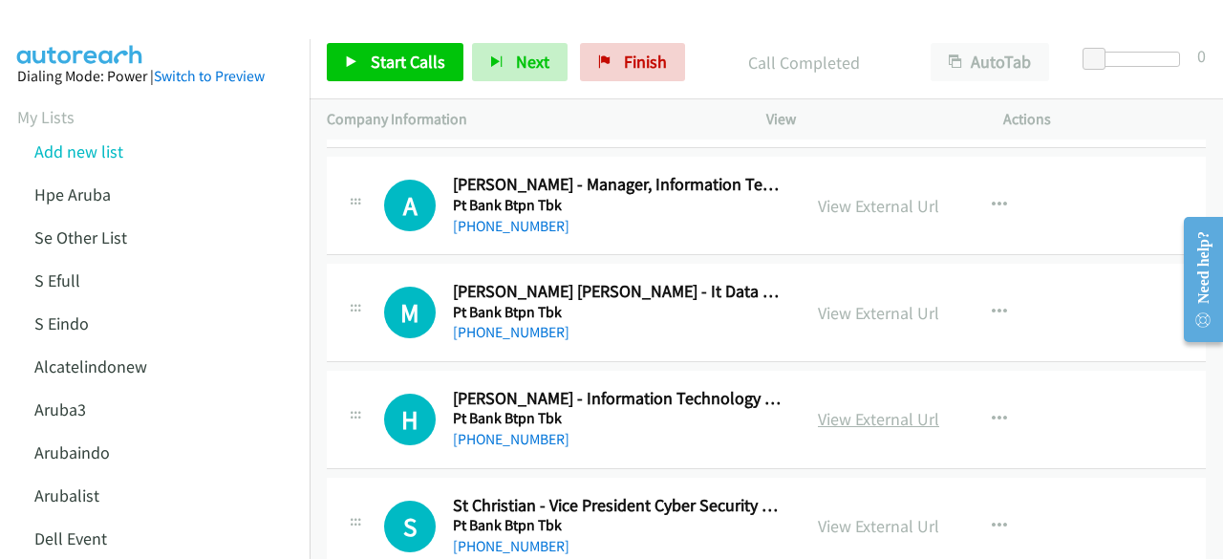
drag, startPoint x: 876, startPoint y: 371, endPoint x: 879, endPoint y: 388, distance: 17.4
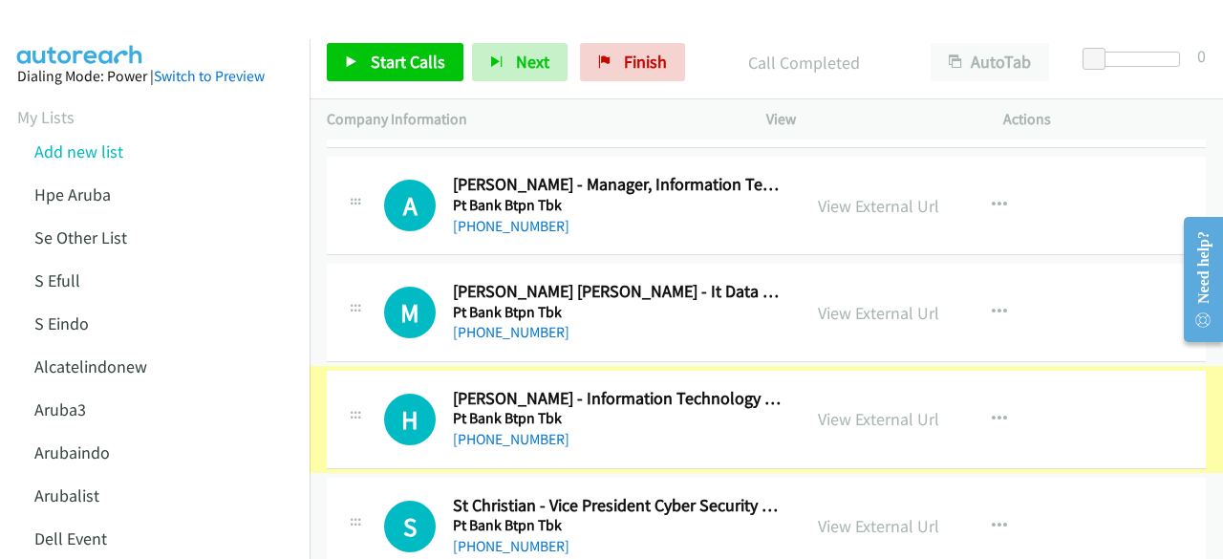
click at [879, 408] on link "View External Url" at bounding box center [878, 419] width 121 height 22
